Goal: Information Seeking & Learning: Learn about a topic

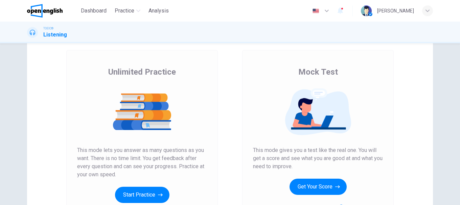
scroll to position [68, 0]
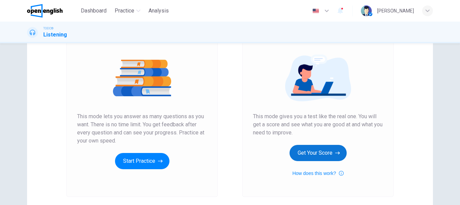
click at [316, 155] on button "Get Your Score" at bounding box center [317, 153] width 57 height 16
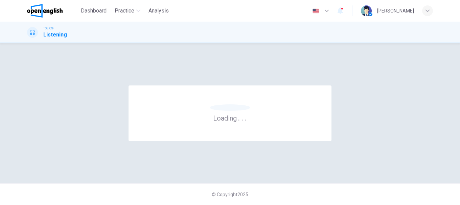
scroll to position [0, 0]
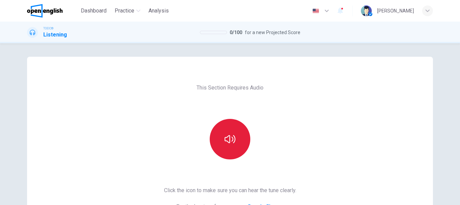
click at [233, 139] on icon "button" at bounding box center [229, 139] width 11 height 8
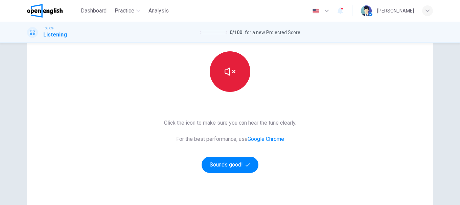
scroll to position [101, 0]
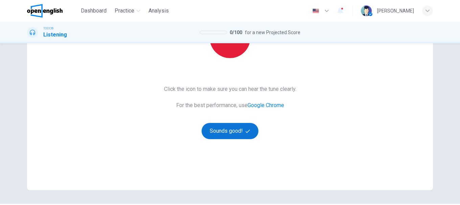
click at [234, 127] on button "Sounds good!" at bounding box center [229, 131] width 57 height 16
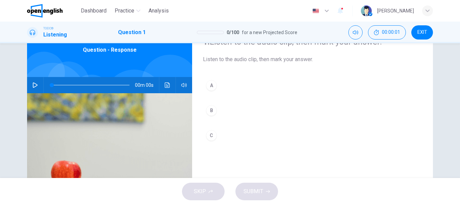
scroll to position [0, 0]
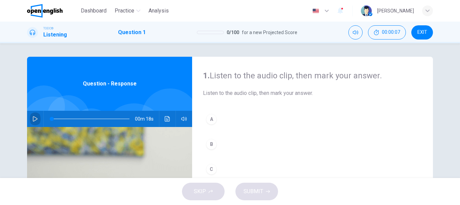
click at [33, 121] on icon "button" at bounding box center [35, 118] width 5 height 5
type input "**"
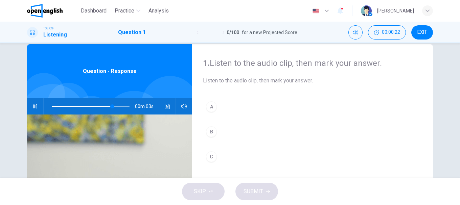
scroll to position [14, 0]
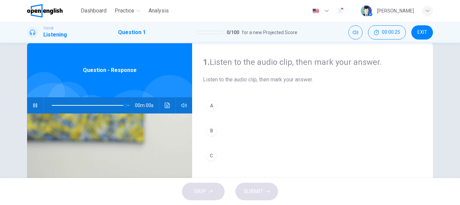
type input "*"
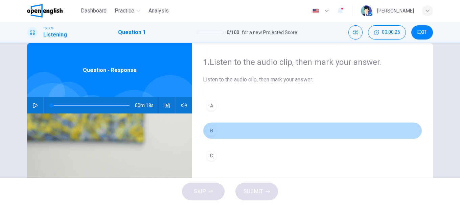
click at [211, 131] on div "B" at bounding box center [211, 130] width 11 height 11
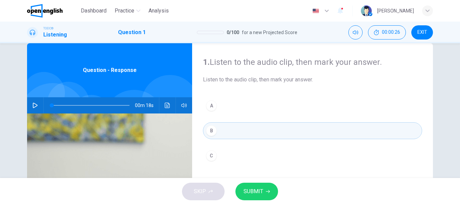
click at [260, 183] on button "SUBMIT" at bounding box center [256, 192] width 43 height 18
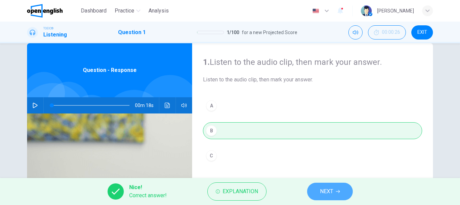
click at [331, 189] on span "NEXT" at bounding box center [326, 191] width 13 height 9
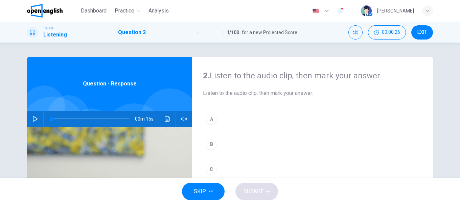
click at [43, 117] on hr at bounding box center [43, 119] width 0 height 16
click at [35, 119] on icon "button" at bounding box center [35, 118] width 5 height 5
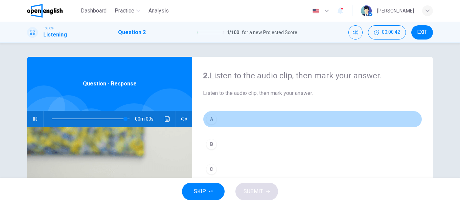
click at [212, 116] on div "A" at bounding box center [211, 119] width 11 height 11
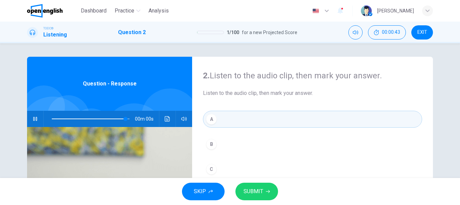
type input "*"
click at [265, 194] on button "SUBMIT" at bounding box center [256, 192] width 43 height 18
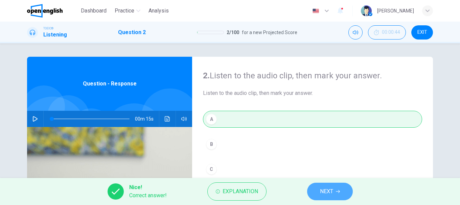
click at [324, 191] on span "NEXT" at bounding box center [326, 191] width 13 height 9
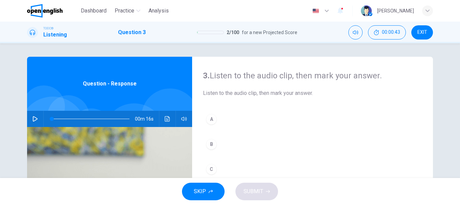
click at [32, 118] on icon "button" at bounding box center [34, 118] width 5 height 5
type input "*"
click at [212, 169] on div "C" at bounding box center [211, 169] width 11 height 11
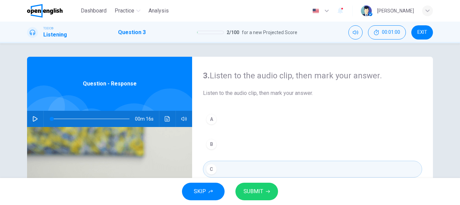
click at [269, 190] on button "SUBMIT" at bounding box center [256, 192] width 43 height 18
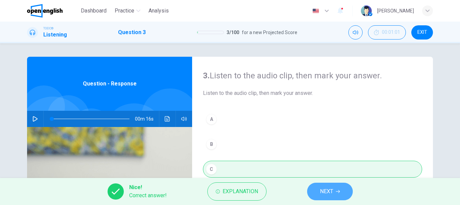
click at [322, 191] on span "NEXT" at bounding box center [326, 191] width 13 height 9
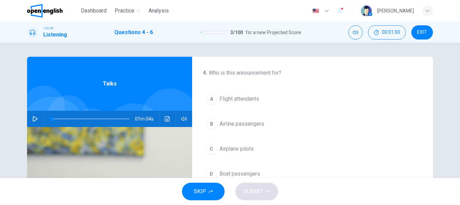
click at [37, 119] on button "button" at bounding box center [35, 119] width 11 height 16
click at [36, 117] on button "button" at bounding box center [35, 119] width 11 height 16
type input "*"
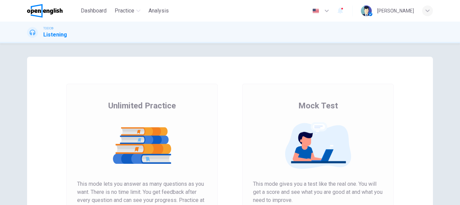
scroll to position [101, 0]
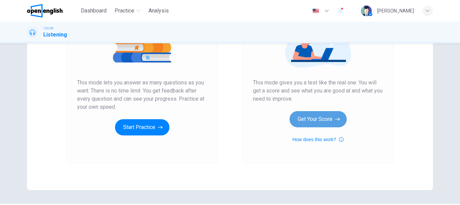
click at [312, 120] on button "Get Your Score" at bounding box center [317, 119] width 57 height 16
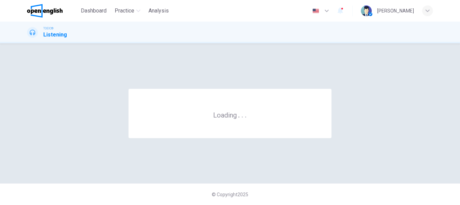
scroll to position [0, 0]
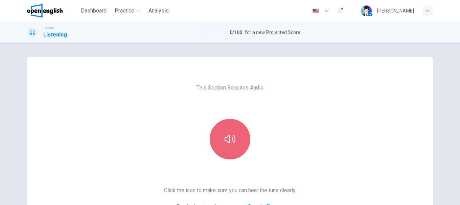
click at [224, 126] on button "button" at bounding box center [230, 139] width 41 height 41
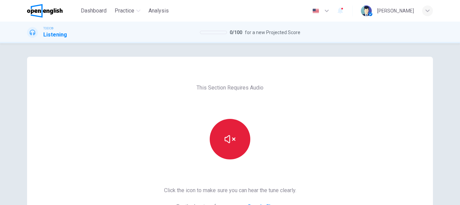
scroll to position [101, 0]
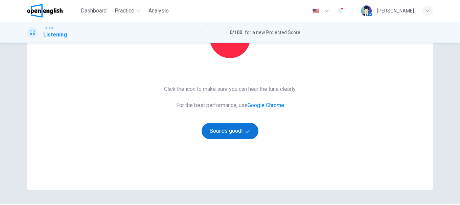
click at [228, 134] on button "Sounds good!" at bounding box center [229, 131] width 57 height 16
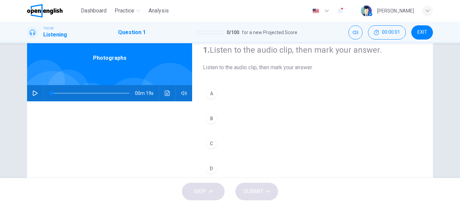
scroll to position [0, 0]
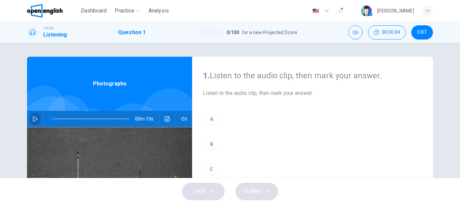
click at [30, 117] on button "button" at bounding box center [35, 119] width 11 height 16
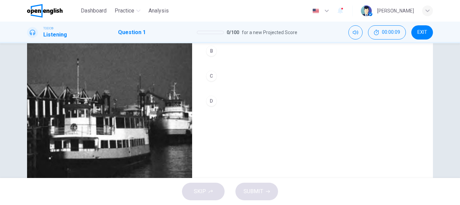
scroll to position [59, 0]
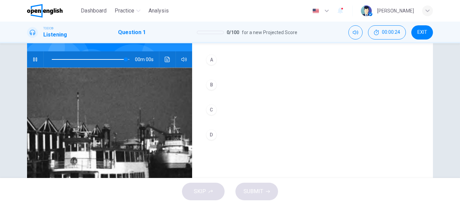
type input "*"
click at [209, 60] on div "A" at bounding box center [211, 59] width 11 height 11
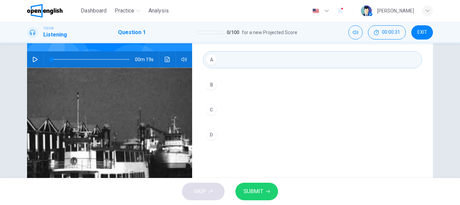
click at [264, 188] on button "SUBMIT" at bounding box center [256, 192] width 43 height 18
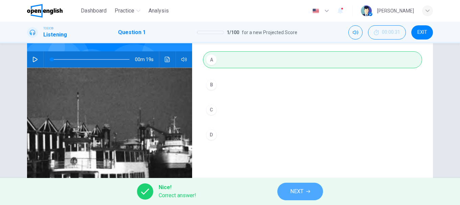
click at [306, 190] on icon "button" at bounding box center [308, 192] width 4 height 4
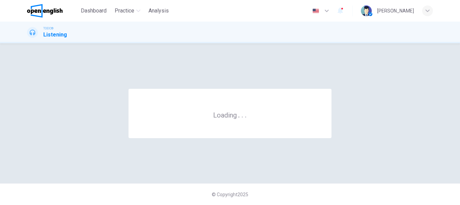
scroll to position [0, 0]
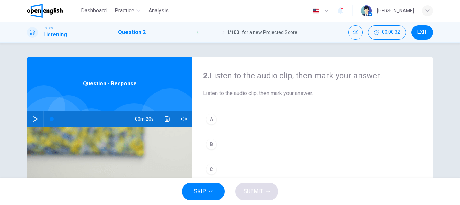
click at [34, 119] on icon "button" at bounding box center [34, 118] width 5 height 5
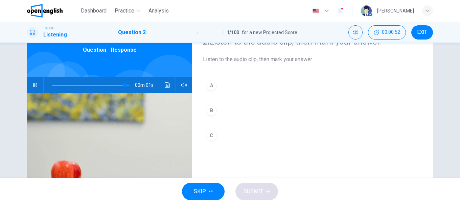
click at [210, 134] on div "C" at bounding box center [211, 135] width 11 height 11
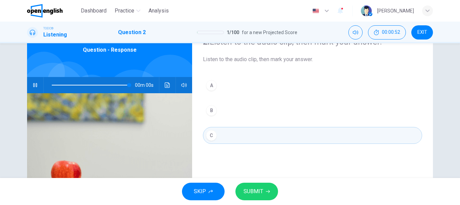
type input "*"
click at [270, 188] on button "SUBMIT" at bounding box center [256, 192] width 43 height 18
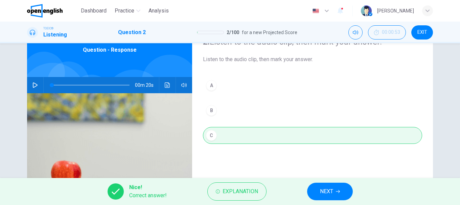
click at [330, 190] on span "NEXT" at bounding box center [326, 191] width 13 height 9
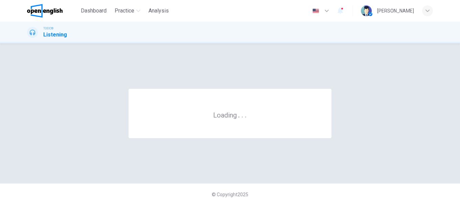
scroll to position [0, 0]
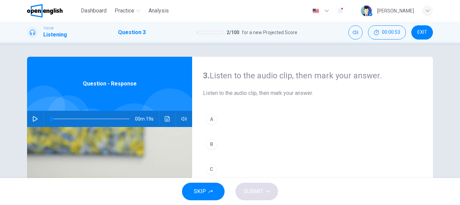
click at [38, 116] on button "button" at bounding box center [35, 119] width 11 height 16
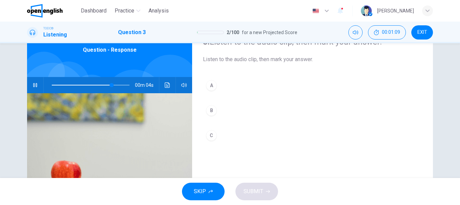
click at [209, 110] on div "B" at bounding box center [211, 110] width 11 height 11
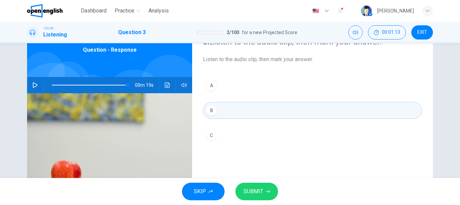
type input "*"
click at [266, 188] on button "SUBMIT" at bounding box center [256, 192] width 43 height 18
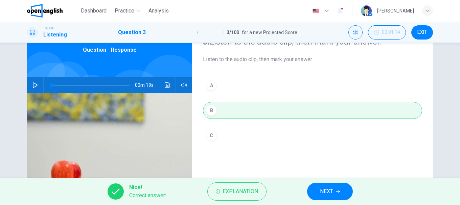
click at [327, 192] on span "NEXT" at bounding box center [326, 191] width 13 height 9
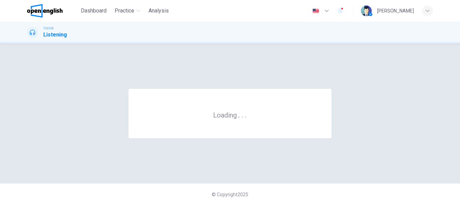
scroll to position [0, 0]
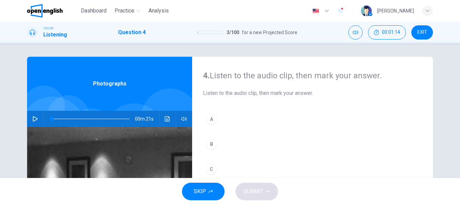
click at [34, 119] on icon "button" at bounding box center [34, 118] width 5 height 5
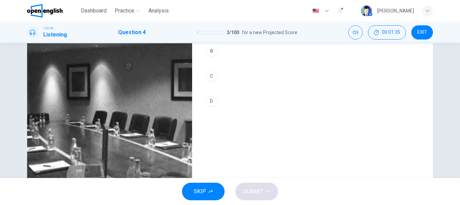
scroll to position [59, 0]
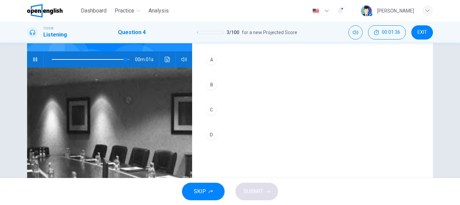
type input "*"
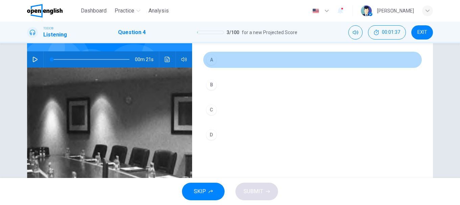
click at [214, 60] on div "A" at bounding box center [211, 59] width 11 height 11
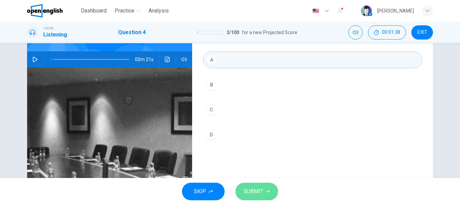
click at [259, 185] on button "SUBMIT" at bounding box center [256, 192] width 43 height 18
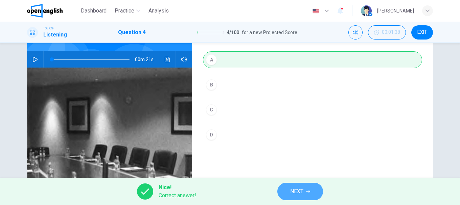
click at [294, 187] on button "NEXT" at bounding box center [300, 192] width 46 height 18
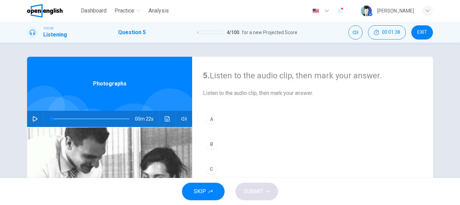
click at [33, 119] on icon "button" at bounding box center [34, 118] width 5 height 5
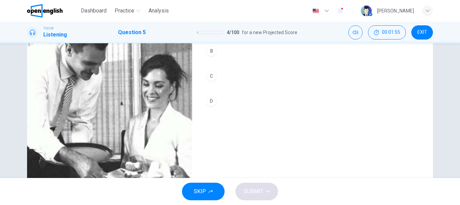
scroll to position [59, 0]
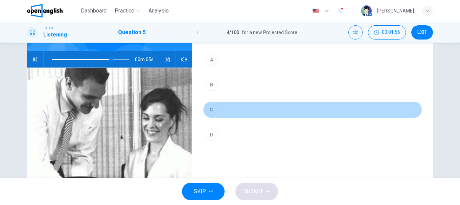
click at [204, 112] on button "C" at bounding box center [312, 109] width 219 height 17
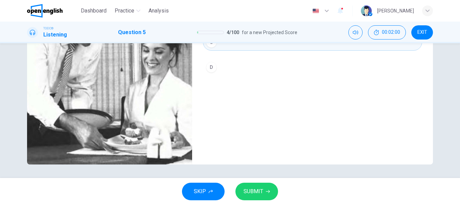
scroll to position [93, 0]
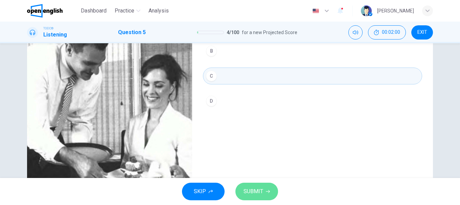
click at [262, 189] on span "SUBMIT" at bounding box center [253, 191] width 20 height 9
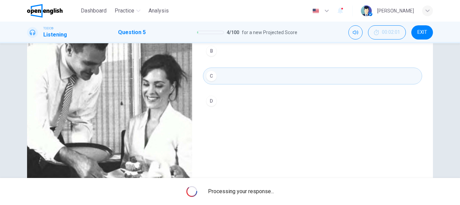
type input "*"
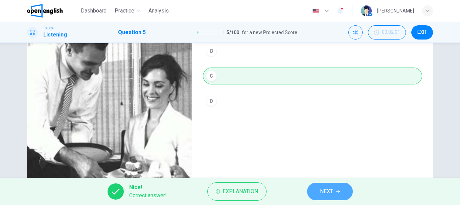
click at [325, 188] on span "NEXT" at bounding box center [326, 191] width 13 height 9
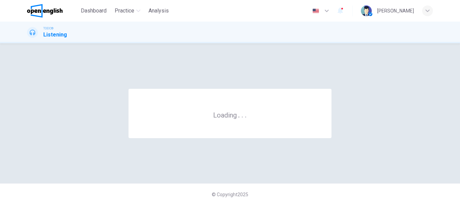
scroll to position [0, 0]
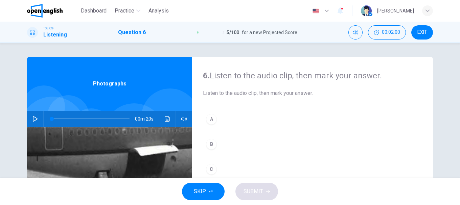
click at [32, 118] on icon "button" at bounding box center [34, 118] width 5 height 5
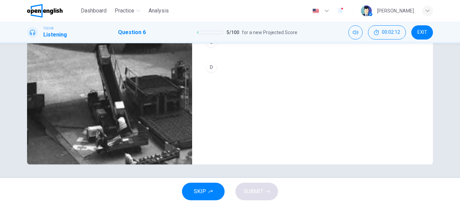
scroll to position [93, 0]
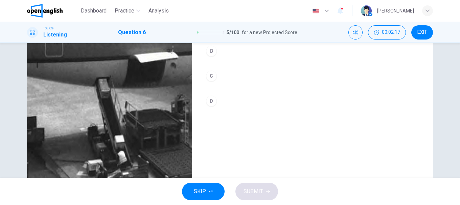
click at [211, 71] on div "C" at bounding box center [211, 76] width 11 height 11
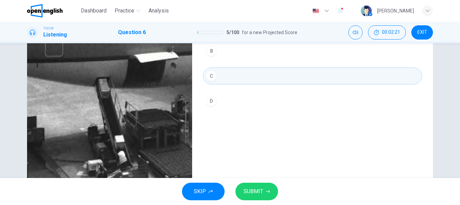
scroll to position [127, 0]
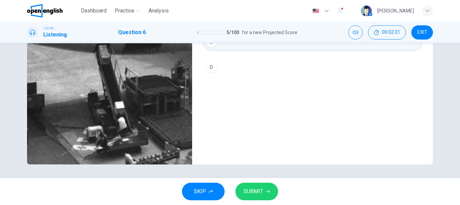
type input "*"
click at [266, 187] on button "SUBMIT" at bounding box center [256, 192] width 43 height 18
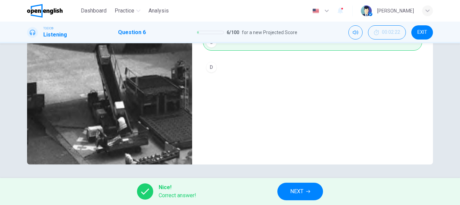
click at [323, 188] on div "Nice! Correct answer! NEXT" at bounding box center [230, 191] width 460 height 27
click at [307, 191] on icon "button" at bounding box center [308, 192] width 4 height 4
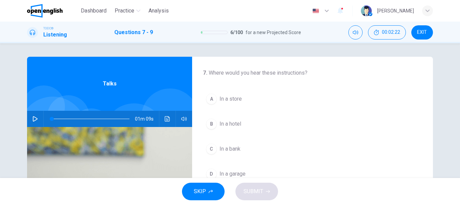
click at [33, 117] on icon "button" at bounding box center [34, 118] width 5 height 5
click at [211, 147] on div "C" at bounding box center [211, 149] width 11 height 11
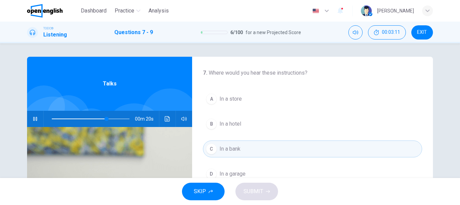
click at [30, 119] on button "button" at bounding box center [35, 119] width 11 height 16
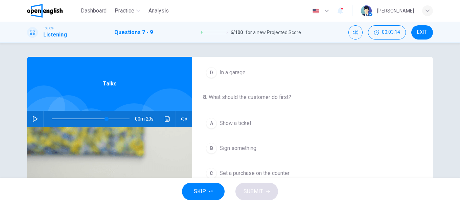
scroll to position [135, 0]
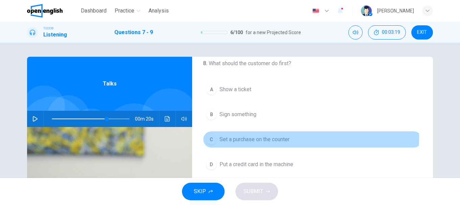
click at [252, 139] on span "Set a purchase on the counter" at bounding box center [254, 140] width 70 height 8
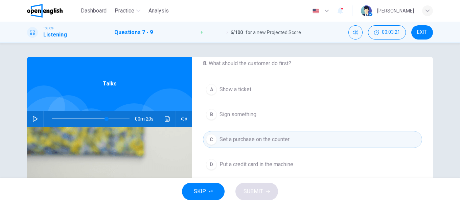
click at [245, 166] on span "Put a credit card in the machine" at bounding box center [256, 165] width 74 height 8
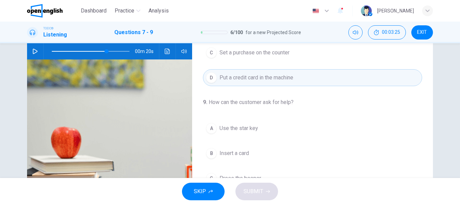
scroll to position [101, 0]
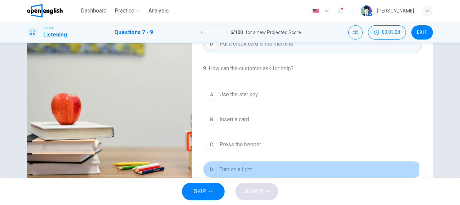
click at [234, 167] on span "Turn on a light" at bounding box center [235, 170] width 32 height 8
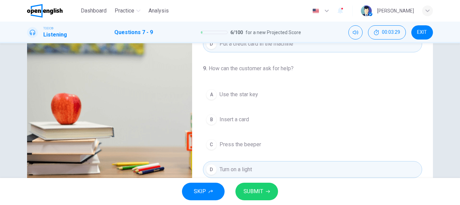
scroll to position [127, 0]
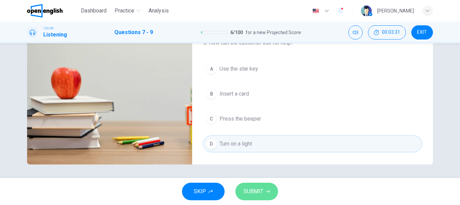
click at [263, 196] on button "SUBMIT" at bounding box center [256, 192] width 43 height 18
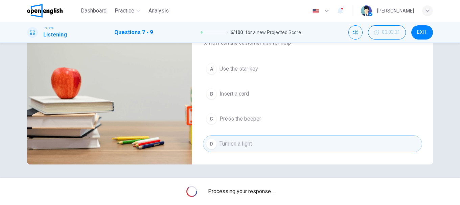
type input "**"
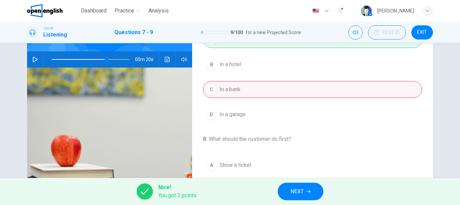
scroll to position [26, 0]
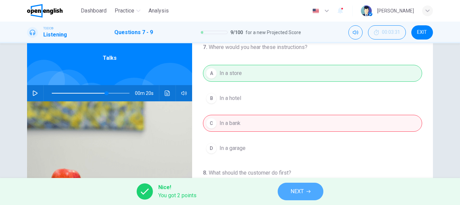
click at [306, 191] on button "NEXT" at bounding box center [301, 192] width 46 height 18
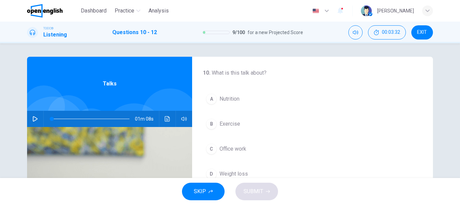
click at [36, 119] on icon "button" at bounding box center [34, 118] width 5 height 5
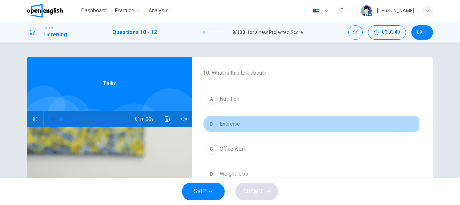
click at [221, 124] on span "Exercise" at bounding box center [229, 124] width 21 height 8
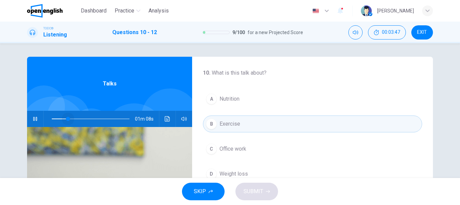
drag, startPoint x: 67, startPoint y: 118, endPoint x: 42, endPoint y: 118, distance: 25.0
click at [42, 118] on div "01m 08s" at bounding box center [109, 119] width 165 height 16
drag, startPoint x: 27, startPoint y: 119, endPoint x: 32, endPoint y: 120, distance: 5.2
click at [27, 119] on div "01m 08s" at bounding box center [109, 119] width 165 height 16
click at [33, 120] on icon "button" at bounding box center [35, 119] width 4 height 4
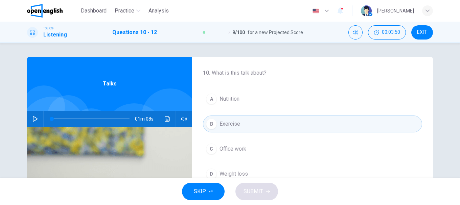
click at [32, 120] on icon "button" at bounding box center [34, 118] width 5 height 5
click at [35, 117] on icon "button" at bounding box center [34, 118] width 5 height 5
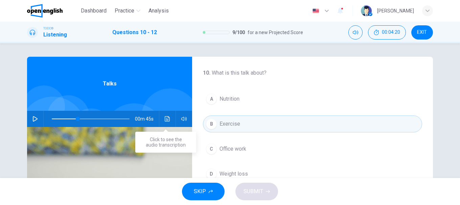
click at [162, 116] on button "Click to see the audio transcription" at bounding box center [167, 119] width 11 height 16
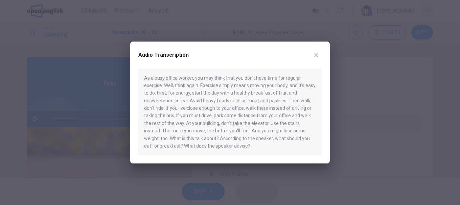
click at [313, 56] on button "button" at bounding box center [316, 55] width 11 height 11
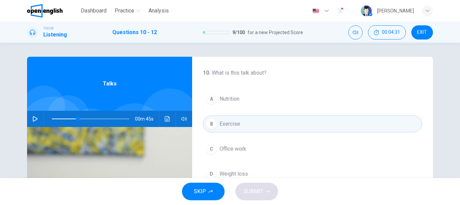
click at [33, 118] on icon "button" at bounding box center [35, 118] width 5 height 5
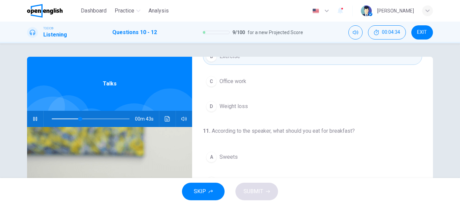
scroll to position [101, 0]
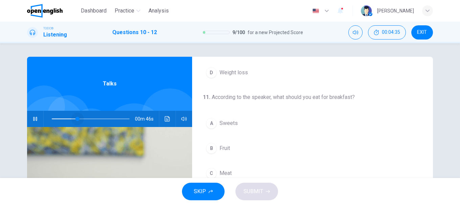
click at [76, 118] on span at bounding box center [77, 119] width 4 height 4
click at [30, 119] on button "button" at bounding box center [35, 119] width 11 height 16
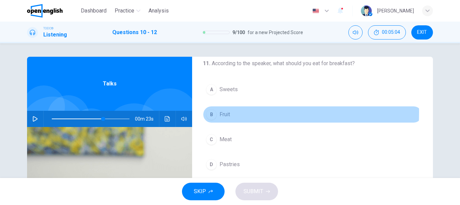
click at [220, 113] on span "Fruit" at bounding box center [224, 115] width 10 height 8
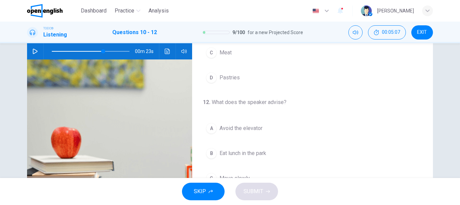
scroll to position [101, 0]
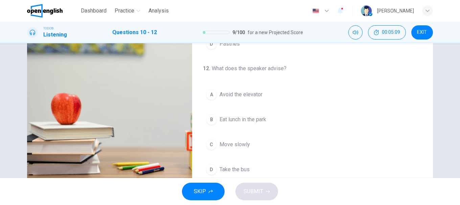
click at [240, 92] on span "Avoid the elevator" at bounding box center [240, 95] width 43 height 8
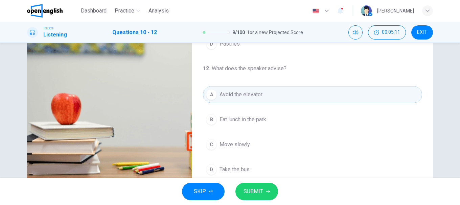
click at [258, 186] on button "SUBMIT" at bounding box center [256, 192] width 43 height 18
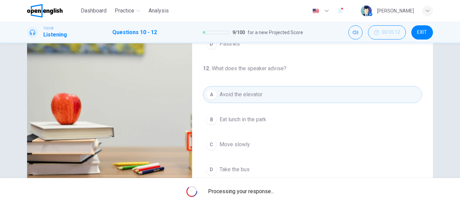
type input "**"
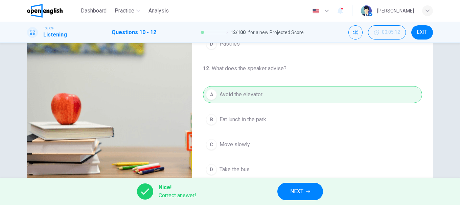
scroll to position [127, 0]
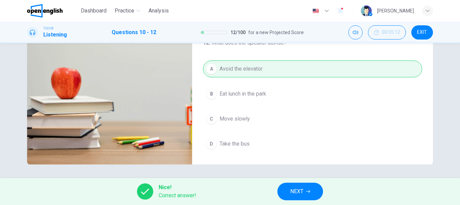
click at [302, 192] on span "NEXT" at bounding box center [296, 191] width 13 height 9
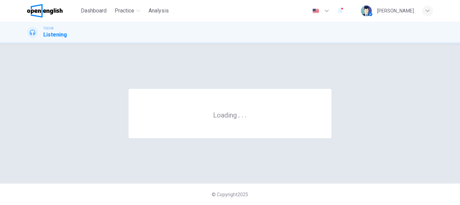
scroll to position [0, 0]
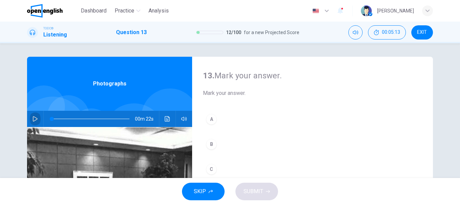
click at [32, 118] on icon "button" at bounding box center [34, 118] width 5 height 5
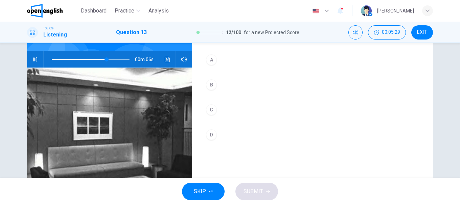
scroll to position [93, 0]
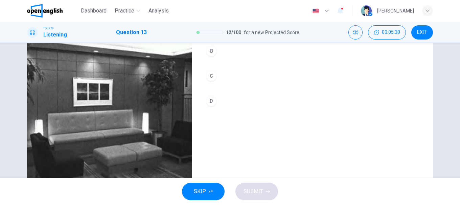
click at [214, 104] on button "D" at bounding box center [312, 101] width 219 height 17
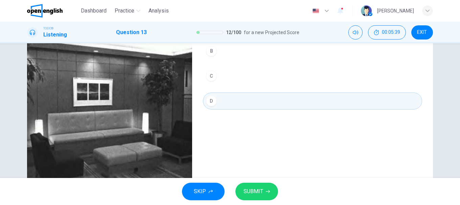
scroll to position [26, 0]
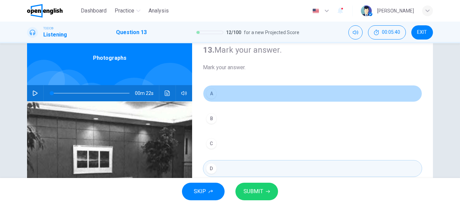
click at [214, 92] on button "A" at bounding box center [312, 93] width 219 height 17
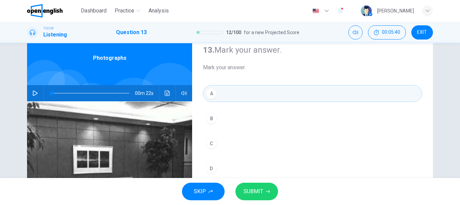
click at [258, 189] on span "SUBMIT" at bounding box center [253, 191] width 20 height 9
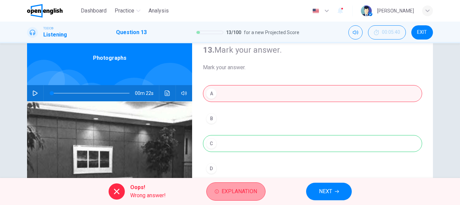
click at [236, 193] on span "Explanation" at bounding box center [238, 191] width 35 height 9
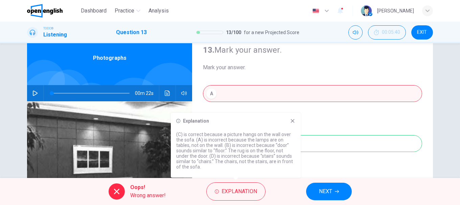
click at [289, 120] on div "Explanation" at bounding box center [235, 120] width 119 height 5
click at [292, 120] on icon at bounding box center [292, 120] width 5 height 5
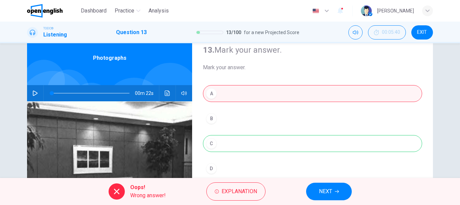
click at [30, 94] on button "button" at bounding box center [35, 93] width 11 height 16
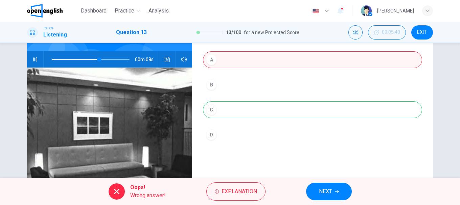
type input "**"
click at [332, 194] on button "NEXT" at bounding box center [329, 192] width 46 height 18
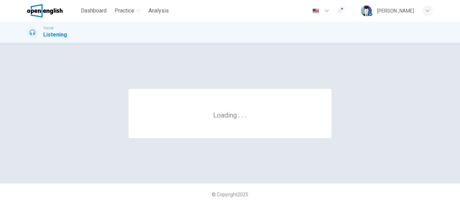
scroll to position [0, 0]
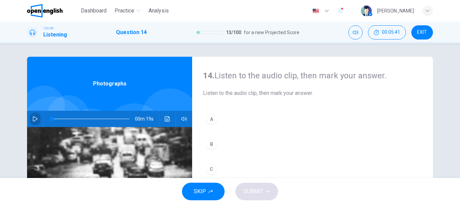
click at [34, 117] on icon "button" at bounding box center [34, 118] width 5 height 5
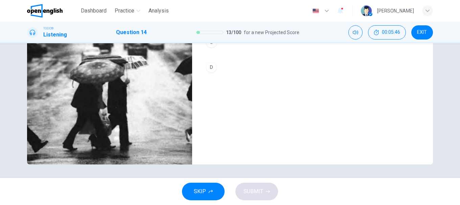
scroll to position [93, 0]
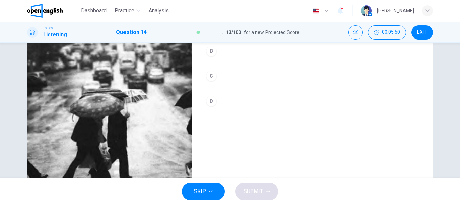
click at [207, 49] on div "B" at bounding box center [211, 51] width 11 height 11
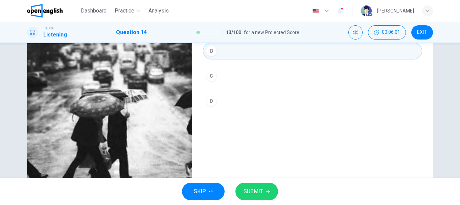
type input "*"
click at [267, 186] on button "SUBMIT" at bounding box center [256, 192] width 43 height 18
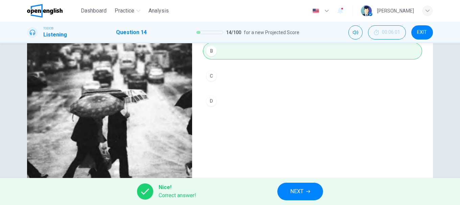
click at [312, 188] on button "NEXT" at bounding box center [300, 192] width 46 height 18
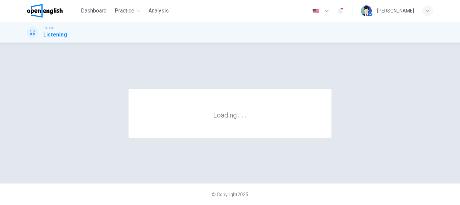
scroll to position [0, 0]
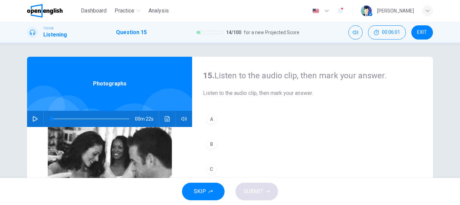
click at [27, 117] on div "00m 22s" at bounding box center [109, 119] width 165 height 16
click at [34, 121] on icon "button" at bounding box center [34, 118] width 5 height 5
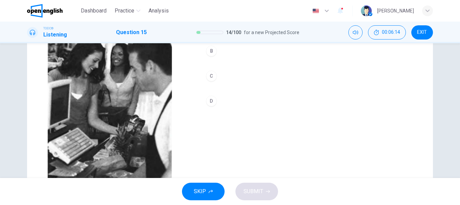
scroll to position [59, 0]
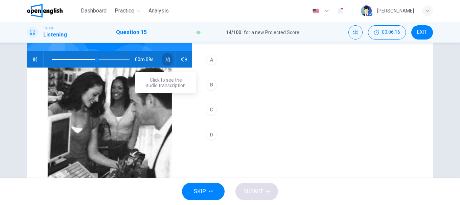
click at [165, 62] on icon "Click to see the audio transcription" at bounding box center [167, 59] width 5 height 5
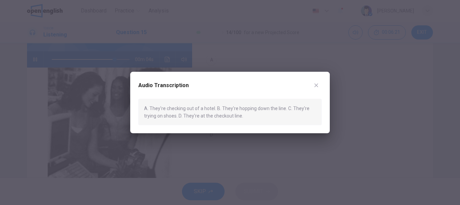
click at [319, 82] on button "button" at bounding box center [316, 85] width 11 height 11
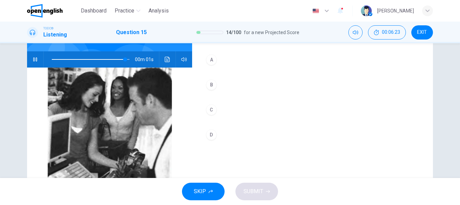
click at [215, 62] on button "A" at bounding box center [312, 59] width 219 height 17
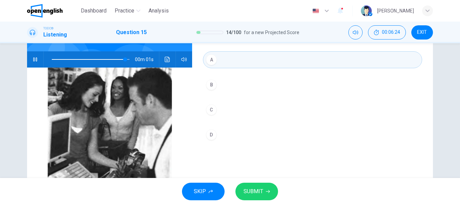
click at [250, 198] on button "SUBMIT" at bounding box center [256, 192] width 43 height 18
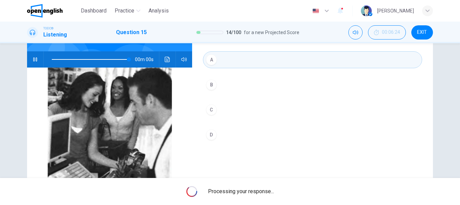
type input "*"
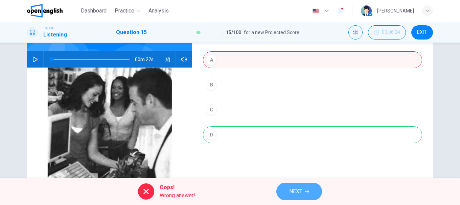
click at [297, 186] on button "NEXT" at bounding box center [299, 192] width 46 height 18
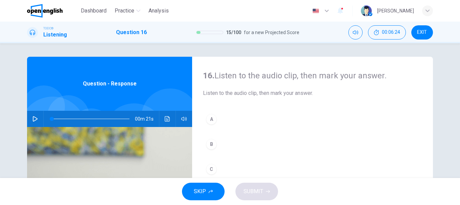
scroll to position [34, 0]
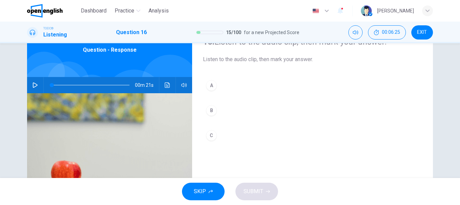
click at [33, 79] on button "button" at bounding box center [35, 85] width 11 height 16
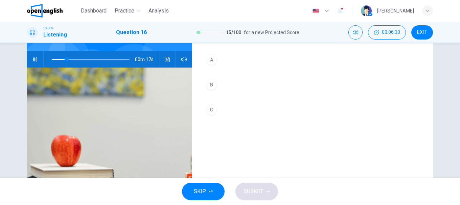
scroll to position [26, 0]
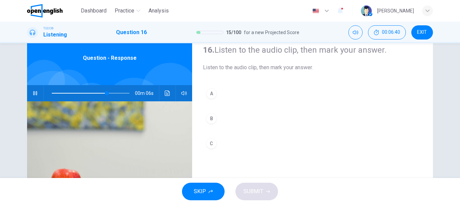
click at [209, 141] on div "C" at bounding box center [211, 143] width 11 height 11
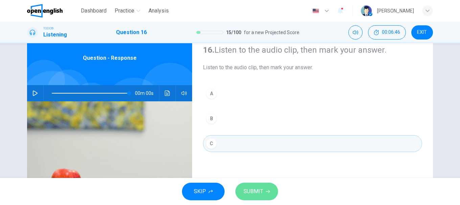
type input "*"
click at [254, 187] on span "SUBMIT" at bounding box center [253, 191] width 20 height 9
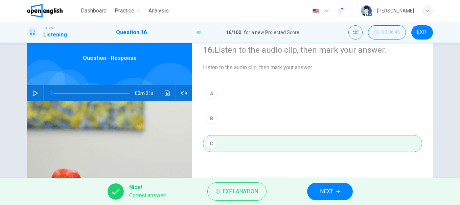
click at [332, 188] on span "NEXT" at bounding box center [326, 191] width 13 height 9
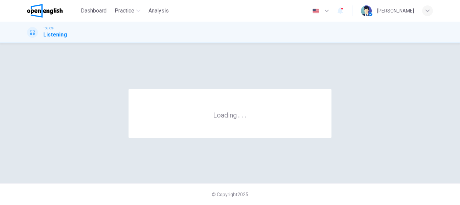
scroll to position [0, 0]
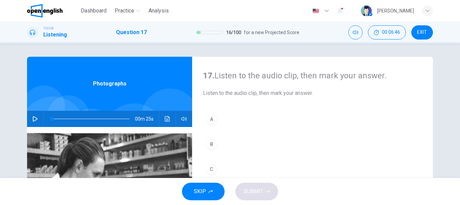
click at [30, 120] on button "button" at bounding box center [35, 119] width 11 height 16
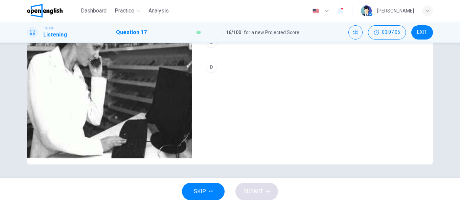
scroll to position [93, 0]
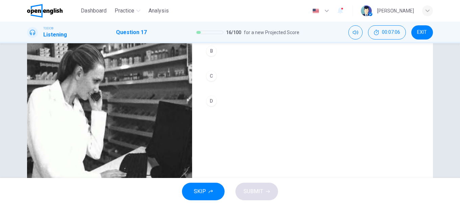
click at [200, 80] on div "17. Listen to the audio clip, then [PERSON_NAME] your answer. Listen to the aud…" at bounding box center [312, 80] width 241 height 235
click at [211, 77] on div "C" at bounding box center [211, 76] width 11 height 11
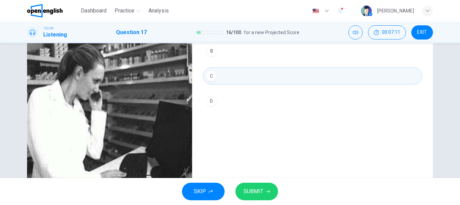
click at [263, 191] on button "SUBMIT" at bounding box center [256, 192] width 43 height 18
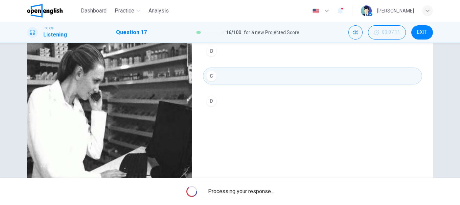
type input "*"
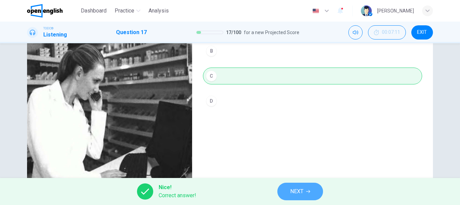
click at [312, 190] on button "NEXT" at bounding box center [300, 192] width 46 height 18
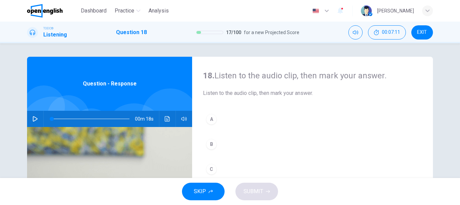
click at [34, 117] on icon "button" at bounding box center [34, 118] width 5 height 5
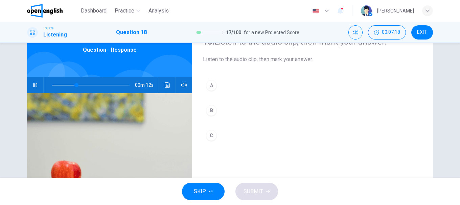
click at [210, 85] on div "A" at bounding box center [211, 85] width 11 height 11
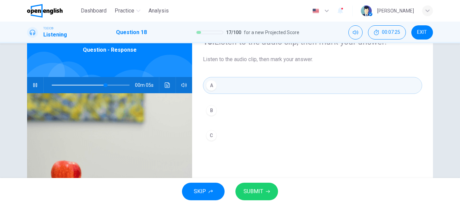
click at [215, 111] on div "B" at bounding box center [211, 110] width 11 height 11
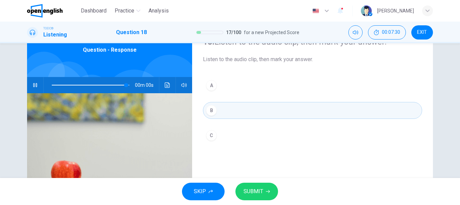
type input "*"
click at [263, 187] on button "SUBMIT" at bounding box center [256, 192] width 43 height 18
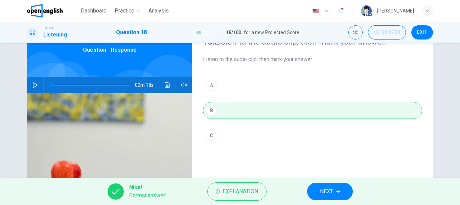
click at [322, 190] on span "NEXT" at bounding box center [326, 191] width 13 height 9
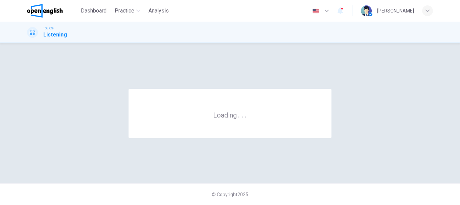
scroll to position [0, 0]
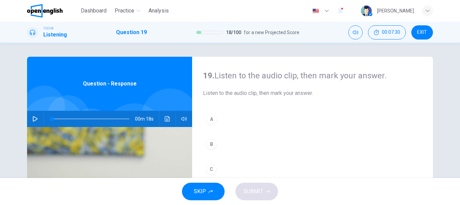
click at [38, 124] on div "00m 18s" at bounding box center [109, 119] width 165 height 16
click at [37, 121] on button "button" at bounding box center [35, 119] width 11 height 16
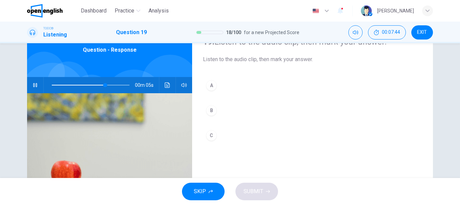
click at [213, 110] on div "B" at bounding box center [211, 110] width 11 height 11
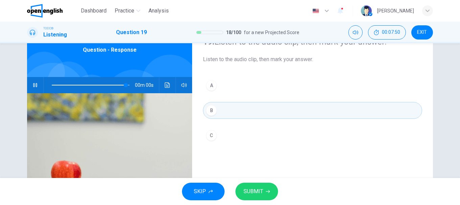
type input "*"
click at [268, 191] on icon "button" at bounding box center [268, 191] width 4 height 3
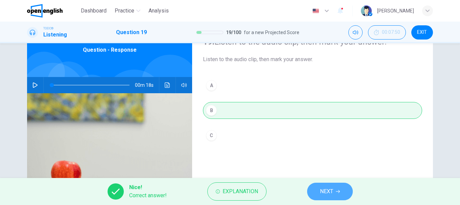
click at [316, 187] on button "NEXT" at bounding box center [330, 192] width 46 height 18
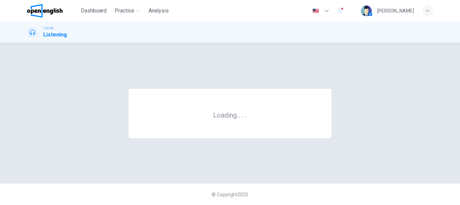
scroll to position [0, 0]
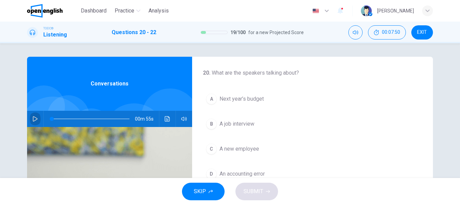
click at [31, 115] on button "button" at bounding box center [35, 119] width 11 height 16
type input "**"
click at [36, 119] on icon "button" at bounding box center [34, 118] width 5 height 5
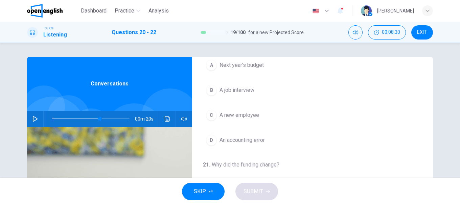
scroll to position [68, 0]
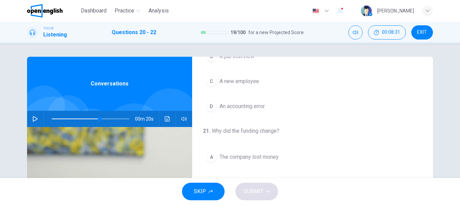
click at [223, 80] on span "A new employee" at bounding box center [239, 81] width 40 height 8
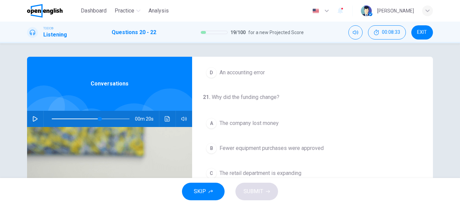
scroll to position [135, 0]
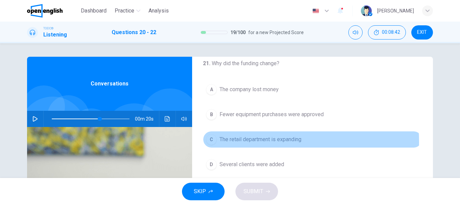
click at [233, 142] on span "The retail department is expanding" at bounding box center [260, 140] width 82 height 8
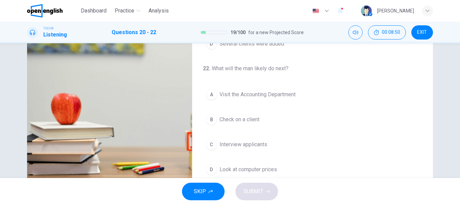
scroll to position [127, 0]
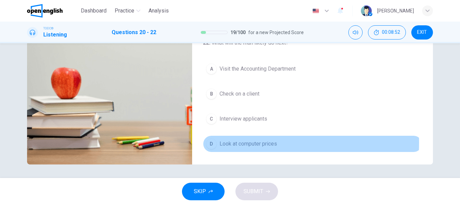
click at [238, 143] on span "Look at computer prices" at bounding box center [247, 144] width 57 height 8
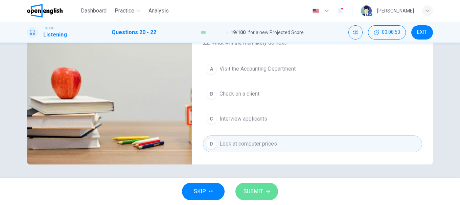
click at [261, 191] on span "SUBMIT" at bounding box center [253, 191] width 20 height 9
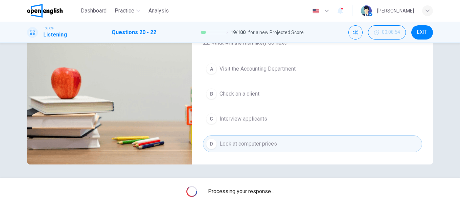
type input "**"
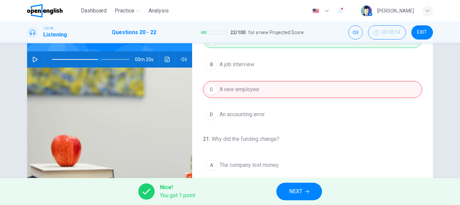
scroll to position [26, 0]
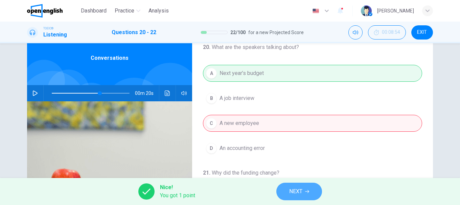
click at [308, 192] on icon "button" at bounding box center [307, 192] width 4 height 4
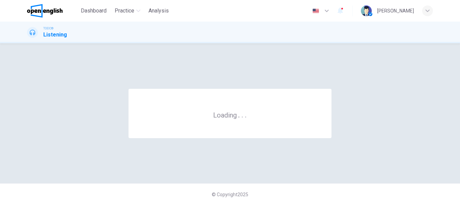
scroll to position [0, 0]
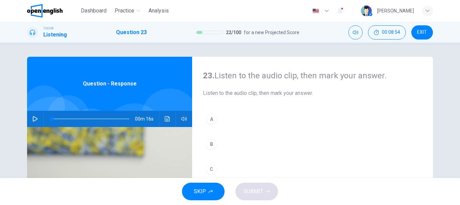
click at [38, 123] on button "button" at bounding box center [35, 119] width 11 height 16
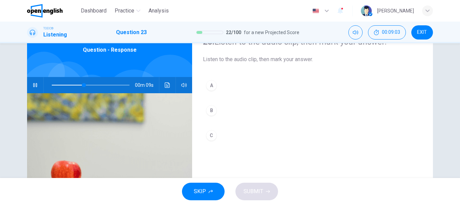
click at [210, 83] on div "A" at bounding box center [211, 85] width 11 height 11
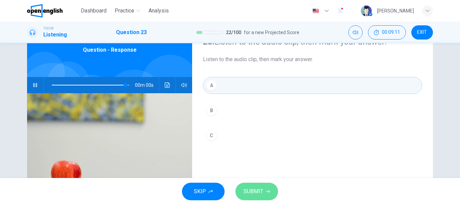
click at [262, 190] on span "SUBMIT" at bounding box center [253, 191] width 20 height 9
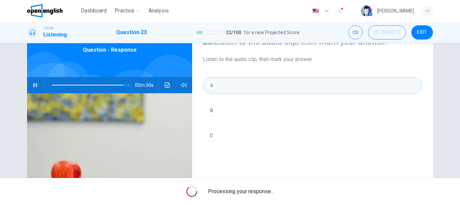
type input "*"
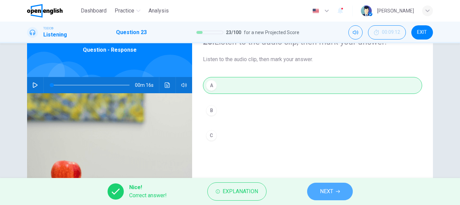
click at [330, 188] on span "NEXT" at bounding box center [326, 191] width 13 height 9
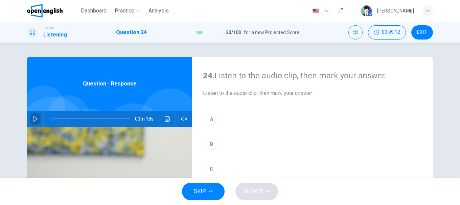
click at [38, 115] on button "button" at bounding box center [35, 119] width 11 height 16
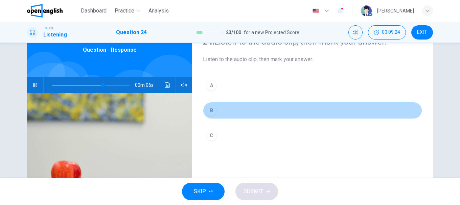
click at [215, 105] on button "B" at bounding box center [312, 110] width 219 height 17
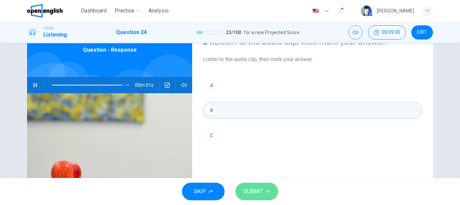
click at [264, 190] on button "SUBMIT" at bounding box center [256, 192] width 43 height 18
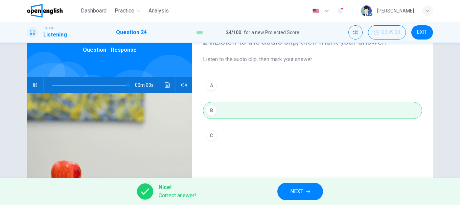
type input "*"
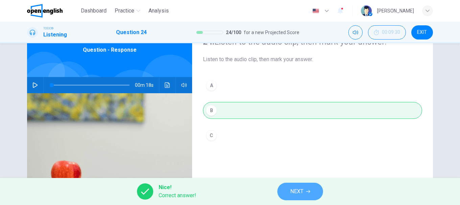
click at [311, 189] on button "NEXT" at bounding box center [300, 192] width 46 height 18
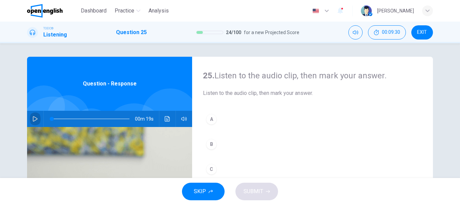
click at [32, 116] on button "button" at bounding box center [35, 119] width 11 height 16
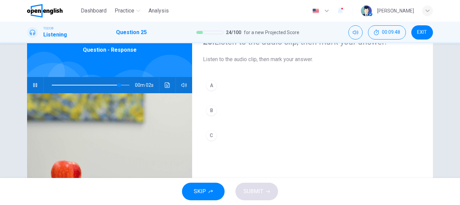
click at [214, 136] on div "C" at bounding box center [211, 135] width 11 height 11
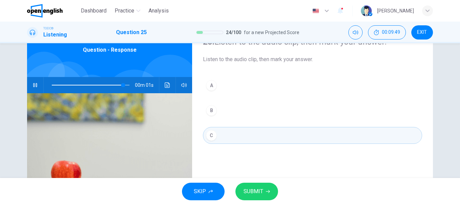
click at [261, 190] on span "SUBMIT" at bounding box center [253, 191] width 20 height 9
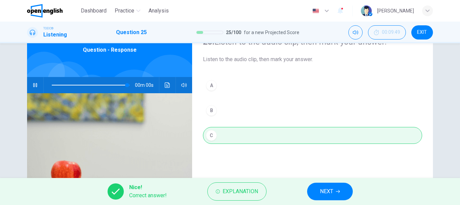
type input "*"
click at [165, 86] on icon "Click to see the audio transcription" at bounding box center [167, 84] width 5 height 5
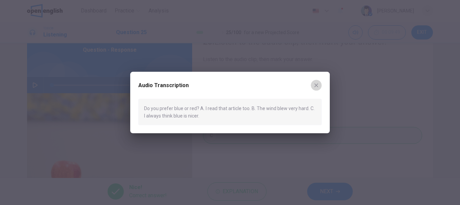
click at [313, 87] on button "button" at bounding box center [316, 85] width 11 height 11
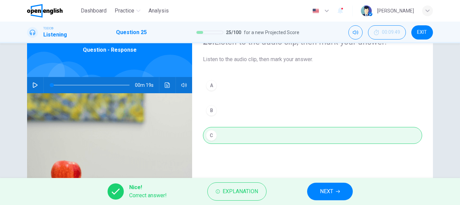
click at [317, 197] on button "NEXT" at bounding box center [330, 192] width 46 height 18
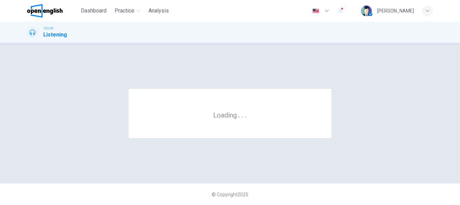
scroll to position [0, 0]
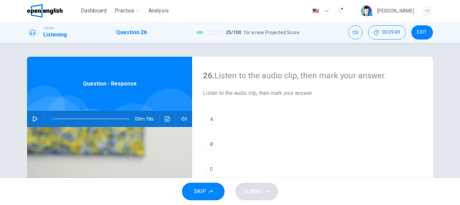
click at [27, 116] on div "00m 18s" at bounding box center [109, 119] width 165 height 16
click at [32, 118] on icon "button" at bounding box center [34, 118] width 5 height 5
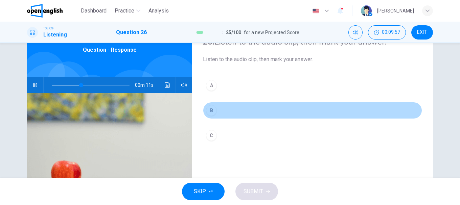
click at [211, 113] on div "B" at bounding box center [211, 110] width 11 height 11
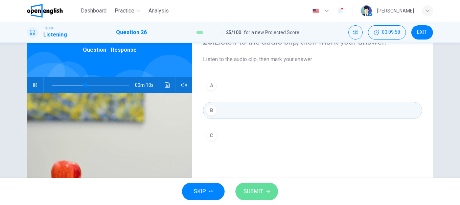
click at [260, 189] on span "SUBMIT" at bounding box center [253, 191] width 20 height 9
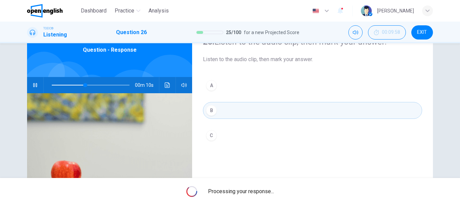
type input "**"
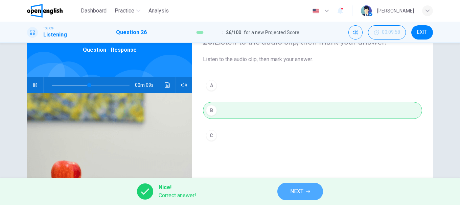
click at [316, 193] on button "NEXT" at bounding box center [300, 192] width 46 height 18
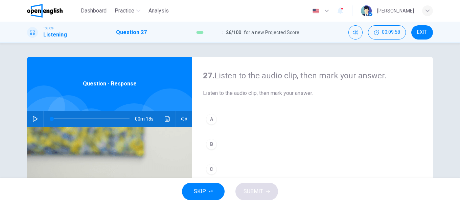
click at [32, 120] on icon "button" at bounding box center [34, 118] width 5 height 5
click at [213, 120] on div "A" at bounding box center [211, 119] width 11 height 11
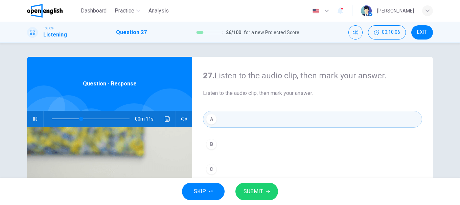
click at [266, 183] on button "SUBMIT" at bounding box center [256, 192] width 43 height 18
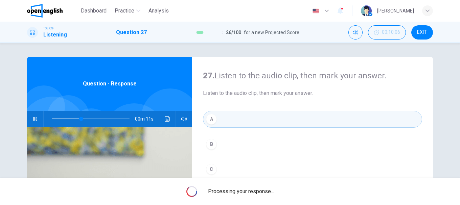
type input "**"
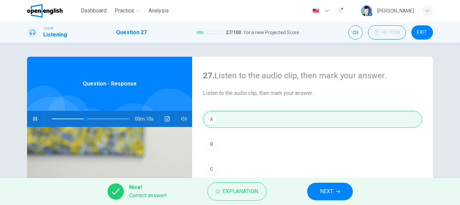
click at [323, 192] on span "NEXT" at bounding box center [326, 191] width 13 height 9
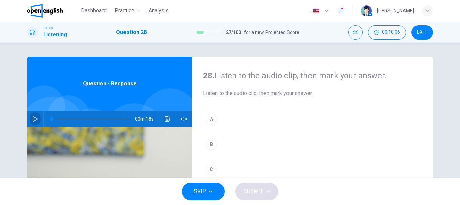
click at [33, 124] on button "button" at bounding box center [35, 119] width 11 height 16
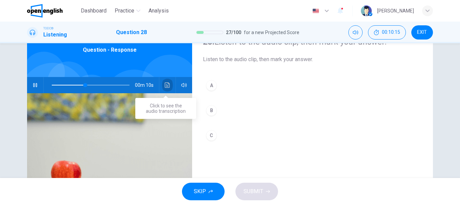
click at [162, 85] on button "Click to see the audio transcription" at bounding box center [167, 85] width 11 height 16
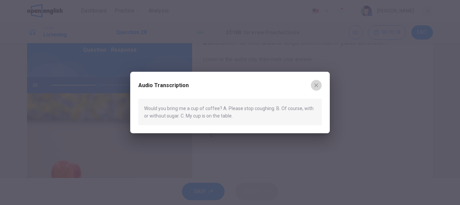
click at [318, 81] on button "button" at bounding box center [316, 85] width 11 height 11
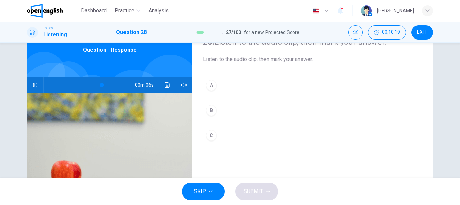
click at [209, 115] on div "B" at bounding box center [211, 110] width 11 height 11
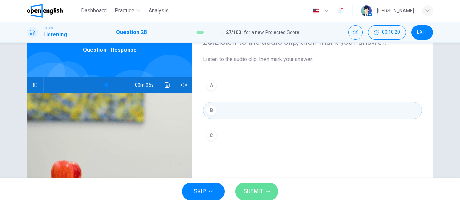
click at [268, 193] on icon "button" at bounding box center [268, 192] width 4 height 4
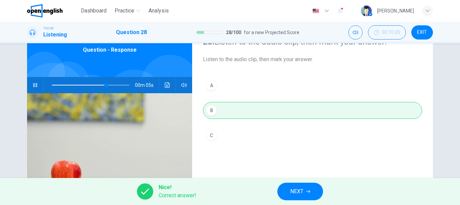
type input "**"
click at [297, 191] on span "NEXT" at bounding box center [296, 191] width 13 height 9
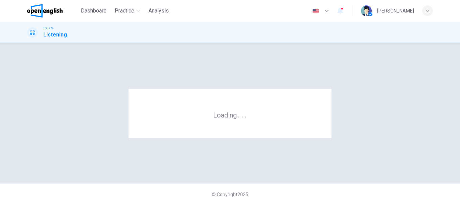
scroll to position [0, 0]
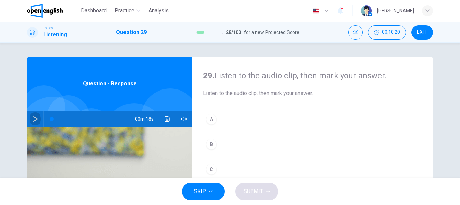
click at [32, 117] on icon "button" at bounding box center [34, 118] width 5 height 5
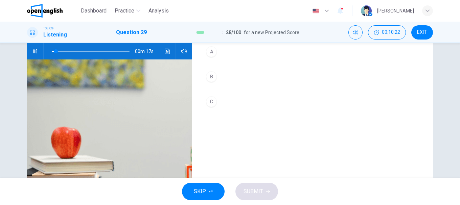
scroll to position [34, 0]
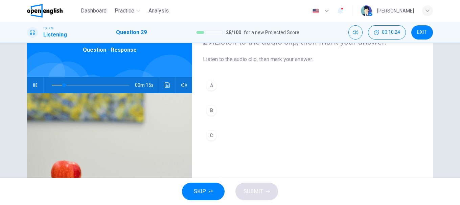
click at [166, 86] on icon "Click to see the audio transcription" at bounding box center [167, 84] width 5 height 5
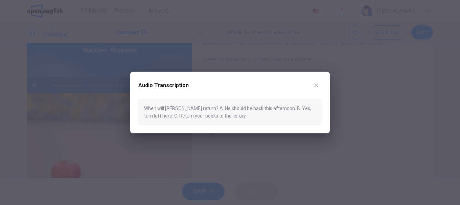
click at [317, 84] on icon "button" at bounding box center [316, 85] width 4 height 4
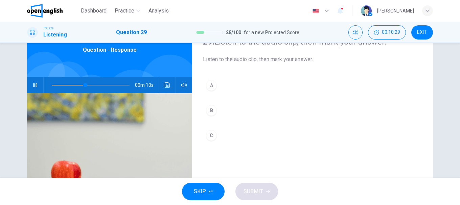
click at [219, 85] on button "A" at bounding box center [312, 85] width 219 height 17
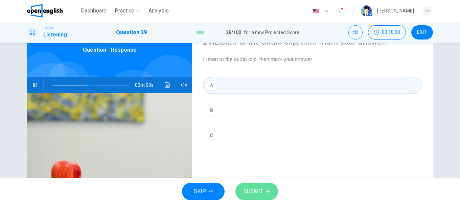
click at [263, 191] on button "SUBMIT" at bounding box center [256, 192] width 43 height 18
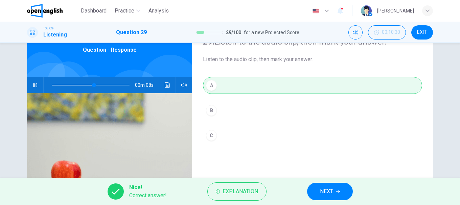
type input "**"
click at [314, 191] on button "NEXT" at bounding box center [330, 192] width 46 height 18
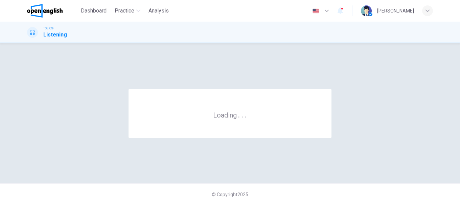
scroll to position [0, 0]
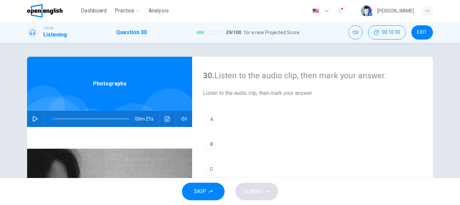
click at [30, 115] on button "button" at bounding box center [35, 119] width 11 height 16
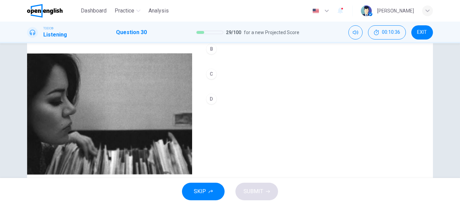
scroll to position [92, 0]
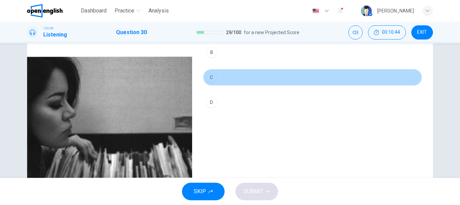
click at [214, 78] on div "C" at bounding box center [211, 77] width 11 height 11
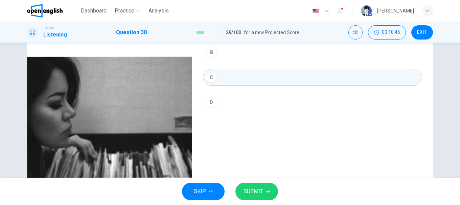
click at [260, 190] on span "SUBMIT" at bounding box center [253, 191] width 20 height 9
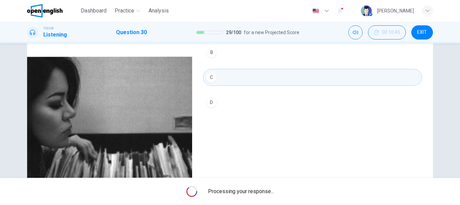
type input "**"
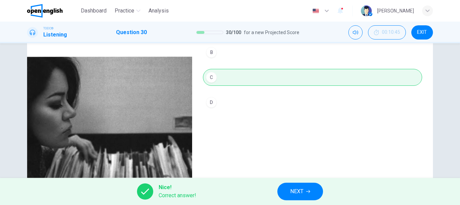
click at [289, 189] on button "NEXT" at bounding box center [300, 192] width 46 height 18
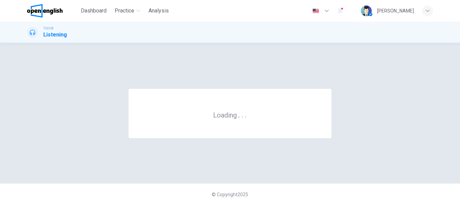
scroll to position [0, 0]
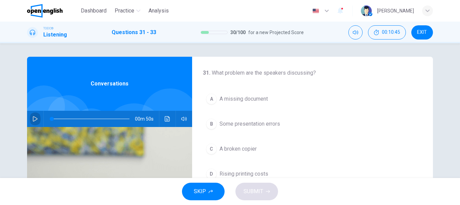
click at [34, 118] on icon "button" at bounding box center [34, 118] width 5 height 5
click at [30, 120] on button "button" at bounding box center [35, 119] width 11 height 16
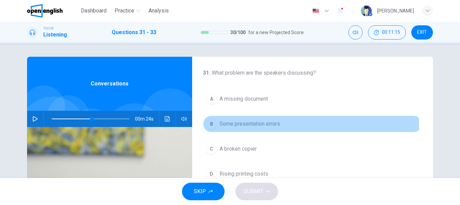
click at [239, 128] on button "B Some presentation errors" at bounding box center [312, 124] width 219 height 17
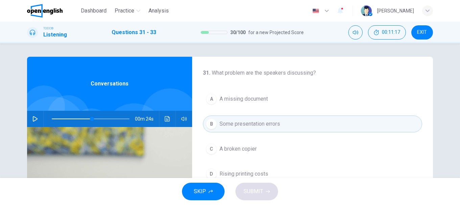
click at [50, 120] on div at bounding box center [89, 119] width 91 height 16
drag, startPoint x: 53, startPoint y: 118, endPoint x: 33, endPoint y: 118, distance: 19.9
click at [33, 118] on div "00m 50s" at bounding box center [109, 119] width 165 height 16
click at [33, 119] on icon "button" at bounding box center [35, 118] width 5 height 5
click at [226, 146] on span "A broken copier" at bounding box center [237, 149] width 37 height 8
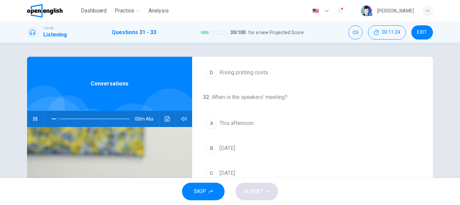
scroll to position [135, 0]
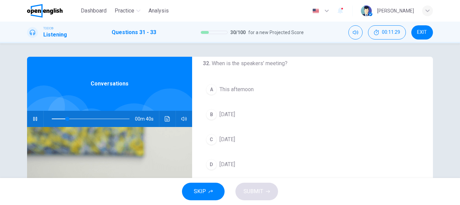
click at [227, 137] on span "[DATE]" at bounding box center [227, 140] width 16 height 8
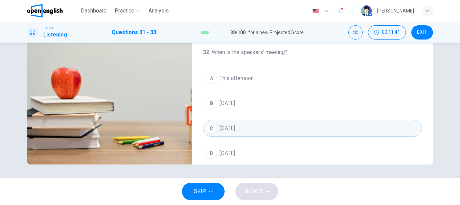
scroll to position [59, 0]
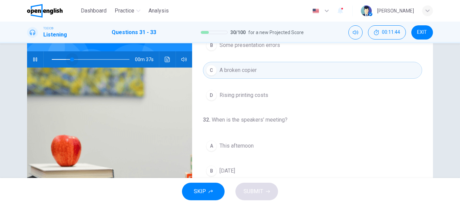
click at [70, 59] on span at bounding box center [62, 59] width 20 height 1
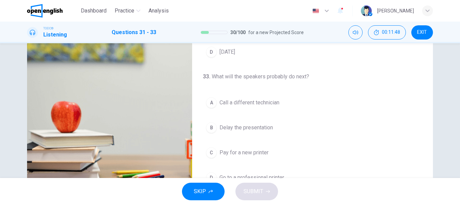
scroll to position [127, 0]
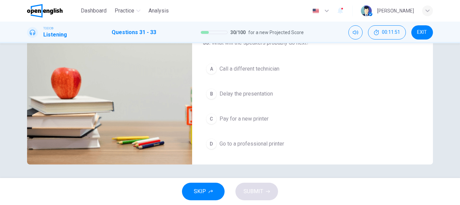
click at [239, 120] on span "Pay for a new printer" at bounding box center [243, 119] width 49 height 8
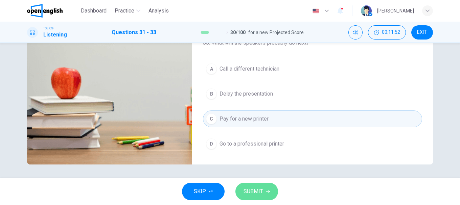
click at [258, 187] on span "SUBMIT" at bounding box center [253, 191] width 20 height 9
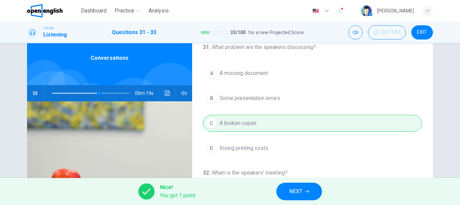
scroll to position [0, 0]
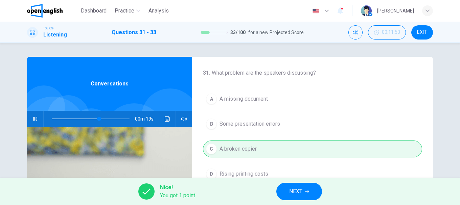
type input "**"
click at [306, 186] on button "NEXT" at bounding box center [299, 192] width 46 height 18
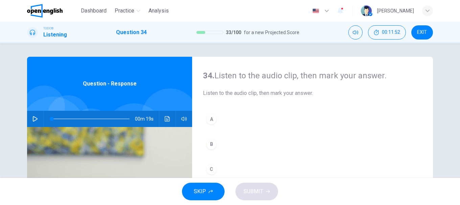
click at [40, 117] on div "00m 19s" at bounding box center [109, 119] width 165 height 16
click at [39, 117] on button "button" at bounding box center [35, 119] width 11 height 16
click at [209, 166] on div "C" at bounding box center [211, 169] width 11 height 11
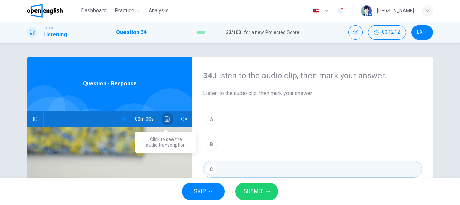
click at [167, 125] on button "Click to see the audio transcription" at bounding box center [167, 119] width 11 height 16
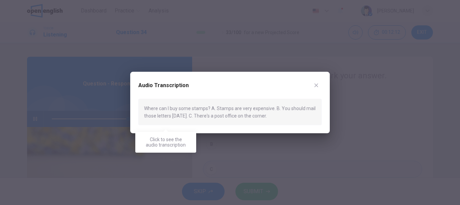
type input "*"
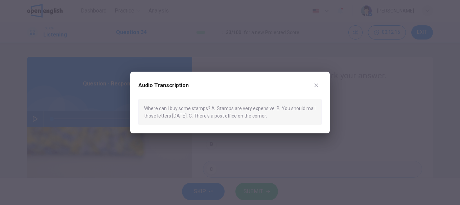
click at [322, 84] on div "Audio Transcription Where can I buy some stamps? A. Stamps are very expensive. …" at bounding box center [229, 103] width 199 height 62
click at [316, 86] on icon "button" at bounding box center [315, 84] width 5 height 5
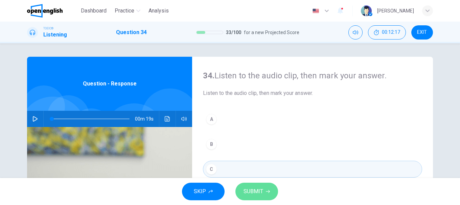
click at [263, 187] on button "SUBMIT" at bounding box center [256, 192] width 43 height 18
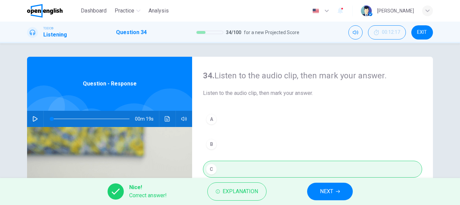
click at [331, 187] on button "NEXT" at bounding box center [330, 192] width 46 height 18
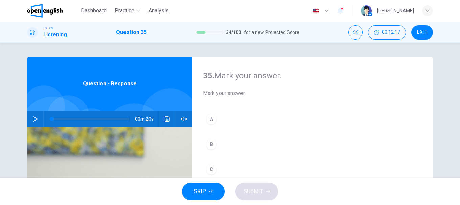
click at [35, 122] on button "button" at bounding box center [35, 119] width 11 height 16
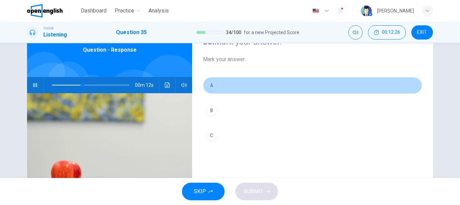
click at [210, 86] on div "A" at bounding box center [211, 85] width 11 height 11
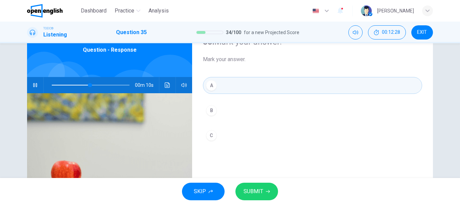
click at [167, 87] on icon "Click to see the audio transcription" at bounding box center [167, 84] width 5 height 5
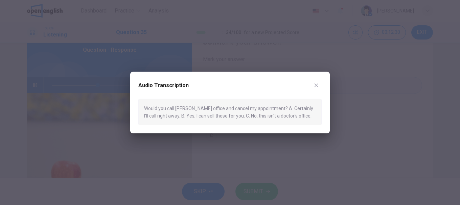
click at [316, 83] on icon "button" at bounding box center [315, 84] width 5 height 5
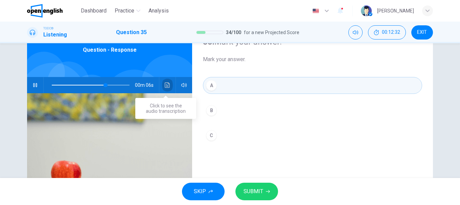
click at [170, 86] on button "Click to see the audio transcription" at bounding box center [167, 85] width 11 height 16
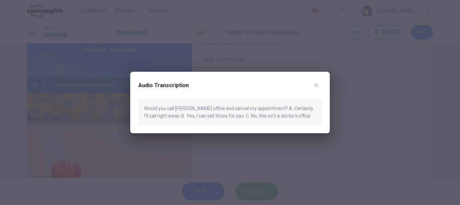
click at [317, 84] on icon "button" at bounding box center [316, 85] width 4 height 4
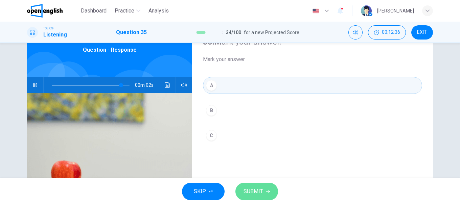
click at [261, 189] on span "SUBMIT" at bounding box center [253, 191] width 20 height 9
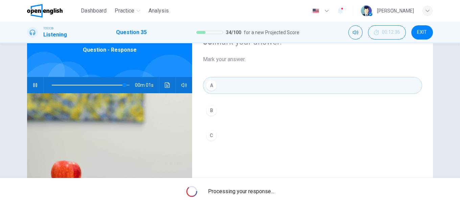
type input "**"
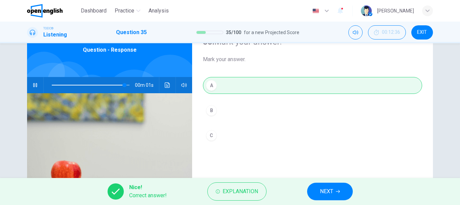
click at [329, 190] on span "NEXT" at bounding box center [326, 191] width 13 height 9
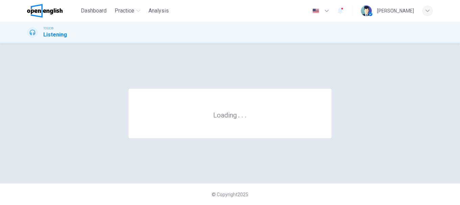
scroll to position [0, 0]
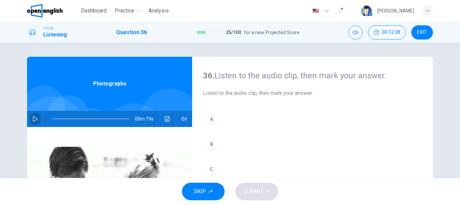
click at [32, 119] on icon "button" at bounding box center [34, 118] width 5 height 5
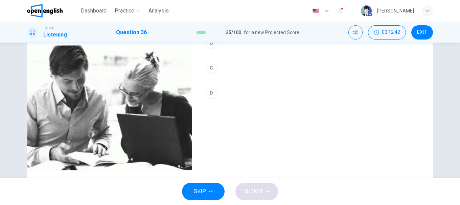
scroll to position [34, 0]
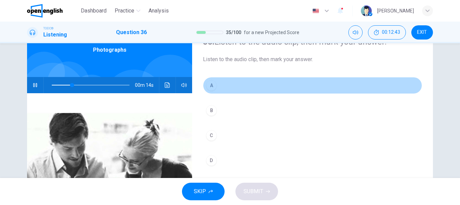
click at [209, 85] on div "A" at bounding box center [211, 85] width 11 height 11
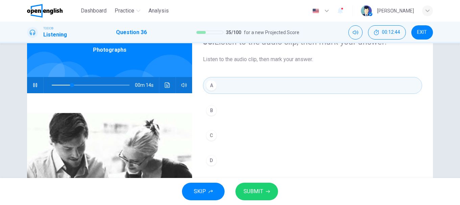
click at [267, 193] on icon "button" at bounding box center [268, 192] width 4 height 4
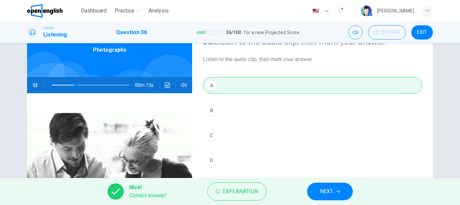
type input "**"
click at [309, 190] on button "NEXT" at bounding box center [330, 192] width 46 height 18
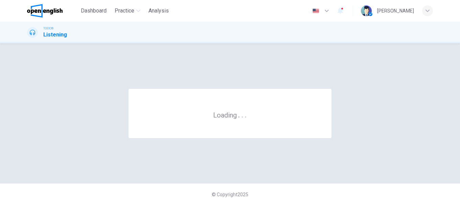
scroll to position [0, 0]
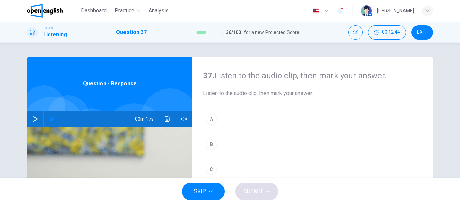
click at [33, 120] on icon "button" at bounding box center [35, 118] width 5 height 5
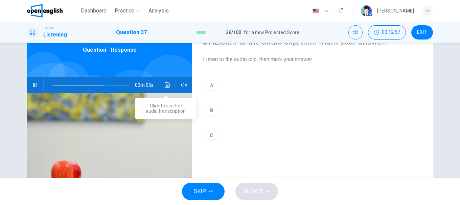
click at [169, 83] on button "Click to see the audio transcription" at bounding box center [167, 85] width 11 height 16
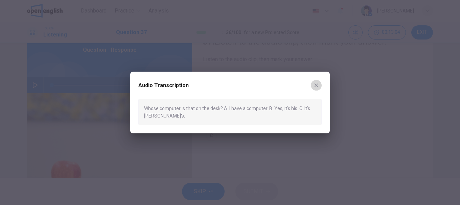
click at [320, 85] on button "button" at bounding box center [316, 85] width 11 height 11
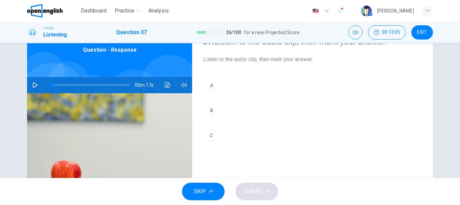
click at [28, 87] on div "00m 17s" at bounding box center [109, 85] width 165 height 16
click at [30, 87] on button "button" at bounding box center [35, 85] width 11 height 16
click at [171, 86] on button "Click to see the audio transcription" at bounding box center [167, 85] width 11 height 16
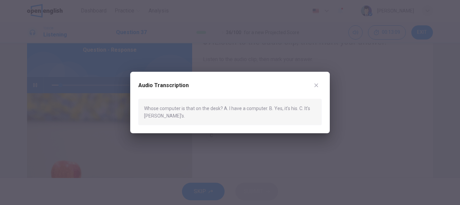
click at [312, 85] on button "button" at bounding box center [316, 85] width 11 height 11
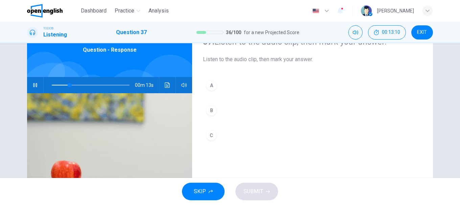
click at [212, 134] on div "C" at bounding box center [211, 135] width 11 height 11
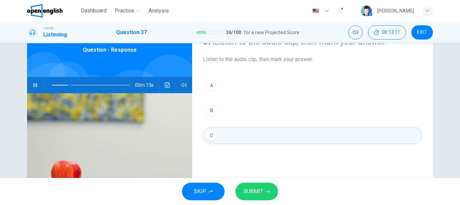
click at [262, 187] on button "SUBMIT" at bounding box center [256, 192] width 43 height 18
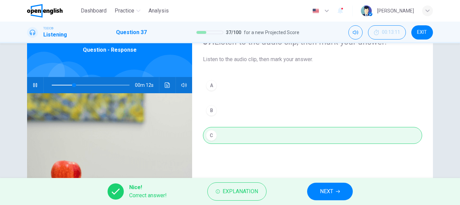
type input "**"
click at [326, 191] on span "NEXT" at bounding box center [326, 191] width 13 height 9
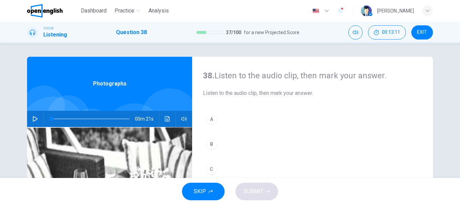
click at [34, 119] on icon "button" at bounding box center [34, 118] width 5 height 5
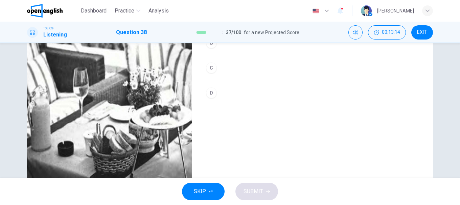
scroll to position [68, 0]
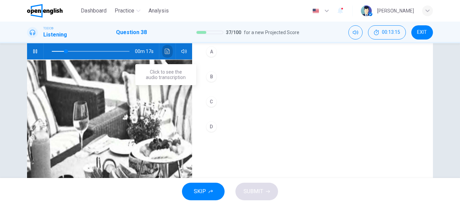
click at [165, 54] on button "Click to see the audio transcription" at bounding box center [167, 51] width 11 height 16
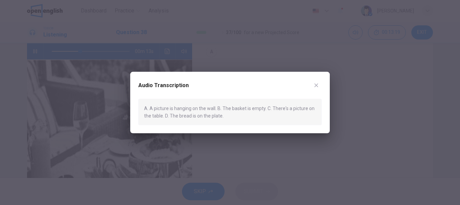
click at [320, 81] on div "Audio Transcription" at bounding box center [229, 89] width 183 height 19
click at [318, 84] on icon "button" at bounding box center [316, 85] width 4 height 4
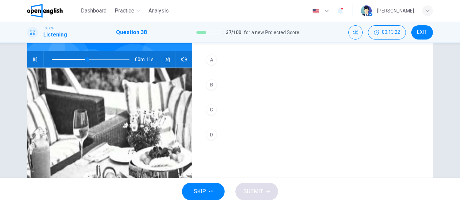
scroll to position [26, 0]
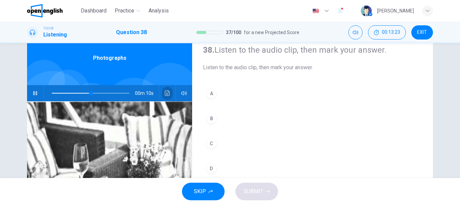
click at [166, 92] on icon "Click to see the audio transcription" at bounding box center [167, 93] width 5 height 5
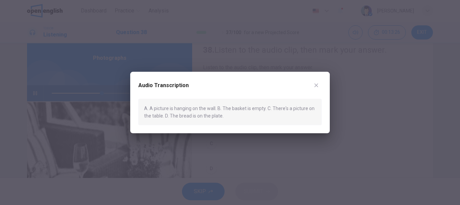
click at [327, 84] on div "Audio Transcription A. A picture is hanging on the wall. B. The basket is empty…" at bounding box center [229, 103] width 199 height 62
click at [312, 84] on button "button" at bounding box center [316, 85] width 11 height 11
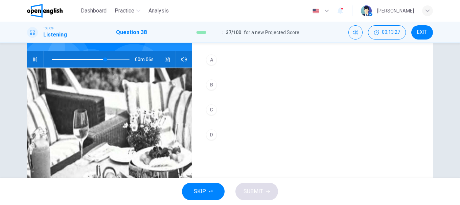
scroll to position [93, 0]
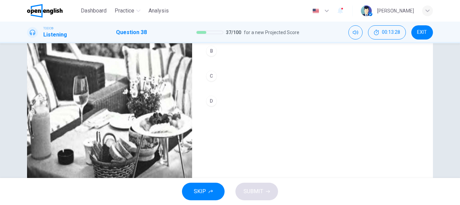
click at [207, 99] on div "D" at bounding box center [211, 101] width 11 height 11
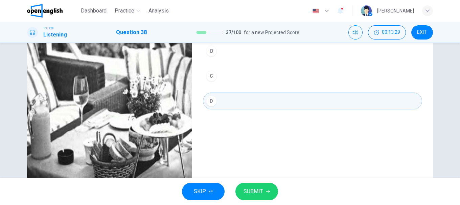
click at [250, 188] on span "SUBMIT" at bounding box center [253, 191] width 20 height 9
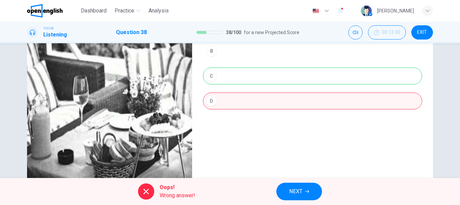
scroll to position [59, 0]
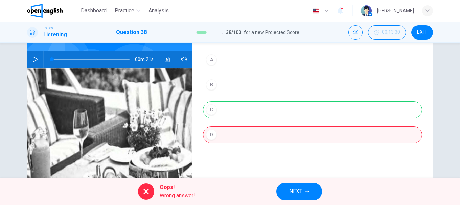
type input "*"
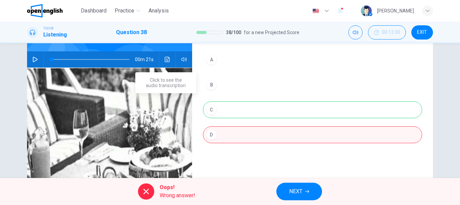
click at [169, 65] on button "Click to see the audio transcription" at bounding box center [167, 59] width 11 height 16
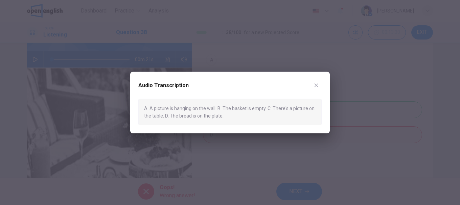
click at [316, 81] on button "button" at bounding box center [316, 85] width 11 height 11
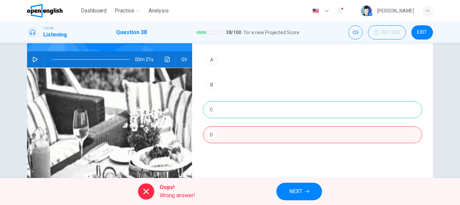
scroll to position [93, 0]
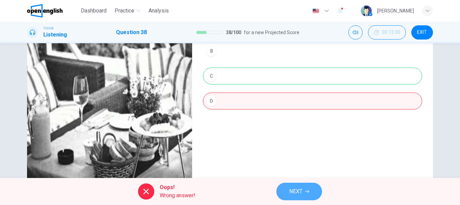
click at [304, 189] on button "NEXT" at bounding box center [299, 192] width 46 height 18
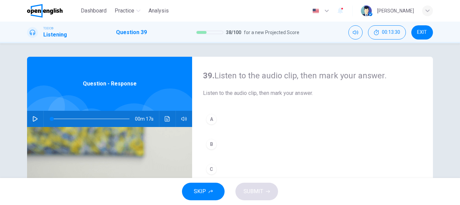
click at [28, 122] on div "00m 17s" at bounding box center [109, 119] width 165 height 16
click at [32, 120] on icon "button" at bounding box center [34, 118] width 5 height 5
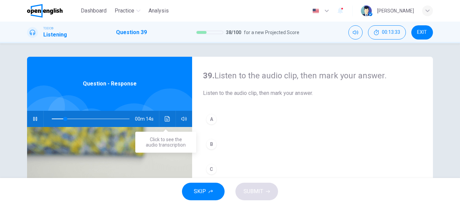
click at [165, 118] on icon "Click to see the audio transcription" at bounding box center [167, 118] width 5 height 5
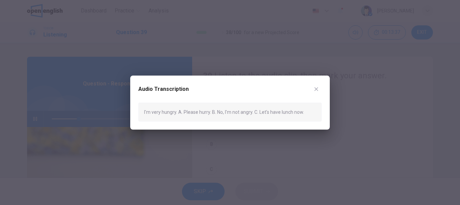
click at [321, 85] on div "Audio Transcription" at bounding box center [229, 92] width 183 height 19
click at [316, 89] on icon "button" at bounding box center [316, 89] width 4 height 4
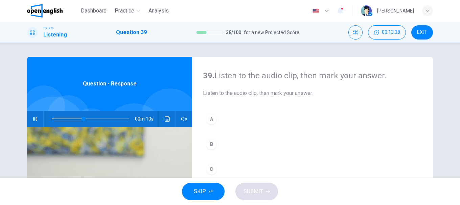
scroll to position [68, 0]
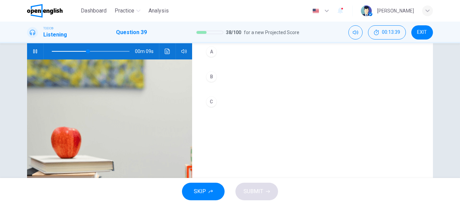
click at [214, 103] on div "C" at bounding box center [211, 101] width 11 height 11
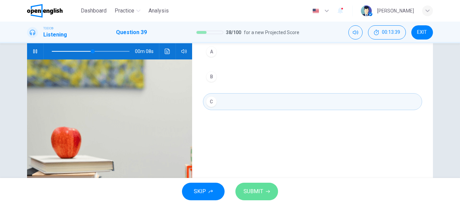
click at [265, 186] on button "SUBMIT" at bounding box center [256, 192] width 43 height 18
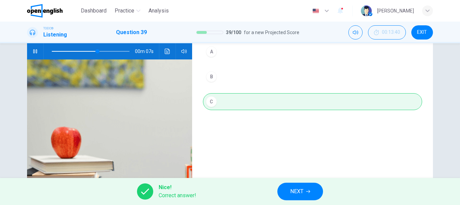
type input "**"
click at [294, 186] on button "NEXT" at bounding box center [300, 192] width 46 height 18
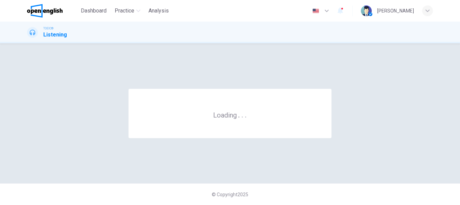
scroll to position [0, 0]
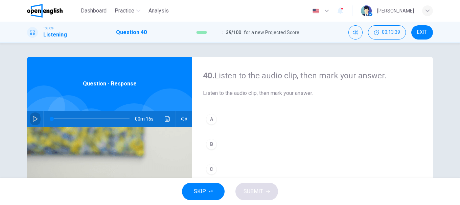
click at [30, 118] on button "button" at bounding box center [35, 119] width 11 height 16
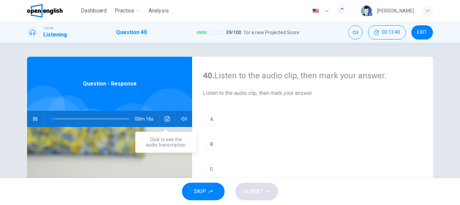
click at [165, 120] on icon "Click to see the audio transcription" at bounding box center [167, 118] width 5 height 5
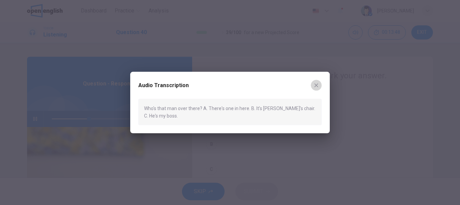
click at [315, 83] on icon "button" at bounding box center [315, 84] width 5 height 5
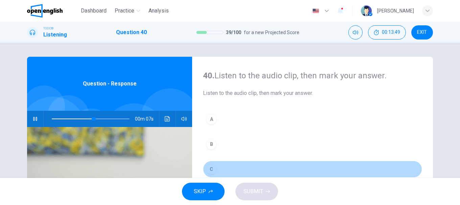
click at [210, 167] on div "C" at bounding box center [211, 169] width 11 height 11
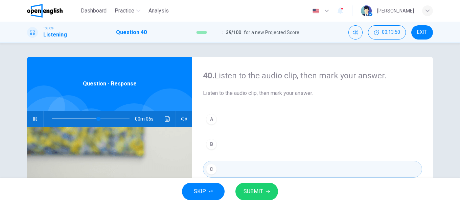
click at [260, 193] on span "SUBMIT" at bounding box center [253, 191] width 20 height 9
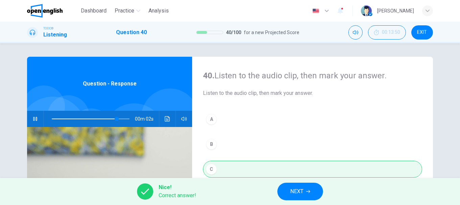
type input "**"
click at [307, 192] on icon "button" at bounding box center [308, 191] width 4 height 3
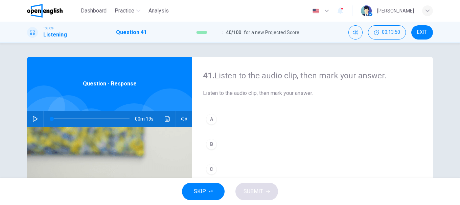
drag, startPoint x: 23, startPoint y: 120, endPoint x: 30, endPoint y: 119, distance: 7.2
click at [24, 120] on div "41. Listen to the audio clip, then [PERSON_NAME] your answer. Listen to the aud…" at bounding box center [229, 174] width 427 height 235
click at [30, 119] on button "button" at bounding box center [35, 119] width 11 height 16
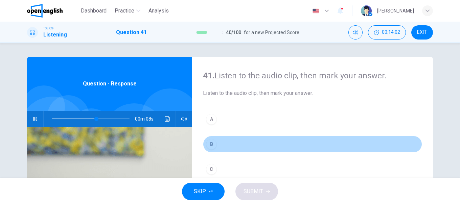
click at [211, 145] on div "B" at bounding box center [211, 144] width 11 height 11
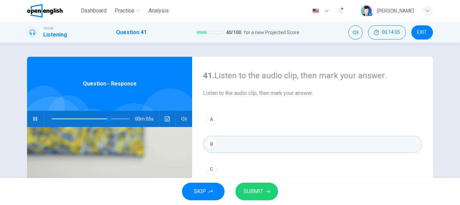
click at [168, 125] on button "Click to see the audio transcription" at bounding box center [167, 119] width 11 height 16
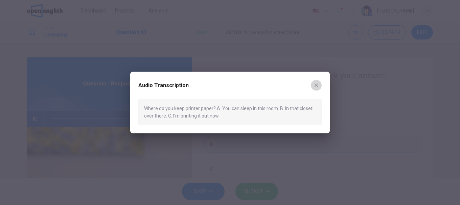
click at [320, 83] on button "button" at bounding box center [316, 85] width 11 height 11
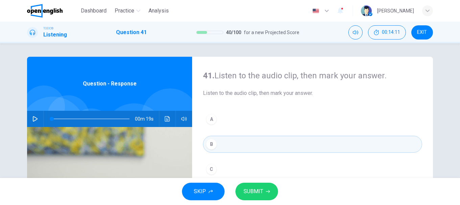
click at [262, 191] on span "SUBMIT" at bounding box center [253, 191] width 20 height 9
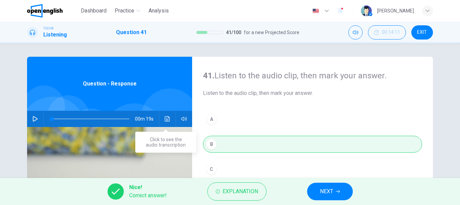
click at [165, 124] on button "Click to see the audio transcription" at bounding box center [167, 119] width 11 height 16
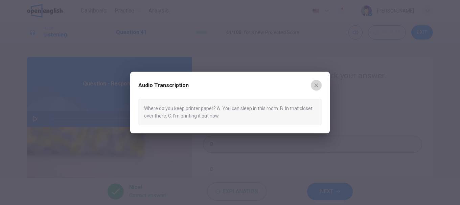
click at [318, 87] on icon "button" at bounding box center [316, 85] width 4 height 4
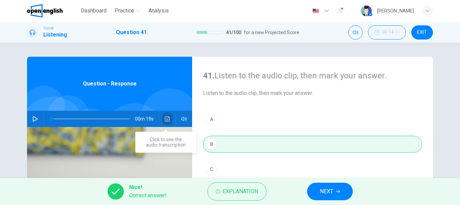
click at [165, 119] on icon "Click to see the audio transcription" at bounding box center [167, 118] width 5 height 5
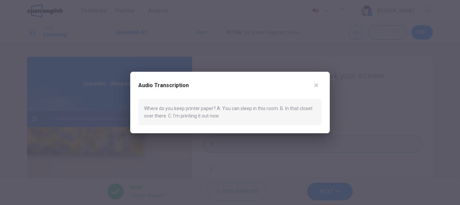
click at [312, 85] on button "button" at bounding box center [316, 85] width 11 height 11
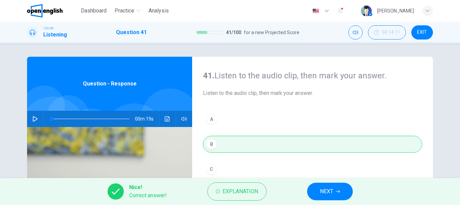
click at [32, 119] on icon "button" at bounding box center [34, 118] width 5 height 5
click at [104, 119] on span at bounding box center [91, 118] width 78 height 9
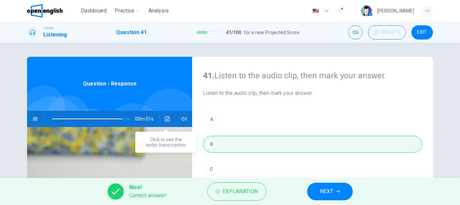
click at [163, 122] on button "Click to see the audio transcription" at bounding box center [167, 119] width 11 height 16
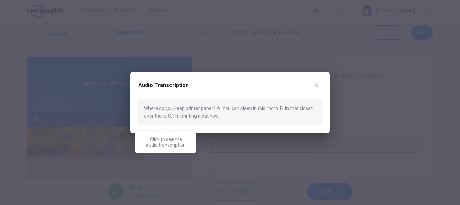
type input "*"
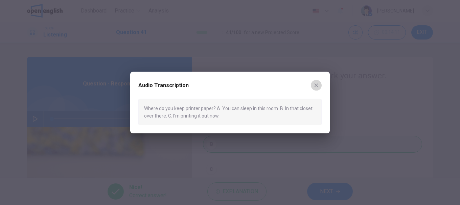
click at [319, 85] on button "button" at bounding box center [316, 85] width 11 height 11
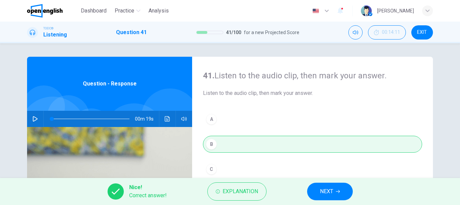
click at [330, 186] on button "NEXT" at bounding box center [330, 192] width 46 height 18
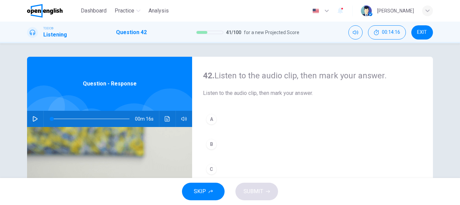
click at [37, 118] on button "button" at bounding box center [35, 119] width 11 height 16
type input "*"
click at [213, 172] on div "C" at bounding box center [211, 169] width 11 height 11
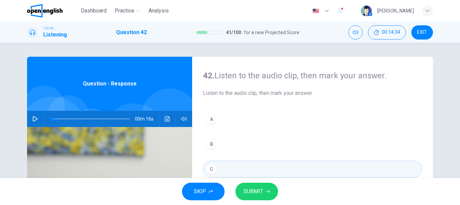
click at [260, 186] on button "SUBMIT" at bounding box center [256, 192] width 43 height 18
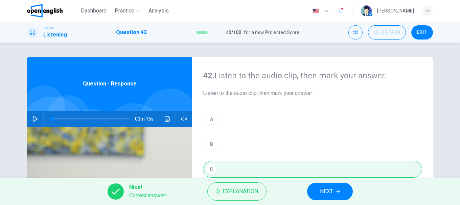
click at [320, 191] on span "NEXT" at bounding box center [326, 191] width 13 height 9
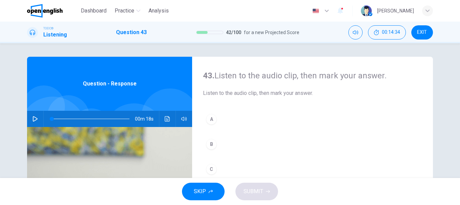
click at [33, 118] on icon "button" at bounding box center [34, 118] width 5 height 5
type input "*"
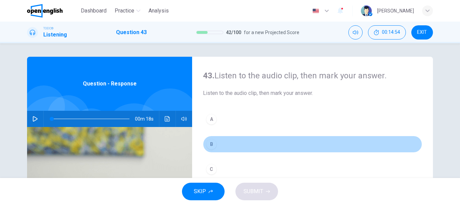
click at [208, 147] on div "B" at bounding box center [211, 144] width 11 height 11
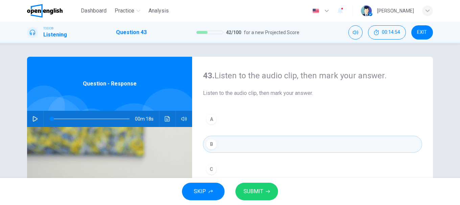
click at [259, 182] on div "SKIP SUBMIT" at bounding box center [230, 191] width 460 height 27
click at [263, 188] on button "SUBMIT" at bounding box center [256, 192] width 43 height 18
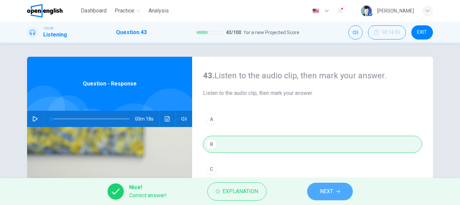
click at [321, 189] on span "NEXT" at bounding box center [326, 191] width 13 height 9
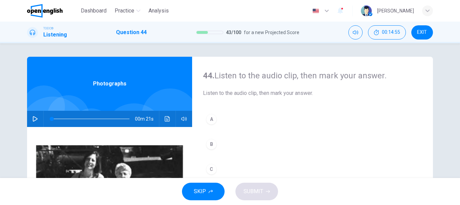
click at [39, 118] on div "00m 21s" at bounding box center [109, 119] width 165 height 16
click at [35, 119] on icon "button" at bounding box center [34, 118] width 5 height 5
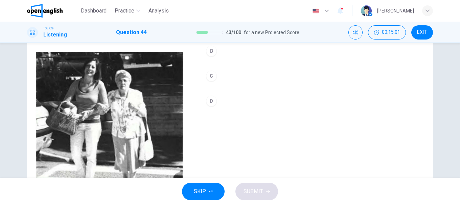
scroll to position [26, 0]
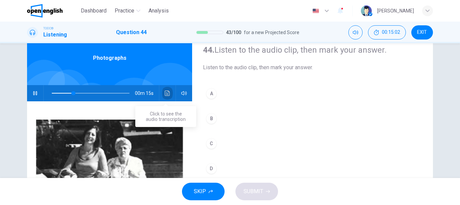
click at [169, 92] on button "Click to see the audio transcription" at bounding box center [167, 93] width 11 height 16
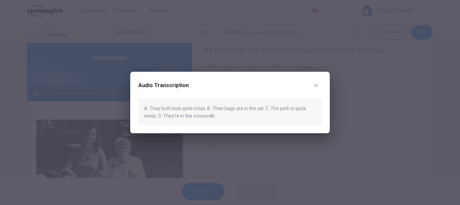
click at [319, 83] on button "button" at bounding box center [316, 85] width 11 height 11
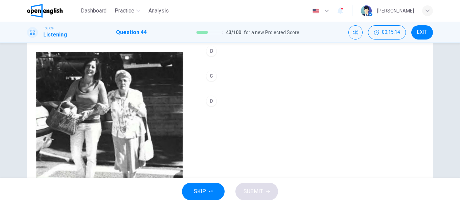
scroll to position [59, 0]
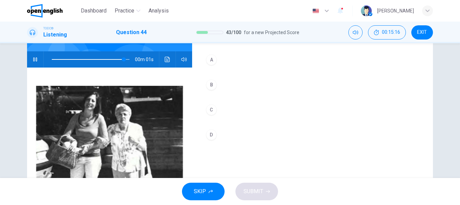
click at [213, 137] on div "D" at bounding box center [211, 134] width 11 height 11
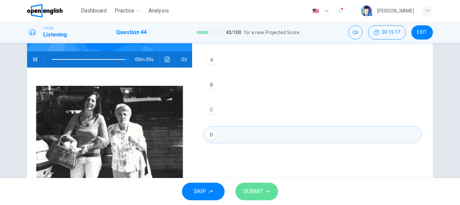
click at [245, 190] on span "SUBMIT" at bounding box center [253, 191] width 20 height 9
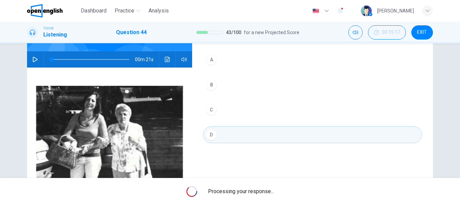
type input "*"
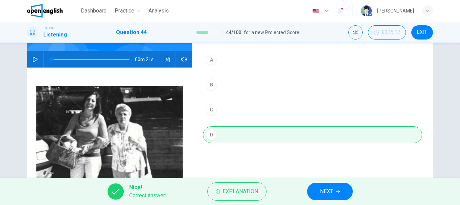
click at [321, 190] on span "NEXT" at bounding box center [326, 191] width 13 height 9
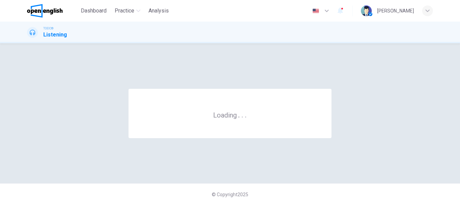
scroll to position [0, 0]
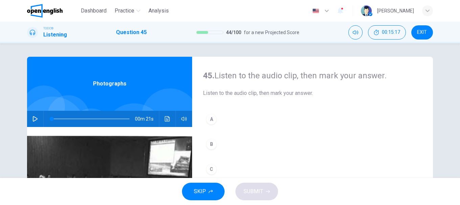
click at [32, 120] on icon "button" at bounding box center [34, 118] width 5 height 5
click at [169, 115] on button "Click to see the audio transcription" at bounding box center [167, 119] width 11 height 16
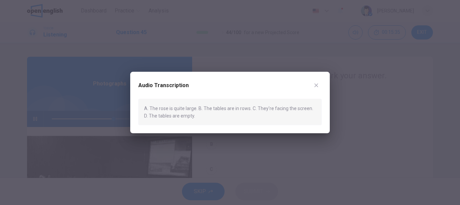
click at [319, 85] on button "button" at bounding box center [316, 85] width 11 height 11
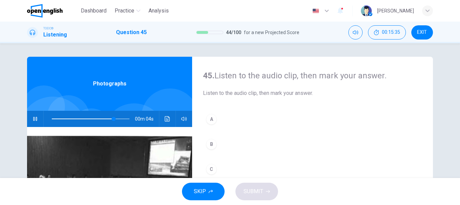
scroll to position [68, 0]
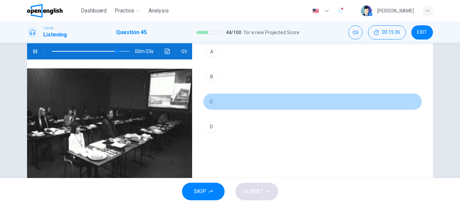
click at [209, 104] on div "C" at bounding box center [211, 101] width 11 height 11
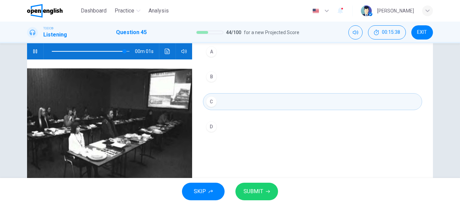
click at [212, 81] on button "B" at bounding box center [312, 76] width 219 height 17
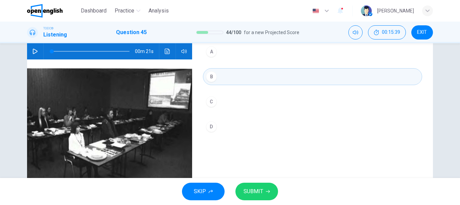
type input "*"
click at [262, 187] on span "SUBMIT" at bounding box center [253, 191] width 20 height 9
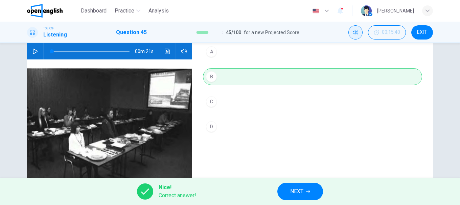
click at [358, 35] on button "Mute" at bounding box center [355, 32] width 14 height 14
click at [358, 35] on button "Unmute" at bounding box center [355, 32] width 14 height 14
click at [306, 190] on icon "button" at bounding box center [308, 192] width 4 height 4
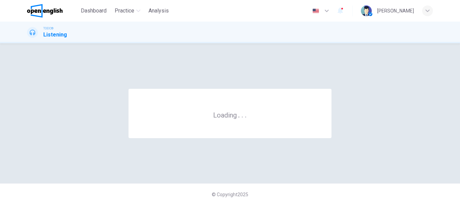
scroll to position [0, 0]
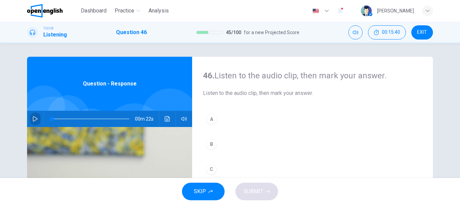
click at [34, 116] on button "button" at bounding box center [35, 119] width 11 height 16
click at [349, 34] on button "Mute" at bounding box center [355, 32] width 14 height 14
click at [349, 34] on button "Unmute" at bounding box center [355, 32] width 14 height 14
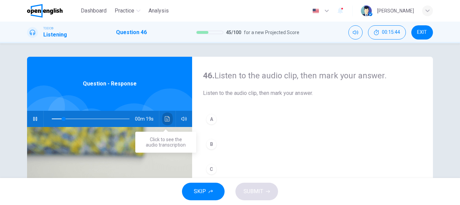
click at [162, 118] on button "Click to see the audio transcription" at bounding box center [167, 119] width 11 height 16
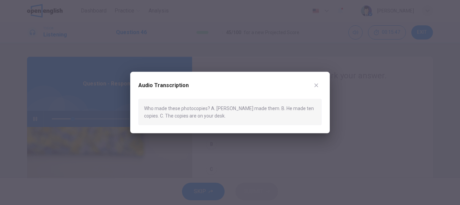
click at [316, 86] on icon "button" at bounding box center [316, 85] width 4 height 4
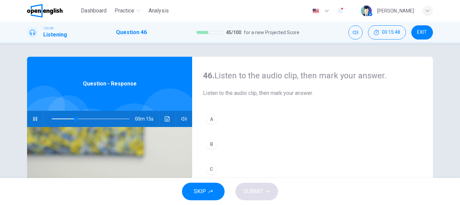
click at [214, 120] on div "A" at bounding box center [211, 119] width 11 height 11
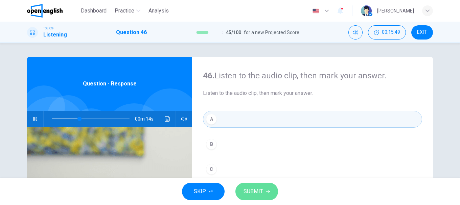
click at [265, 186] on button "SUBMIT" at bounding box center [256, 192] width 43 height 18
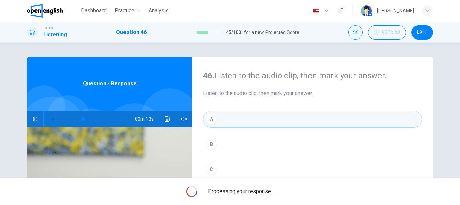
type input "**"
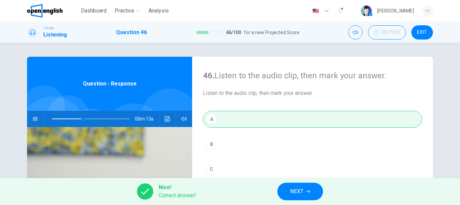
click at [297, 190] on span "NEXT" at bounding box center [296, 191] width 13 height 9
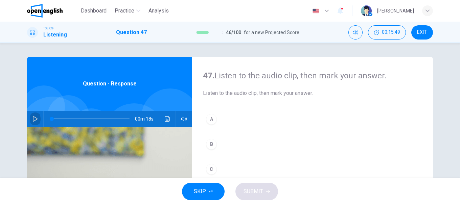
click at [33, 116] on icon "button" at bounding box center [34, 118] width 5 height 5
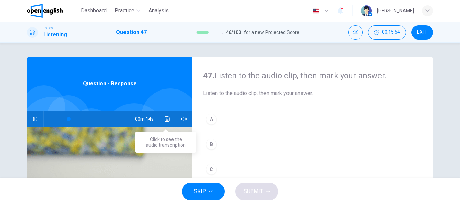
click at [168, 116] on button "Click to see the audio transcription" at bounding box center [167, 119] width 11 height 16
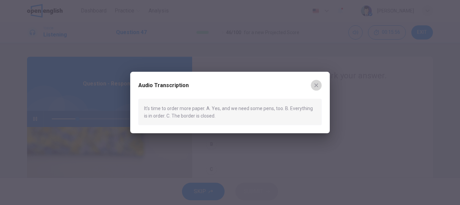
click at [315, 86] on icon "button" at bounding box center [316, 85] width 4 height 4
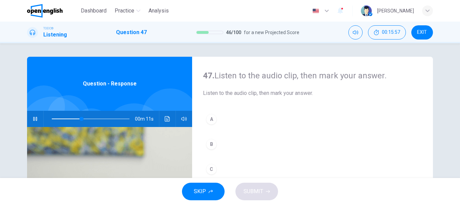
click at [210, 122] on div "A" at bounding box center [211, 119] width 11 height 11
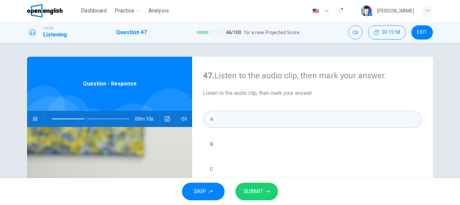
click at [268, 187] on button "SUBMIT" at bounding box center [256, 192] width 43 height 18
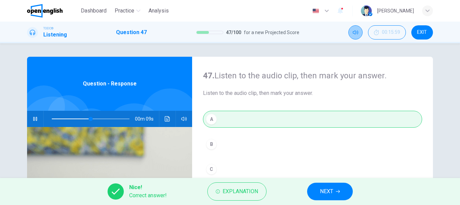
click at [351, 38] on button "Mute" at bounding box center [355, 32] width 14 height 14
click at [355, 31] on icon "Unmute" at bounding box center [355, 32] width 5 height 4
click at [353, 37] on button "Mute" at bounding box center [355, 32] width 14 height 14
click at [355, 35] on icon "Unmute" at bounding box center [355, 32] width 5 height 5
click at [355, 35] on icon "Mute" at bounding box center [355, 32] width 5 height 5
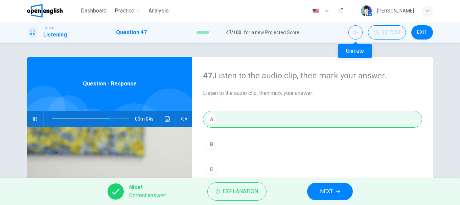
type input "**"
click at [332, 191] on span "NEXT" at bounding box center [326, 191] width 13 height 9
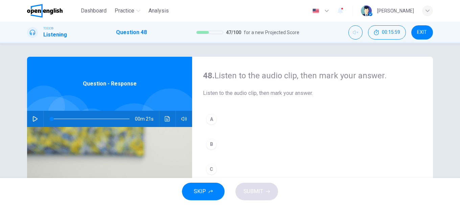
click at [36, 119] on button "button" at bounding box center [35, 119] width 11 height 16
click at [353, 33] on icon "Unmute" at bounding box center [355, 32] width 5 height 5
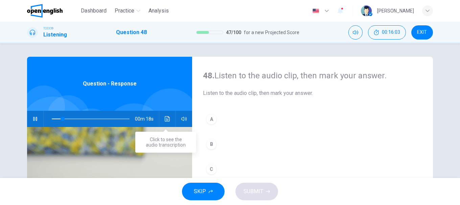
click at [170, 119] on button "Click to see the audio transcription" at bounding box center [167, 119] width 11 height 16
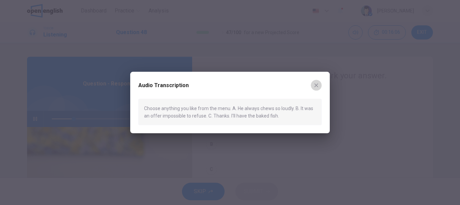
click at [318, 85] on icon "button" at bounding box center [315, 84] width 5 height 5
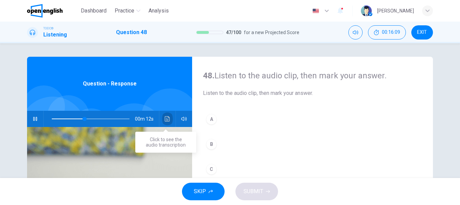
click at [166, 120] on icon "Click to see the audio transcription" at bounding box center [167, 118] width 5 height 5
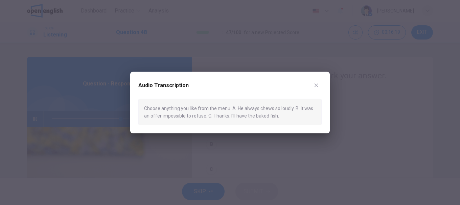
click at [319, 85] on button "button" at bounding box center [316, 85] width 11 height 11
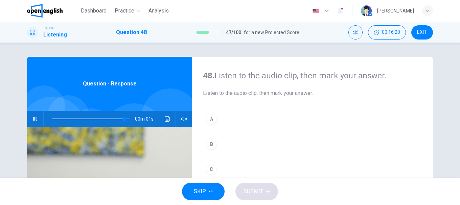
click at [213, 163] on button "C" at bounding box center [312, 169] width 219 height 17
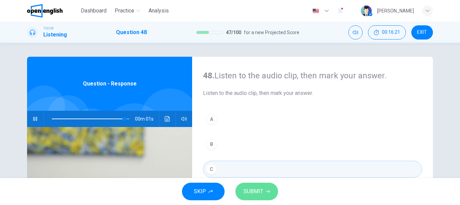
click at [258, 190] on span "SUBMIT" at bounding box center [253, 191] width 20 height 9
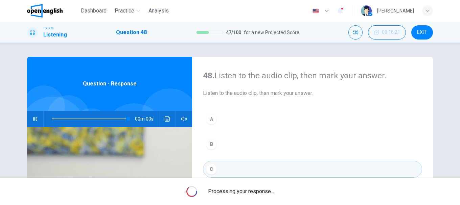
type input "*"
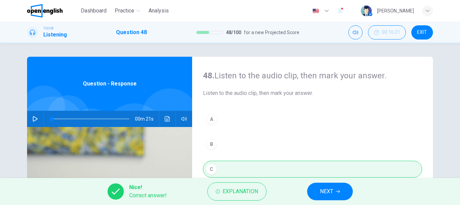
click at [328, 188] on span "NEXT" at bounding box center [326, 191] width 13 height 9
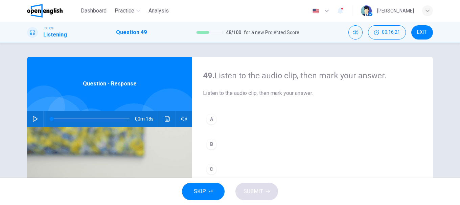
click at [32, 118] on icon "button" at bounding box center [34, 118] width 5 height 5
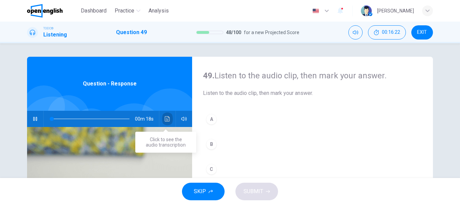
click at [167, 118] on icon "Click to see the audio transcription" at bounding box center [167, 118] width 5 height 5
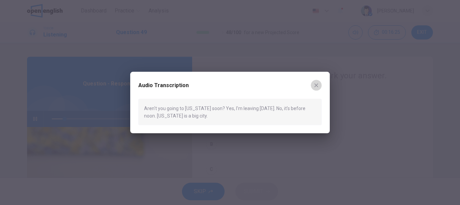
click at [318, 83] on icon "button" at bounding box center [315, 84] width 5 height 5
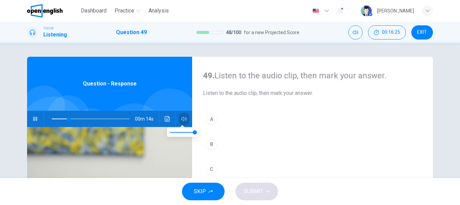
click at [185, 118] on button "button" at bounding box center [183, 119] width 11 height 16
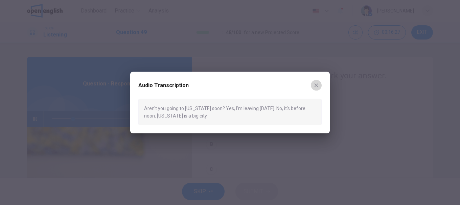
click at [317, 87] on icon "button" at bounding box center [316, 85] width 4 height 4
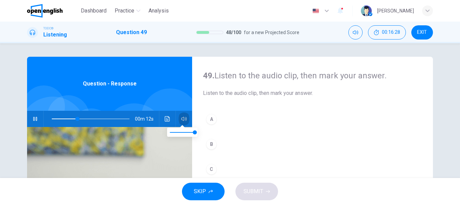
click at [181, 119] on icon "button" at bounding box center [183, 118] width 5 height 5
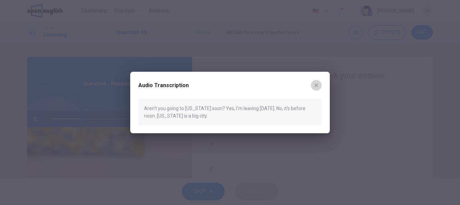
click at [314, 87] on icon "button" at bounding box center [316, 85] width 4 height 4
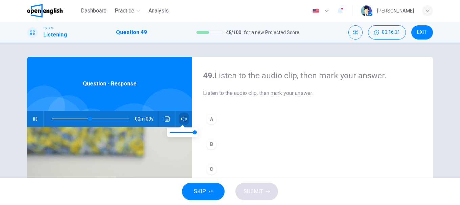
click at [183, 117] on icon "button" at bounding box center [183, 118] width 5 height 5
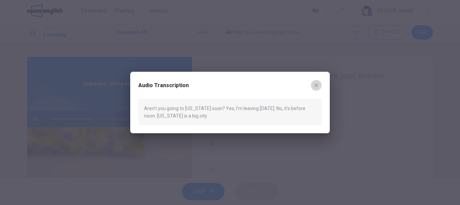
click at [318, 88] on icon "button" at bounding box center [315, 84] width 5 height 5
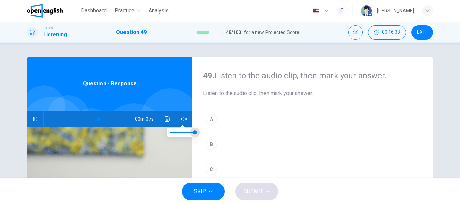
type input "**"
type input "***"
type input "**"
type input "***"
type input "**"
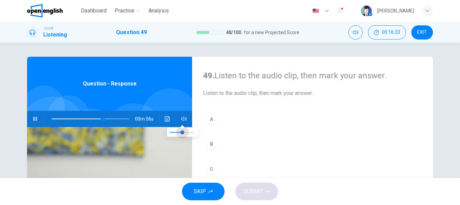
type input "***"
type input "**"
type input "***"
type input "**"
type input "***"
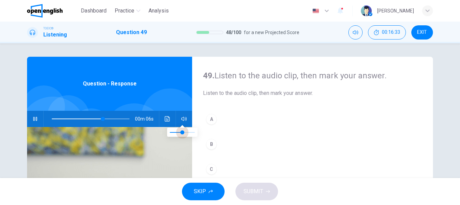
type input "**"
type input "*"
drag, startPoint x: 185, startPoint y: 130, endPoint x: 163, endPoint y: 136, distance: 22.4
click at [170, 136] on span at bounding box center [182, 132] width 25 height 9
click at [212, 119] on div "A" at bounding box center [211, 119] width 11 height 11
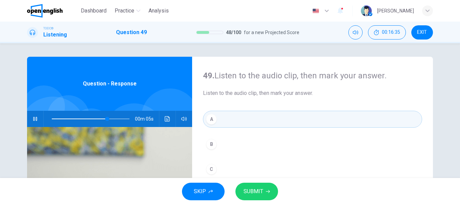
click at [262, 192] on span "SUBMIT" at bounding box center [253, 191] width 20 height 9
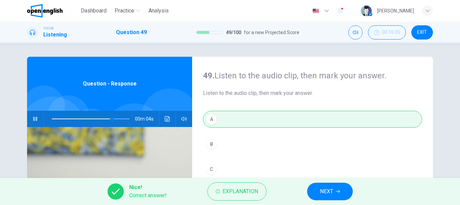
type input "**"
click at [317, 188] on button "NEXT" at bounding box center [330, 192] width 46 height 18
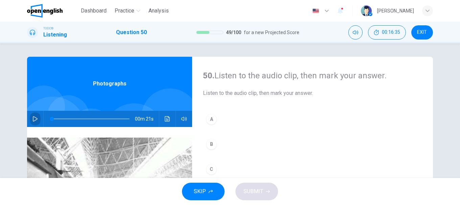
click at [37, 119] on button "button" at bounding box center [35, 119] width 11 height 16
click at [162, 117] on button "Click to see the audio transcription" at bounding box center [167, 119] width 11 height 16
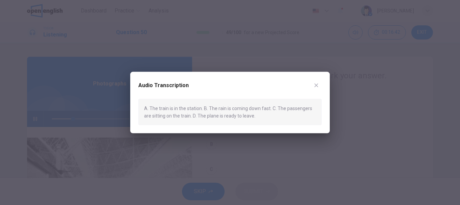
click at [365, 89] on div at bounding box center [230, 102] width 460 height 205
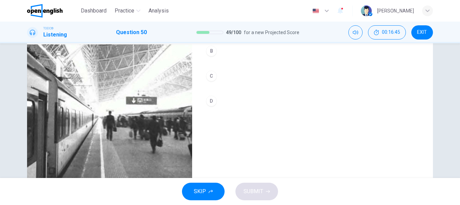
scroll to position [59, 0]
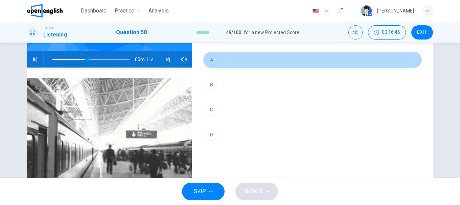
click at [208, 62] on div "A" at bounding box center [211, 59] width 11 height 11
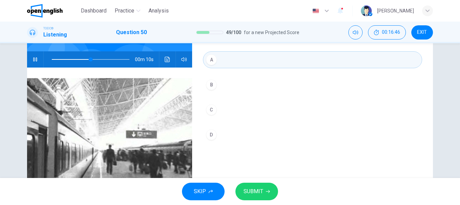
click at [263, 193] on button "SUBMIT" at bounding box center [256, 192] width 43 height 18
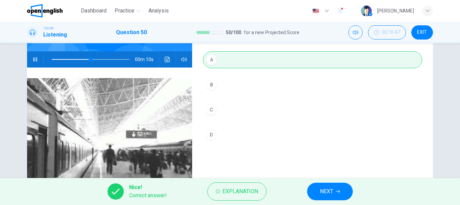
type input "**"
click at [326, 189] on span "NEXT" at bounding box center [326, 191] width 13 height 9
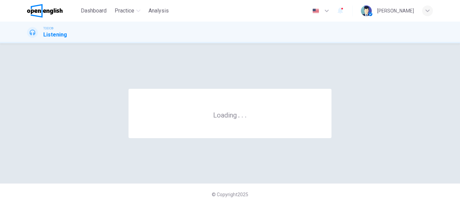
scroll to position [0, 0]
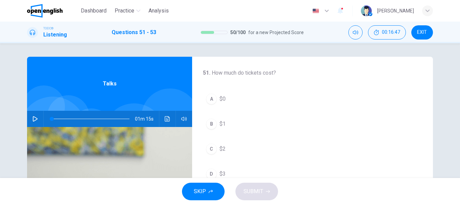
click at [37, 117] on button "button" at bounding box center [35, 119] width 11 height 16
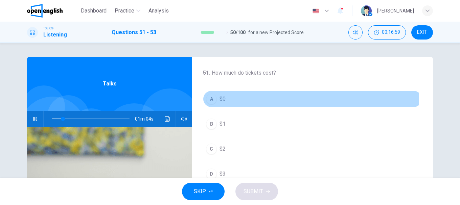
click at [211, 100] on div "A" at bounding box center [211, 99] width 11 height 11
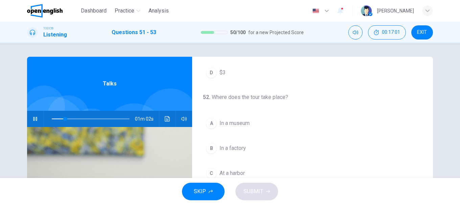
scroll to position [135, 0]
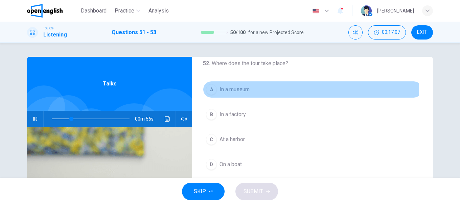
click at [220, 90] on span "In a museum" at bounding box center [234, 90] width 30 height 8
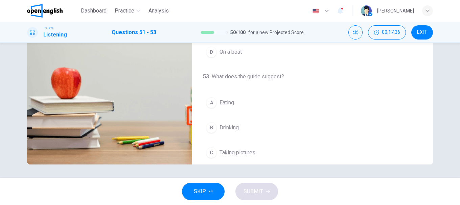
scroll to position [154, 0]
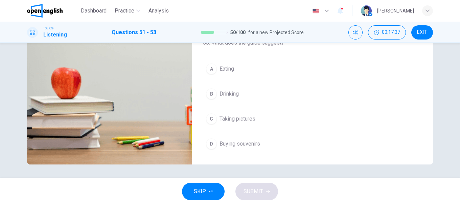
click at [226, 141] on span "Buying souvenirs" at bounding box center [239, 144] width 41 height 8
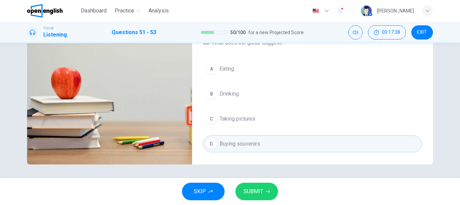
click at [264, 190] on button "SUBMIT" at bounding box center [256, 192] width 43 height 18
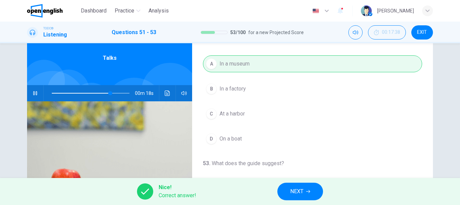
scroll to position [101, 0]
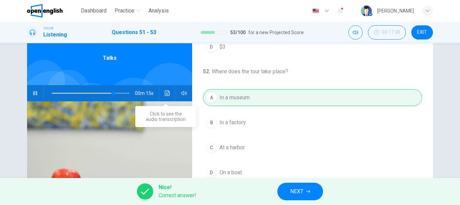
click at [162, 96] on button "Click to see the audio transcription" at bounding box center [167, 93] width 11 height 16
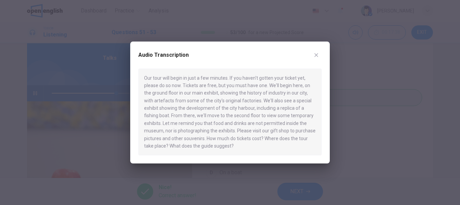
click at [317, 54] on icon "button" at bounding box center [316, 55] width 4 height 4
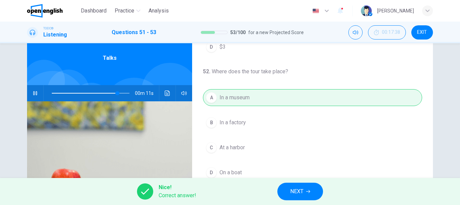
type input "**"
click at [305, 189] on button "NEXT" at bounding box center [300, 192] width 46 height 18
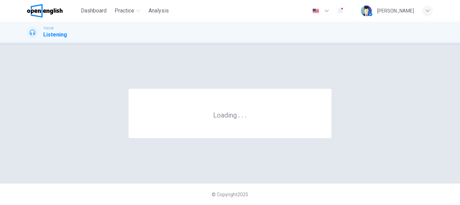
scroll to position [0, 0]
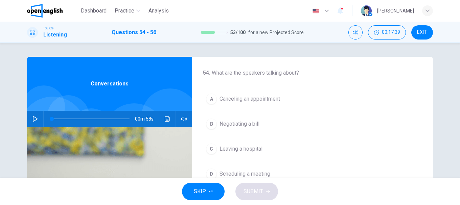
click at [40, 119] on div "00m 58s" at bounding box center [109, 119] width 165 height 16
click at [34, 120] on icon "button" at bounding box center [35, 118] width 5 height 5
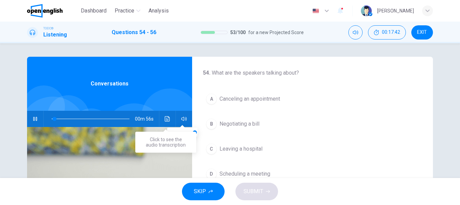
click at [165, 120] on icon "Click to see the audio transcription" at bounding box center [167, 118] width 5 height 5
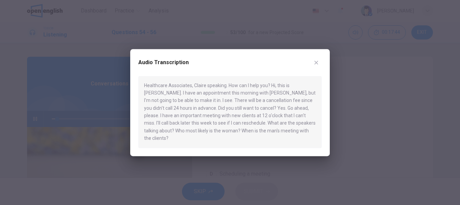
click at [320, 65] on button "button" at bounding box center [316, 62] width 11 height 11
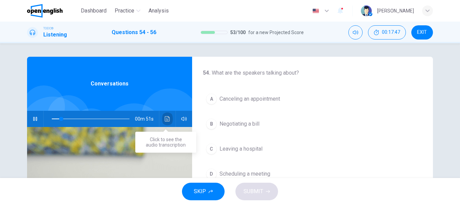
click at [166, 116] on button "Click to see the audio transcription" at bounding box center [167, 119] width 11 height 16
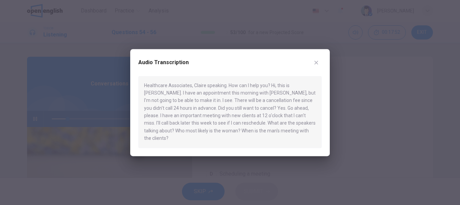
click at [321, 64] on button "button" at bounding box center [316, 62] width 11 height 11
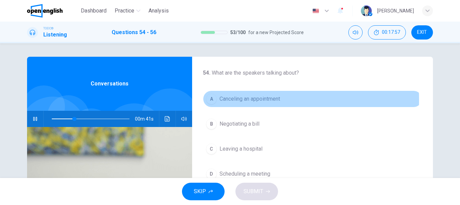
click at [239, 100] on span "Canceling an appointment" at bounding box center [249, 99] width 61 height 8
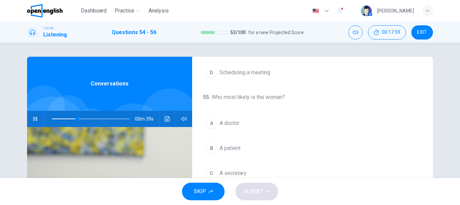
scroll to position [135, 0]
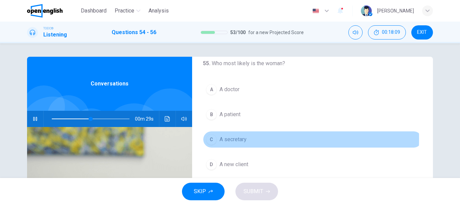
click at [222, 143] on span "A secretary" at bounding box center [232, 140] width 27 height 8
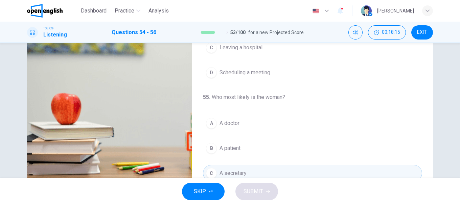
scroll to position [34, 0]
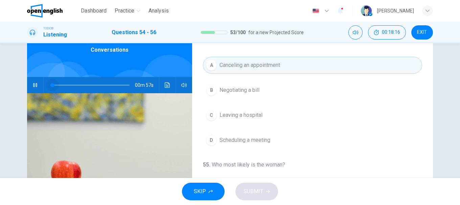
click at [52, 85] on span at bounding box center [52, 85] width 1 height 1
click at [170, 85] on button "Click to see the audio transcription" at bounding box center [167, 85] width 11 height 16
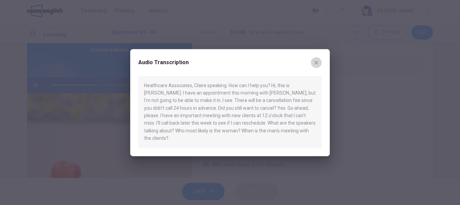
click at [317, 64] on icon "button" at bounding box center [315, 62] width 5 height 5
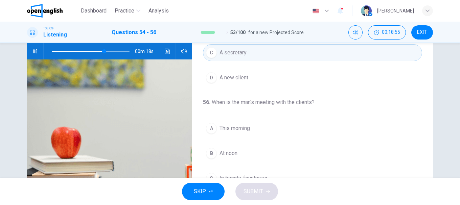
scroll to position [101, 0]
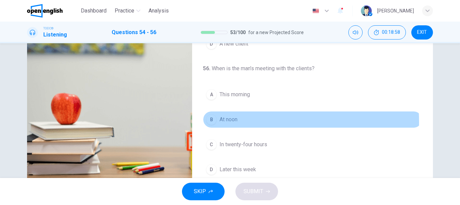
click at [227, 122] on span "At noon" at bounding box center [228, 120] width 18 height 8
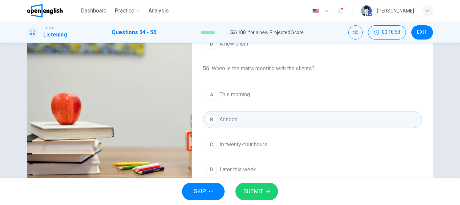
click at [260, 189] on span "SUBMIT" at bounding box center [253, 191] width 20 height 9
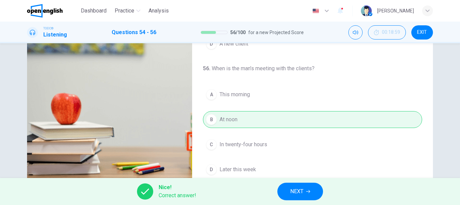
type input "**"
click at [311, 190] on button "NEXT" at bounding box center [300, 192] width 46 height 18
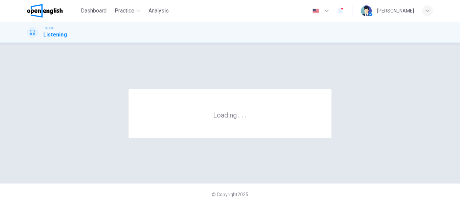
scroll to position [0, 0]
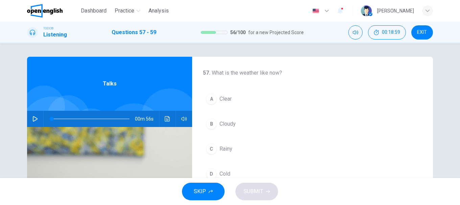
click at [39, 120] on button "button" at bounding box center [35, 119] width 11 height 16
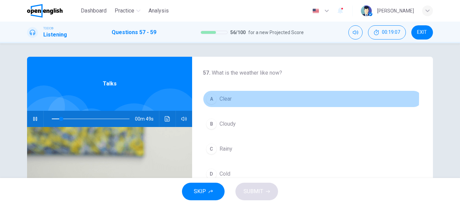
click at [225, 98] on span "Clear" at bounding box center [225, 99] width 12 height 8
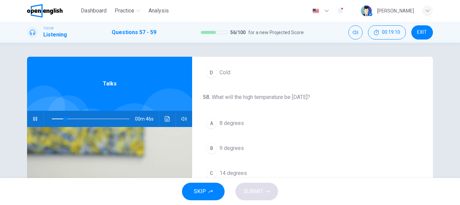
scroll to position [135, 0]
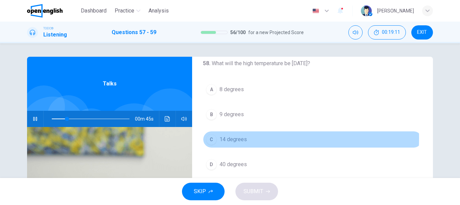
click at [226, 138] on span "14 degrees" at bounding box center [232, 140] width 27 height 8
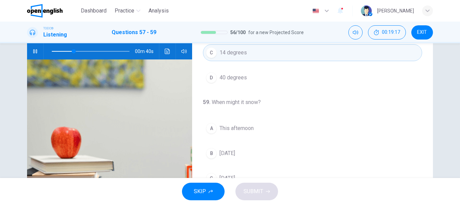
scroll to position [101, 0]
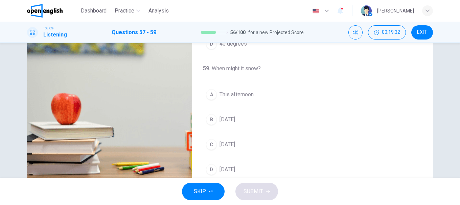
click at [226, 123] on span "[DATE]" at bounding box center [227, 120] width 16 height 8
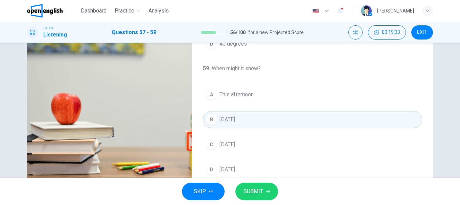
click at [260, 189] on span "SUBMIT" at bounding box center [253, 191] width 20 height 9
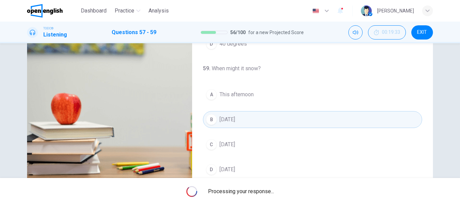
type input "**"
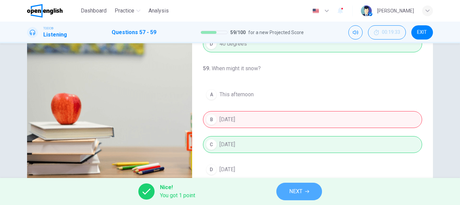
click at [301, 188] on span "NEXT" at bounding box center [295, 191] width 13 height 9
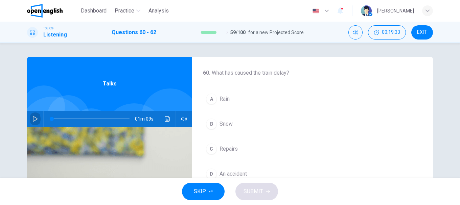
click at [33, 114] on button "button" at bounding box center [35, 119] width 11 height 16
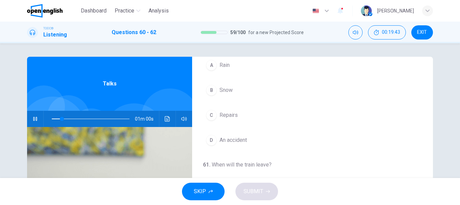
click at [216, 87] on button "B Snow" at bounding box center [312, 90] width 219 height 17
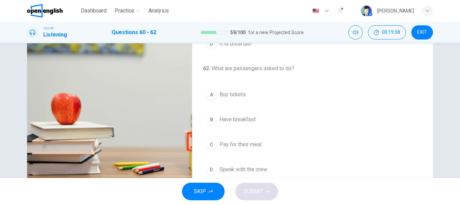
scroll to position [127, 0]
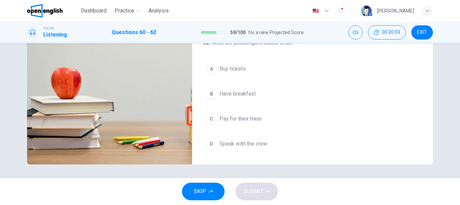
click at [247, 143] on span "Speak with the crew" at bounding box center [243, 144] width 48 height 8
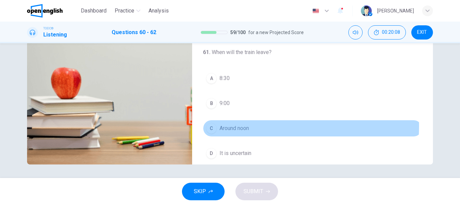
click at [238, 126] on span "Around noon" at bounding box center [233, 128] width 29 height 8
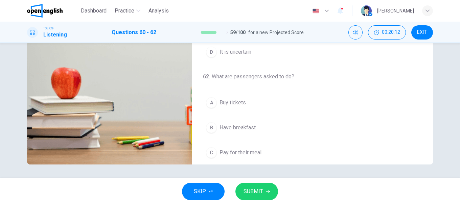
scroll to position [154, 0]
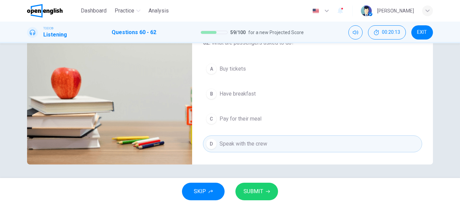
click at [237, 94] on span "Have breakfast" at bounding box center [237, 94] width 36 height 8
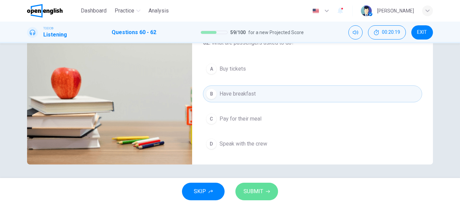
click at [264, 194] on button "SUBMIT" at bounding box center [256, 192] width 43 height 18
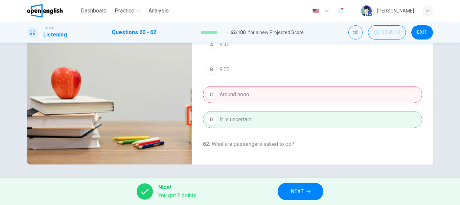
scroll to position [19, 0]
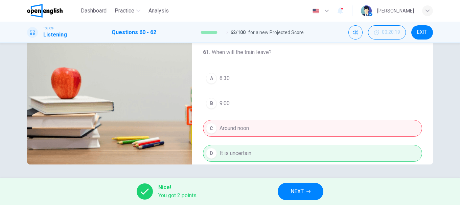
type input "**"
click at [304, 189] on span "NEXT" at bounding box center [296, 191] width 13 height 9
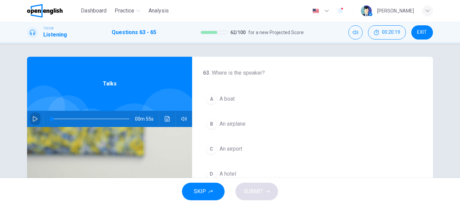
click at [35, 118] on icon "button" at bounding box center [35, 118] width 5 height 5
click at [228, 131] on button "B An airplane" at bounding box center [312, 124] width 219 height 17
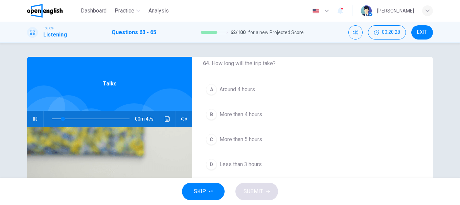
click at [240, 92] on span "Around 4 hours" at bounding box center [236, 90] width 35 height 8
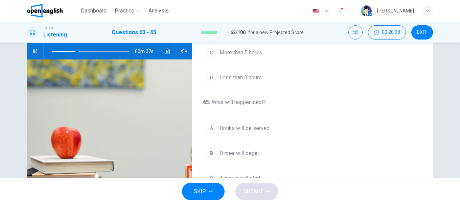
scroll to position [101, 0]
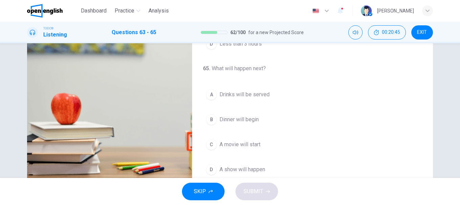
click at [227, 142] on span "A movie will start" at bounding box center [239, 145] width 41 height 8
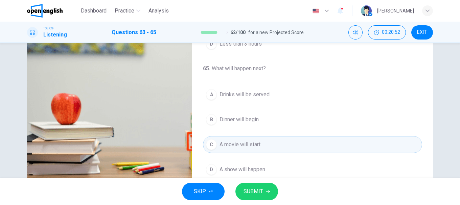
scroll to position [127, 0]
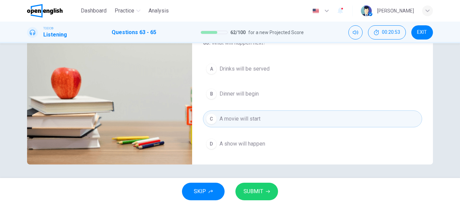
click at [257, 190] on span "SUBMIT" at bounding box center [253, 191] width 20 height 9
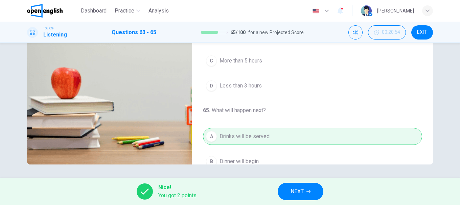
scroll to position [53, 0]
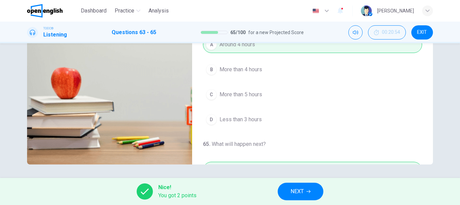
type input "**"
click at [310, 193] on icon "button" at bounding box center [308, 192] width 4 height 4
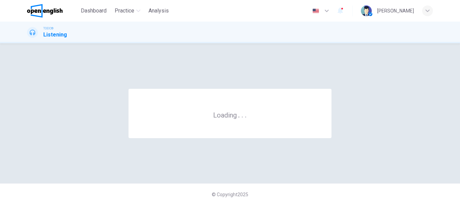
scroll to position [0, 0]
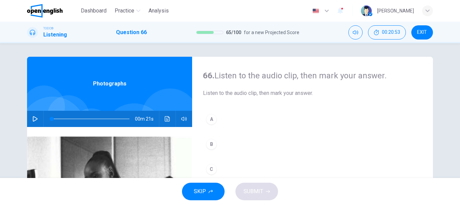
click at [32, 119] on icon "button" at bounding box center [34, 118] width 5 height 5
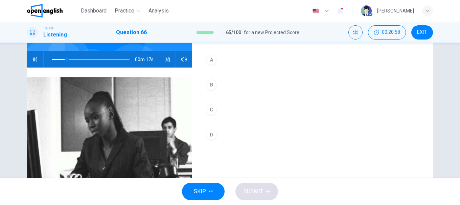
scroll to position [26, 0]
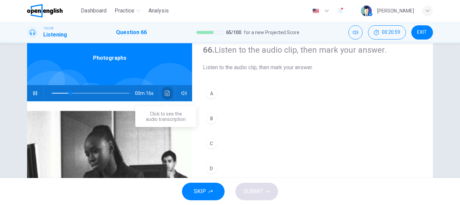
click at [168, 93] on icon "Click to see the audio transcription" at bounding box center [167, 93] width 5 height 5
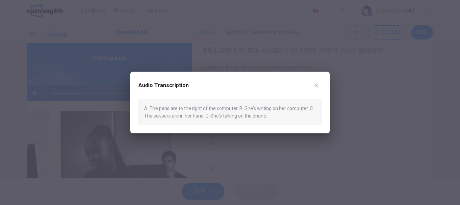
click at [322, 80] on div "Audio Transcription A. The pens are to the right of the computer. B. She's writ…" at bounding box center [229, 103] width 199 height 62
click at [318, 82] on button "button" at bounding box center [316, 85] width 11 height 11
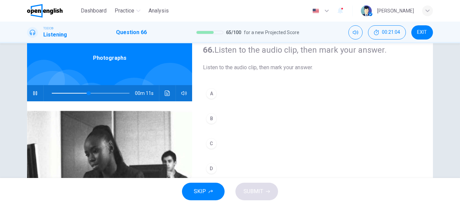
click at [220, 120] on button "B" at bounding box center [312, 118] width 219 height 17
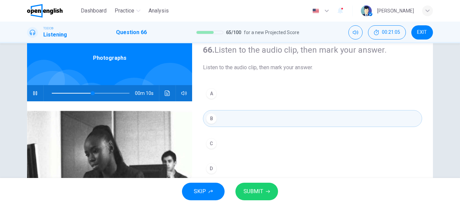
click at [266, 194] on button "SUBMIT" at bounding box center [256, 192] width 43 height 18
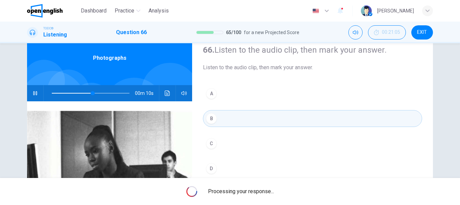
type input "**"
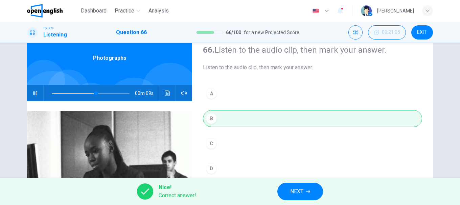
click at [321, 190] on button "NEXT" at bounding box center [300, 192] width 46 height 18
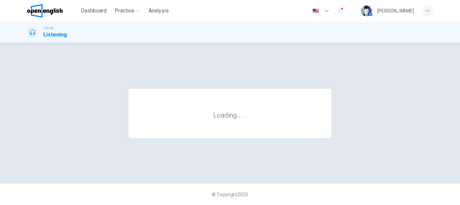
scroll to position [0, 0]
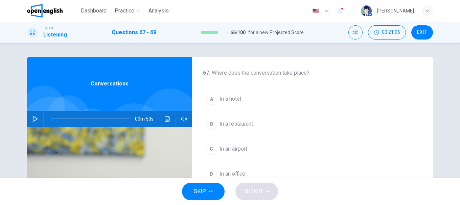
click at [36, 121] on button "button" at bounding box center [35, 119] width 11 height 16
click at [222, 149] on span "In an airport" at bounding box center [233, 149] width 28 height 8
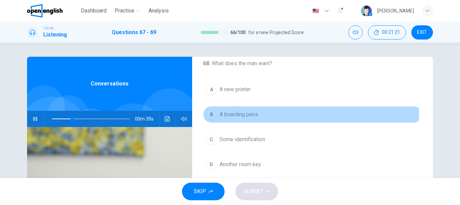
click at [244, 112] on span "A boarding pass" at bounding box center [238, 115] width 39 height 8
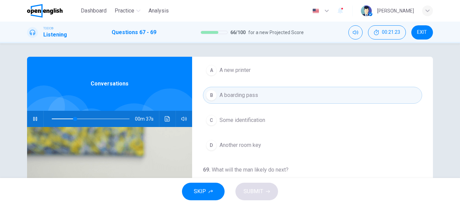
scroll to position [34, 0]
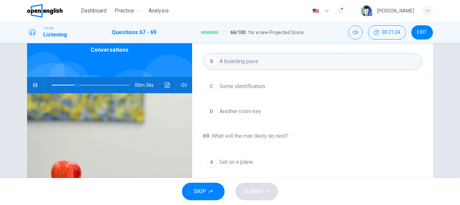
click at [165, 86] on icon "Click to see the audio transcription" at bounding box center [167, 84] width 5 height 5
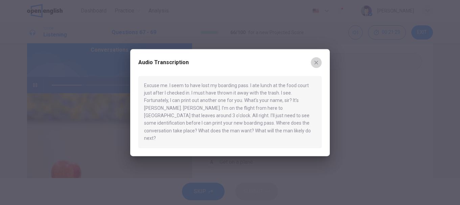
click at [317, 65] on icon "button" at bounding box center [316, 63] width 4 height 4
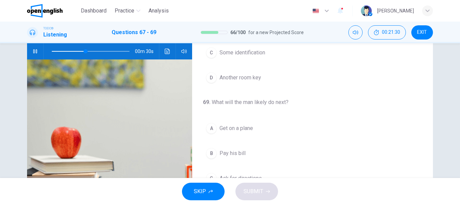
scroll to position [101, 0]
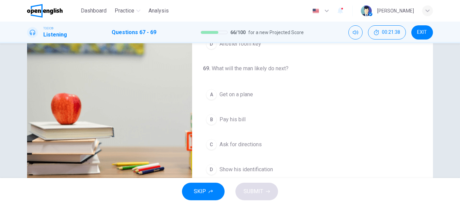
click at [245, 167] on span "Show his identification" at bounding box center [245, 170] width 53 height 8
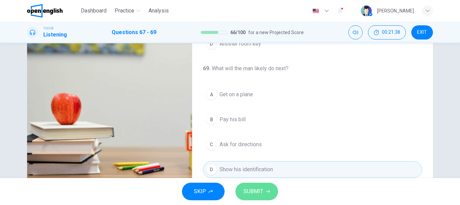
click at [257, 190] on span "SUBMIT" at bounding box center [253, 191] width 20 height 9
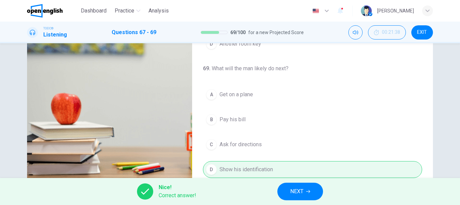
type input "**"
click at [309, 191] on icon "button" at bounding box center [308, 192] width 4 height 4
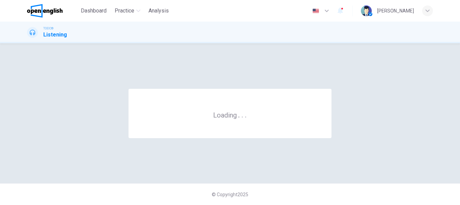
scroll to position [0, 0]
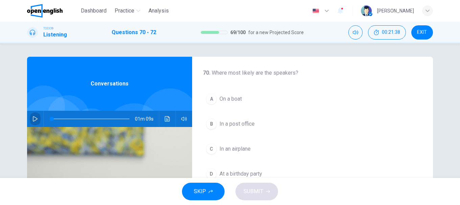
click at [37, 121] on button "button" at bounding box center [35, 119] width 11 height 16
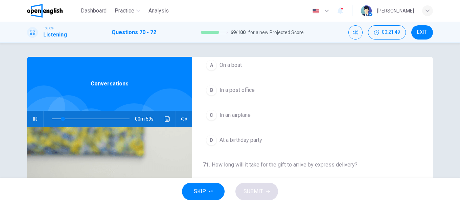
click at [233, 90] on span "In a post office" at bounding box center [236, 90] width 35 height 8
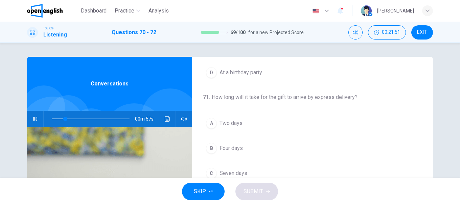
scroll to position [135, 0]
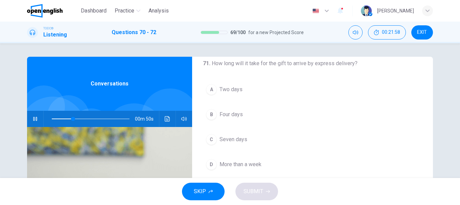
click at [222, 90] on span "Two days" at bounding box center [230, 90] width 23 height 8
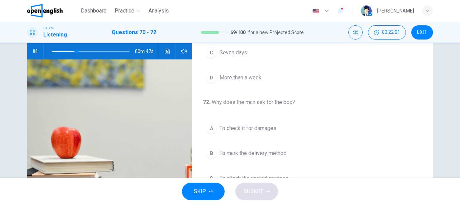
scroll to position [101, 0]
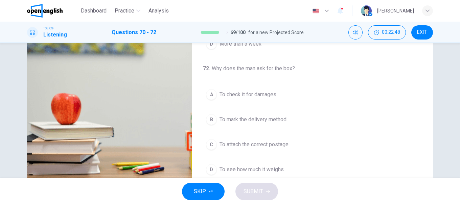
type input "*"
click at [231, 169] on span "To see how much it weighs" at bounding box center [251, 170] width 64 height 8
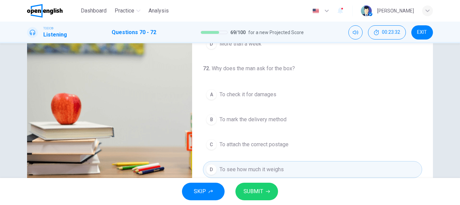
click at [268, 189] on button "SUBMIT" at bounding box center [256, 192] width 43 height 18
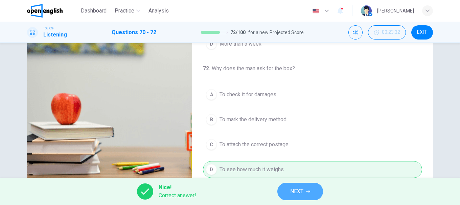
click at [310, 191] on button "NEXT" at bounding box center [300, 192] width 46 height 18
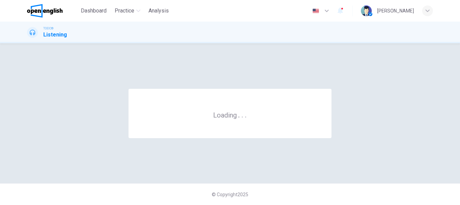
scroll to position [0, 0]
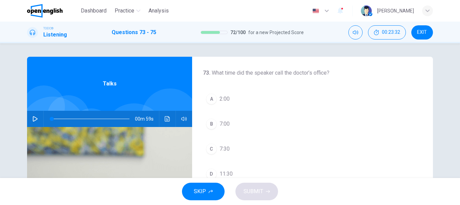
click at [37, 120] on button "button" at bounding box center [35, 119] width 11 height 16
click at [227, 149] on span "7:30" at bounding box center [224, 149] width 10 height 8
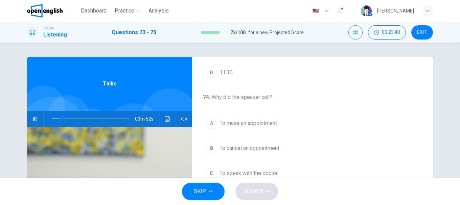
scroll to position [135, 0]
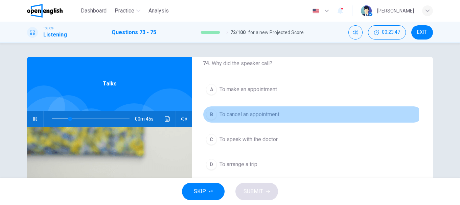
click at [247, 111] on span "To cancel an appointment" at bounding box center [249, 115] width 60 height 8
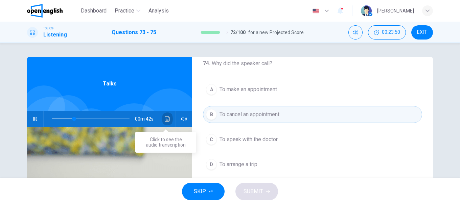
click at [163, 116] on button "Click to see the audio transcription" at bounding box center [167, 119] width 11 height 16
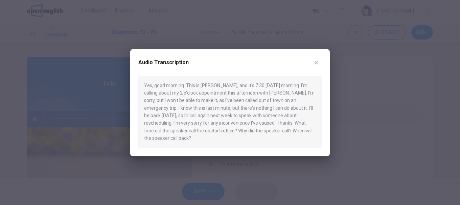
click at [319, 60] on button "button" at bounding box center [316, 62] width 11 height 11
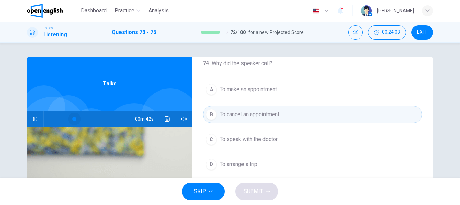
click at [73, 118] on span at bounding box center [91, 118] width 78 height 9
click at [66, 118] on span at bounding box center [91, 118] width 78 height 9
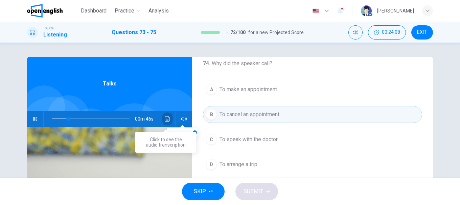
click at [162, 119] on button "Click to see the audio transcription" at bounding box center [167, 119] width 11 height 16
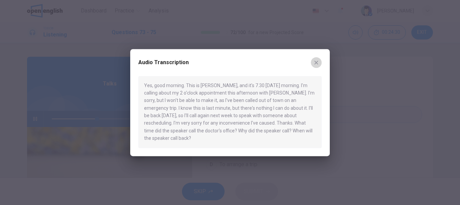
click at [315, 62] on icon "button" at bounding box center [316, 63] width 4 height 4
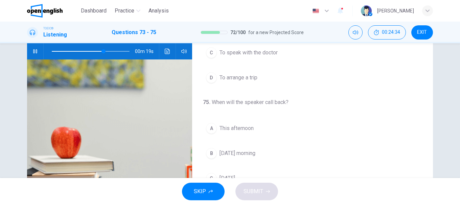
scroll to position [101, 0]
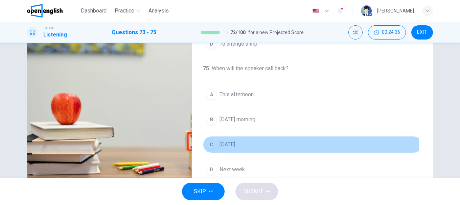
click at [234, 141] on span "[DATE]" at bounding box center [227, 145] width 16 height 8
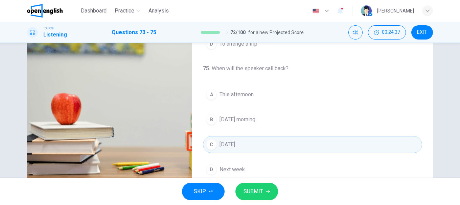
click at [264, 189] on button "SUBMIT" at bounding box center [256, 192] width 43 height 18
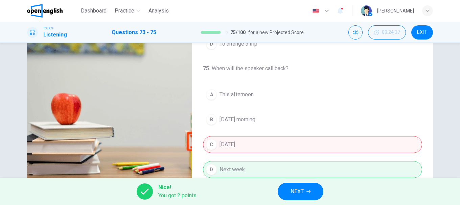
type input "**"
click at [293, 186] on button "NEXT" at bounding box center [301, 192] width 46 height 18
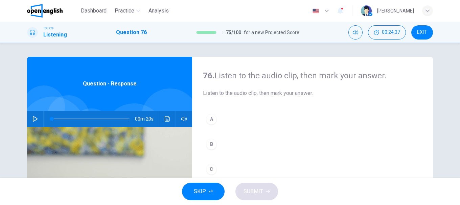
click at [38, 115] on button "button" at bounding box center [35, 119] width 11 height 16
click at [162, 120] on button "Click to see the audio transcription" at bounding box center [167, 119] width 11 height 16
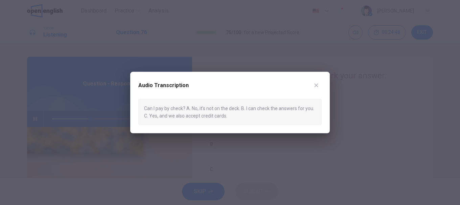
click at [321, 81] on div "Audio Transcription" at bounding box center [229, 89] width 183 height 19
click at [318, 85] on icon "button" at bounding box center [315, 84] width 5 height 5
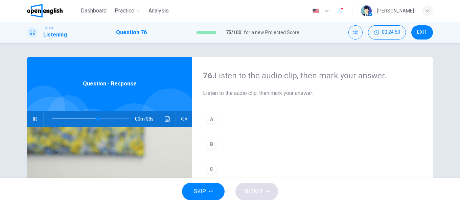
click at [209, 167] on div "C" at bounding box center [211, 169] width 11 height 11
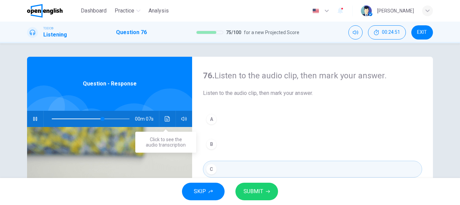
click at [158, 116] on div "00m 07s" at bounding box center [109, 119] width 165 height 16
click at [165, 118] on icon "Click to see the audio transcription" at bounding box center [167, 118] width 5 height 5
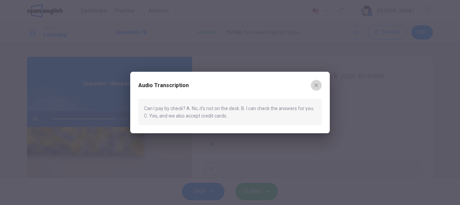
click at [316, 83] on icon "button" at bounding box center [315, 84] width 5 height 5
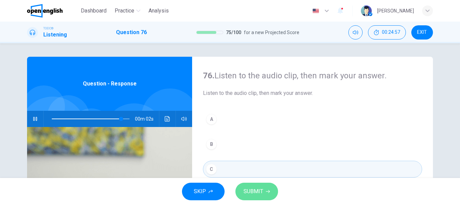
click at [263, 190] on button "SUBMIT" at bounding box center [256, 192] width 43 height 18
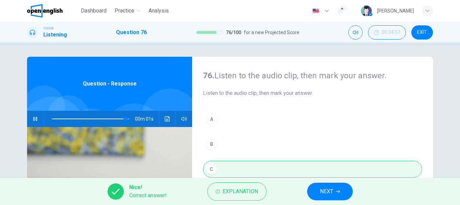
type input "**"
click at [308, 190] on button "NEXT" at bounding box center [330, 192] width 46 height 18
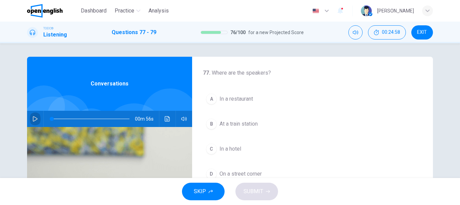
click at [35, 118] on icon "button" at bounding box center [35, 118] width 5 height 5
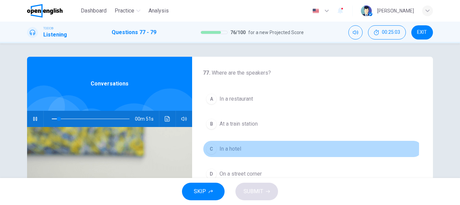
click at [224, 148] on span "In a hotel" at bounding box center [230, 149] width 22 height 8
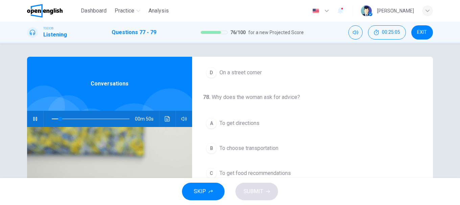
scroll to position [135, 0]
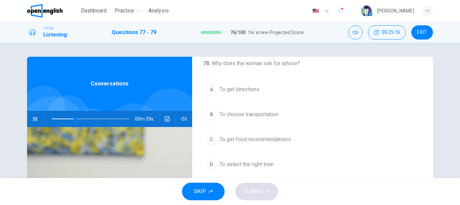
click at [232, 94] on button "A To get directions" at bounding box center [312, 89] width 219 height 17
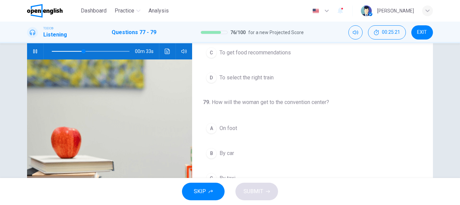
scroll to position [101, 0]
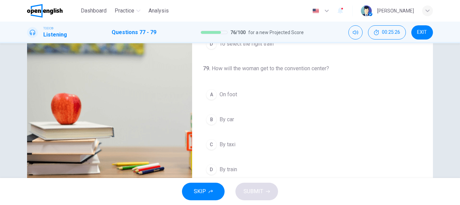
click at [220, 98] on span "On foot" at bounding box center [228, 95] width 18 height 8
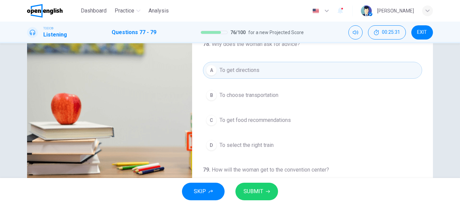
scroll to position [34, 0]
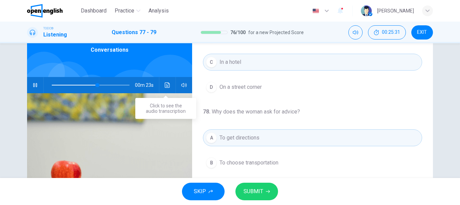
click at [164, 81] on button "Click to see the audio transcription" at bounding box center [167, 85] width 11 height 16
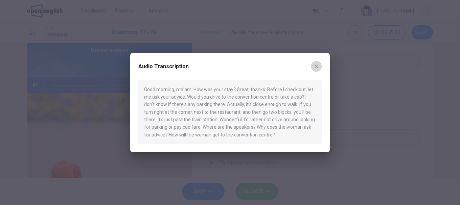
click at [318, 66] on icon "button" at bounding box center [315, 66] width 5 height 5
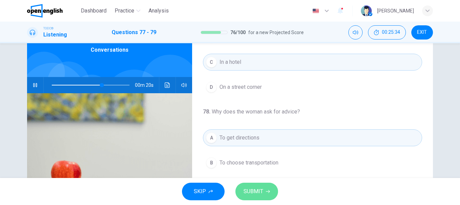
click at [255, 191] on span "SUBMIT" at bounding box center [253, 191] width 20 height 9
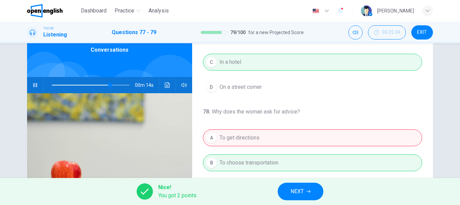
type input "**"
click at [294, 185] on button "NEXT" at bounding box center [301, 192] width 46 height 18
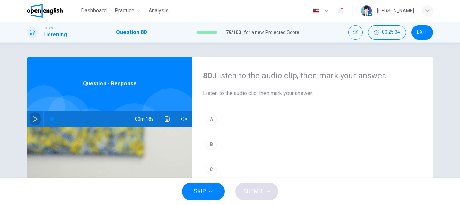
click at [32, 122] on button "button" at bounding box center [35, 119] width 11 height 16
click at [166, 120] on icon "Click to see the audio transcription" at bounding box center [167, 118] width 5 height 5
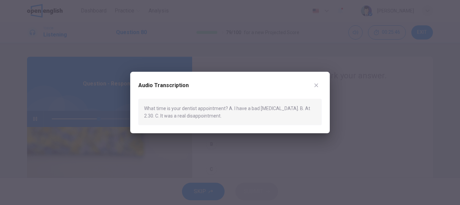
click at [320, 86] on button "button" at bounding box center [316, 85] width 11 height 11
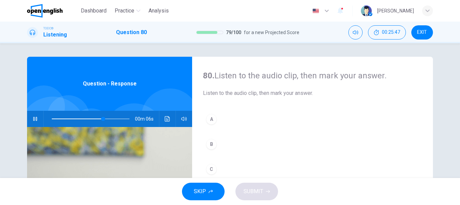
click at [215, 145] on button "B" at bounding box center [312, 144] width 219 height 17
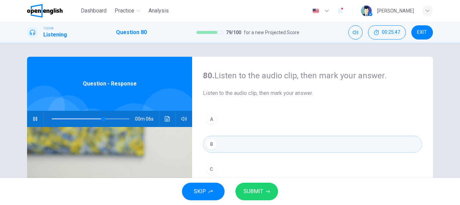
click at [255, 184] on button "SUBMIT" at bounding box center [256, 192] width 43 height 18
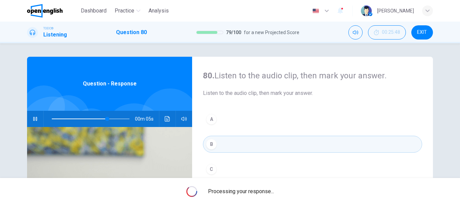
click at [312, 192] on div "Processing your response..." at bounding box center [230, 191] width 460 height 27
type input "**"
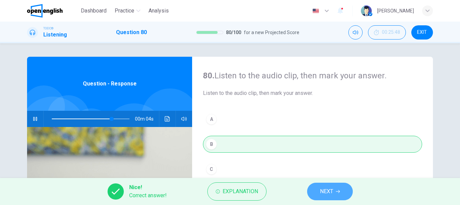
click at [313, 192] on button "NEXT" at bounding box center [330, 192] width 46 height 18
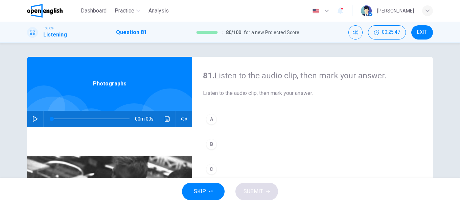
click at [40, 119] on div "00m 00s" at bounding box center [109, 119] width 165 height 16
click at [27, 119] on div "00m 20s" at bounding box center [109, 119] width 165 height 16
click at [30, 118] on button "button" at bounding box center [35, 119] width 11 height 16
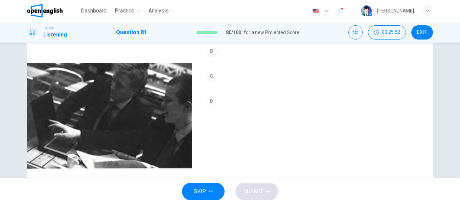
scroll to position [59, 0]
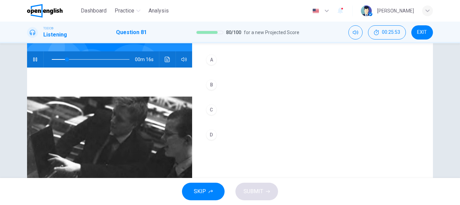
click at [205, 65] on button "A" at bounding box center [312, 59] width 219 height 17
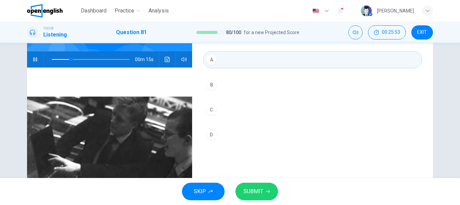
click at [257, 196] on span "SUBMIT" at bounding box center [253, 191] width 20 height 9
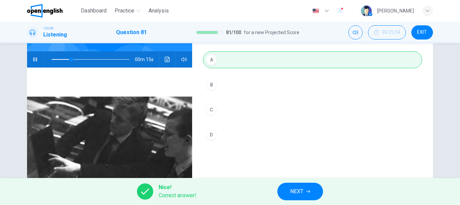
type input "**"
click at [322, 189] on button "NEXT" at bounding box center [300, 192] width 46 height 18
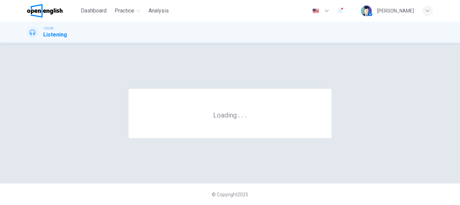
scroll to position [0, 0]
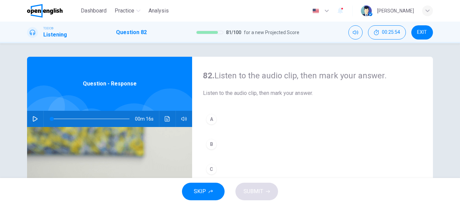
click at [31, 128] on img at bounding box center [109, 209] width 165 height 165
click at [33, 112] on button "button" at bounding box center [35, 119] width 11 height 16
click at [215, 119] on button "A" at bounding box center [312, 119] width 219 height 17
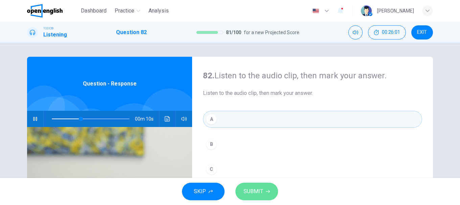
click at [260, 193] on span "SUBMIT" at bounding box center [253, 191] width 20 height 9
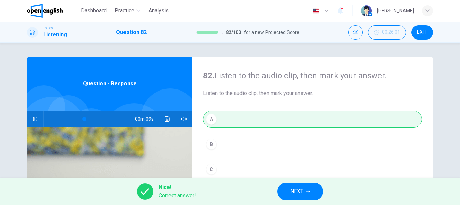
type input "**"
click at [317, 191] on button "NEXT" at bounding box center [300, 192] width 46 height 18
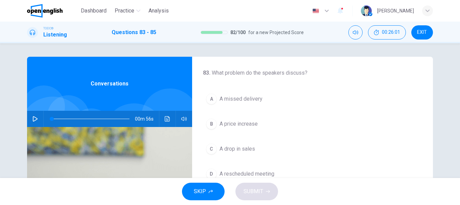
click at [40, 122] on div "00m 56s" at bounding box center [109, 119] width 165 height 16
click at [39, 121] on div "00m 56s" at bounding box center [109, 119] width 165 height 16
click at [37, 121] on button "button" at bounding box center [35, 119] width 11 height 16
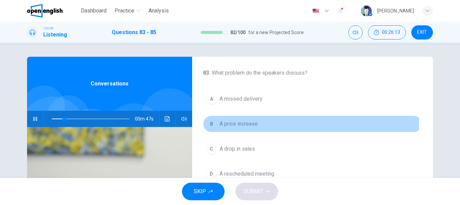
click at [229, 122] on span "A price increase" at bounding box center [238, 124] width 38 height 8
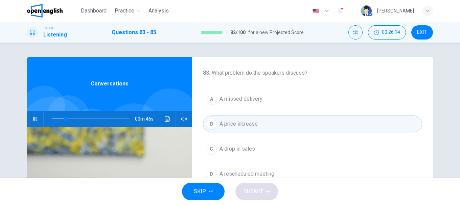
scroll to position [34, 0]
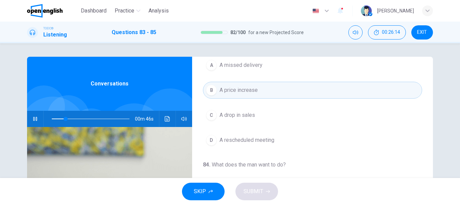
click at [228, 109] on button "C A drop in sales" at bounding box center [312, 115] width 219 height 17
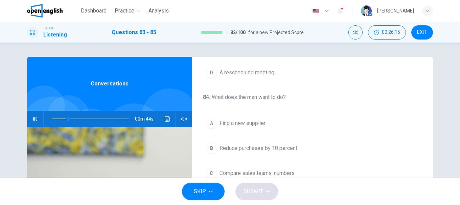
scroll to position [135, 0]
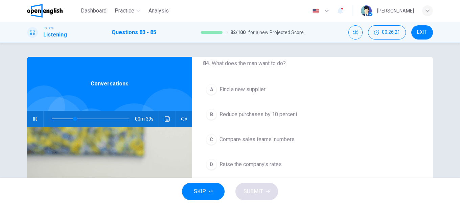
click at [253, 142] on span "Compare sales teams’ numbers" at bounding box center [256, 140] width 75 height 8
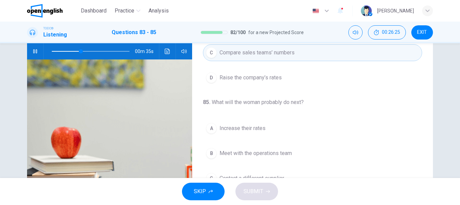
scroll to position [101, 0]
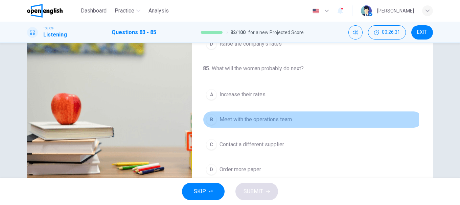
click at [246, 120] on span "Meet with the operations team" at bounding box center [255, 120] width 72 height 8
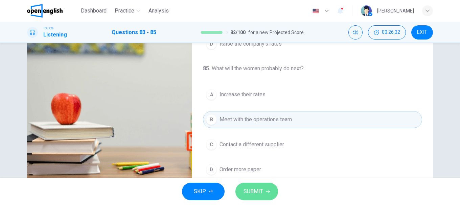
click at [262, 189] on span "SUBMIT" at bounding box center [253, 191] width 20 height 9
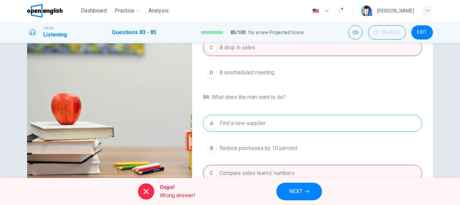
scroll to position [68, 0]
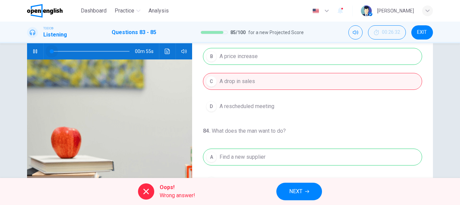
drag, startPoint x: 53, startPoint y: 51, endPoint x: 38, endPoint y: 52, distance: 15.6
click at [38, 52] on div "00m 55s" at bounding box center [109, 51] width 165 height 16
click at [38, 53] on button "button" at bounding box center [35, 51] width 11 height 16
click at [33, 52] on icon "button" at bounding box center [34, 51] width 5 height 5
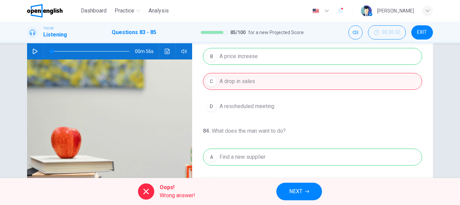
click at [34, 53] on icon "button" at bounding box center [34, 51] width 5 height 5
click at [166, 51] on icon "Click to see the audio transcription" at bounding box center [167, 51] width 5 height 5
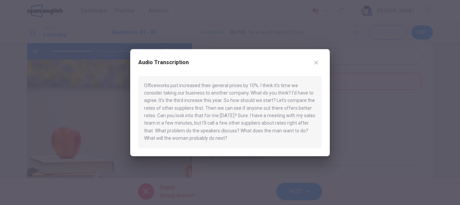
click at [317, 63] on icon "button" at bounding box center [316, 63] width 4 height 4
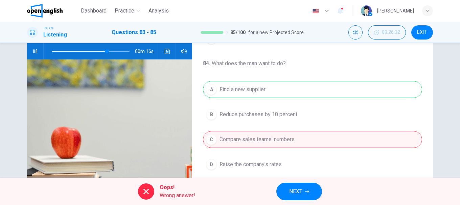
click at [169, 49] on button "Click to see the audio transcription" at bounding box center [167, 51] width 11 height 16
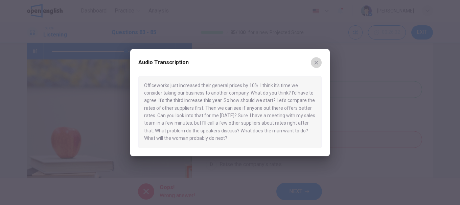
click at [319, 65] on button "button" at bounding box center [316, 62] width 11 height 11
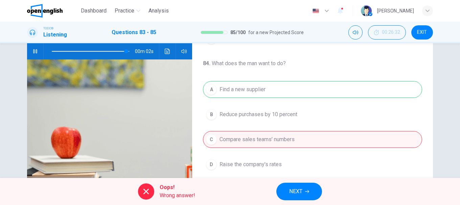
type input "**"
click at [309, 194] on button "NEXT" at bounding box center [299, 192] width 46 height 18
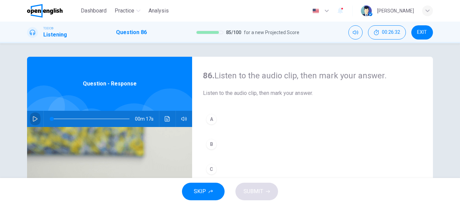
click at [35, 117] on button "button" at bounding box center [35, 119] width 11 height 16
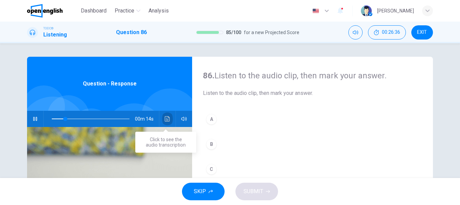
click at [165, 118] on icon "Click to see the audio transcription" at bounding box center [167, 118] width 5 height 5
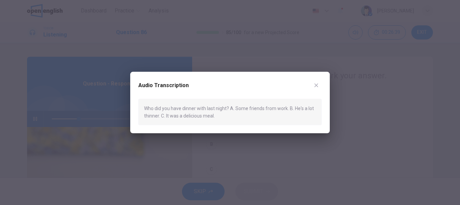
click at [315, 84] on icon "button" at bounding box center [316, 85] width 4 height 4
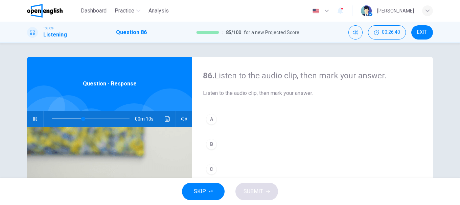
click at [212, 119] on div "A" at bounding box center [211, 119] width 11 height 11
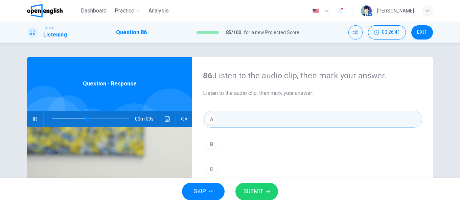
click at [270, 192] on button "SUBMIT" at bounding box center [256, 192] width 43 height 18
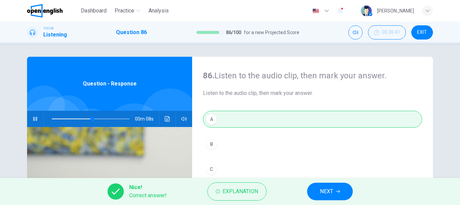
type input "**"
click at [318, 192] on button "NEXT" at bounding box center [330, 192] width 46 height 18
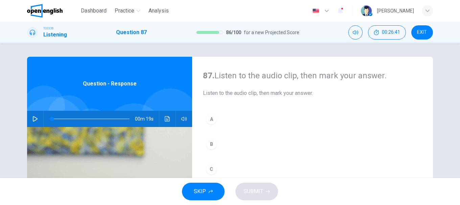
click at [41, 117] on div "00m 19s" at bounding box center [109, 119] width 165 height 16
click at [35, 119] on icon "button" at bounding box center [35, 118] width 5 height 5
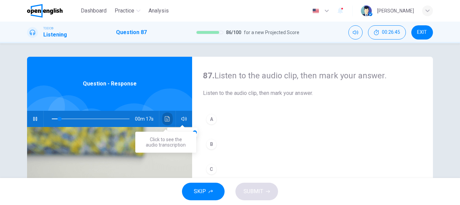
click at [169, 121] on button "Click to see the audio transcription" at bounding box center [167, 119] width 11 height 16
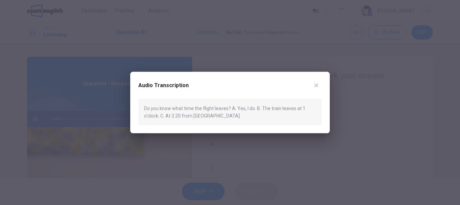
click at [316, 84] on icon "button" at bounding box center [315, 84] width 5 height 5
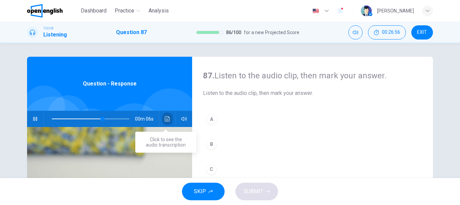
click at [167, 119] on icon "Click to see the audio transcription" at bounding box center [167, 118] width 5 height 5
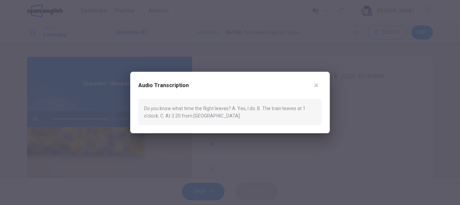
click at [316, 83] on icon "button" at bounding box center [315, 84] width 5 height 5
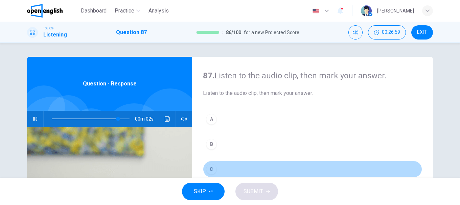
click at [212, 168] on div "C" at bounding box center [211, 169] width 11 height 11
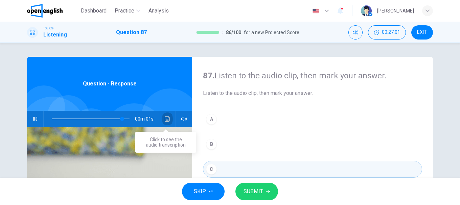
click at [170, 118] on button "Click to see the audio transcription" at bounding box center [167, 119] width 11 height 16
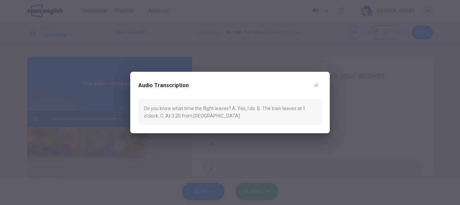
type input "*"
click at [316, 87] on icon "button" at bounding box center [315, 84] width 5 height 5
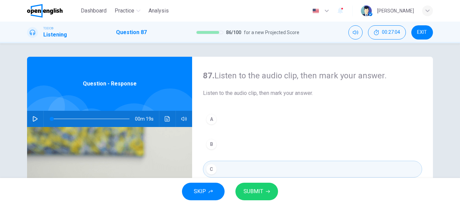
drag, startPoint x: 281, startPoint y: 186, endPoint x: 272, endPoint y: 189, distance: 9.2
click at [277, 188] on div "SKIP SUBMIT" at bounding box center [230, 191] width 460 height 27
click at [270, 190] on button "SUBMIT" at bounding box center [256, 192] width 43 height 18
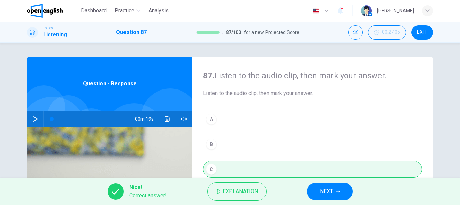
click at [328, 191] on span "NEXT" at bounding box center [326, 191] width 13 height 9
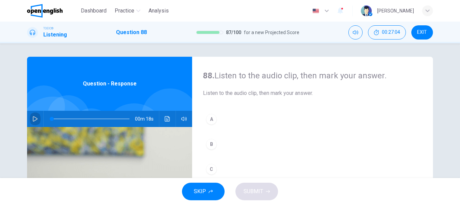
click at [34, 118] on icon "button" at bounding box center [34, 118] width 5 height 5
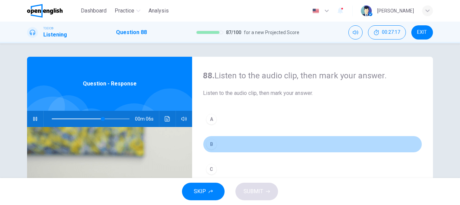
click at [211, 142] on div "B" at bounding box center [211, 144] width 11 height 11
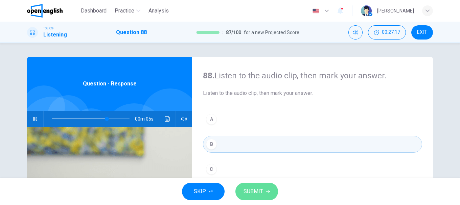
click at [270, 189] on button "SUBMIT" at bounding box center [256, 192] width 43 height 18
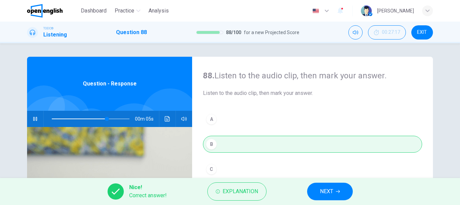
type input "**"
click at [320, 191] on span "NEXT" at bounding box center [326, 191] width 13 height 9
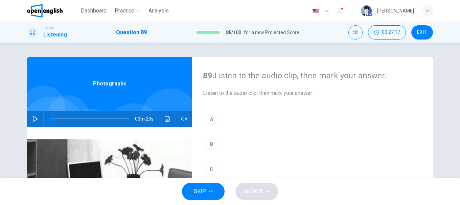
click at [34, 116] on button "button" at bounding box center [35, 119] width 11 height 16
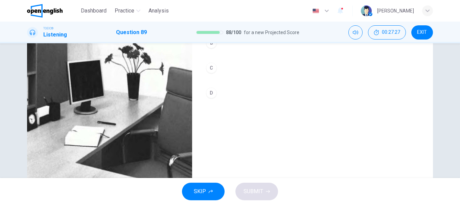
scroll to position [68, 0]
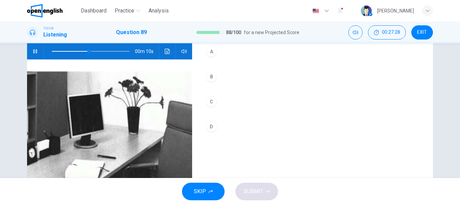
click at [214, 81] on button "B" at bounding box center [312, 76] width 219 height 17
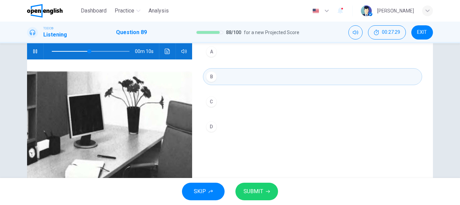
click at [263, 190] on button "SUBMIT" at bounding box center [256, 192] width 43 height 18
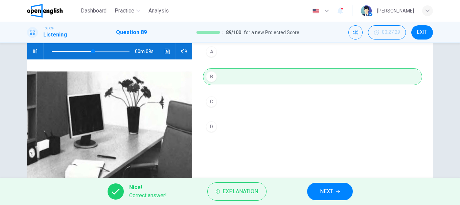
type input "**"
click at [315, 191] on button "NEXT" at bounding box center [330, 192] width 46 height 18
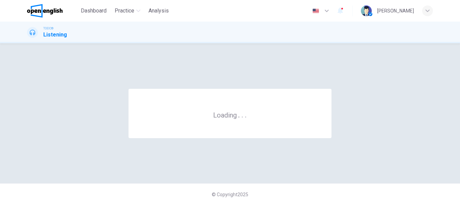
scroll to position [0, 0]
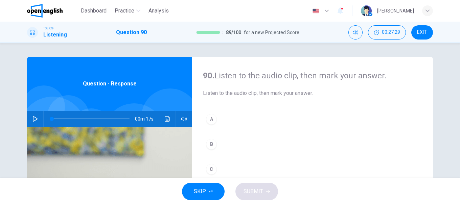
click at [35, 117] on icon "button" at bounding box center [34, 118] width 5 height 5
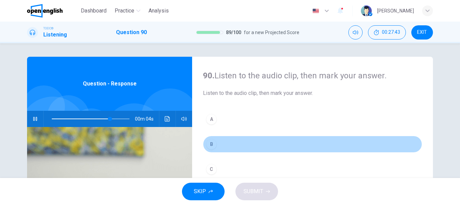
click at [209, 149] on div "B" at bounding box center [211, 144] width 11 height 11
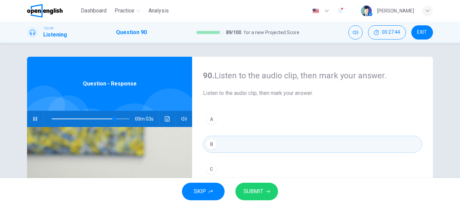
click at [268, 192] on icon "button" at bounding box center [268, 192] width 4 height 4
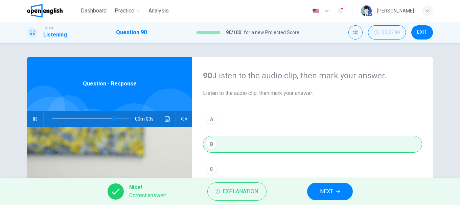
type input "**"
click at [317, 181] on div "Nice! Correct answer! Explanation NEXT" at bounding box center [230, 191] width 460 height 27
click at [332, 189] on span "NEXT" at bounding box center [326, 191] width 13 height 9
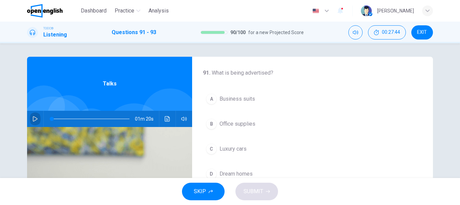
click at [38, 118] on button "button" at bounding box center [35, 119] width 11 height 16
click at [230, 152] on span "Luxury cars" at bounding box center [232, 149] width 27 height 8
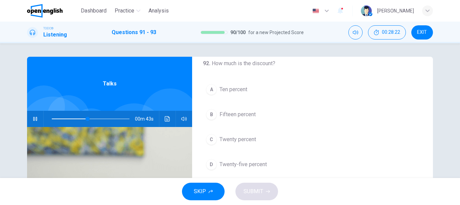
click at [166, 122] on button "Click to see the audio transcription" at bounding box center [167, 119] width 11 height 16
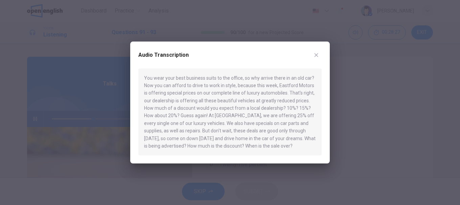
click at [320, 56] on button "button" at bounding box center [316, 55] width 11 height 11
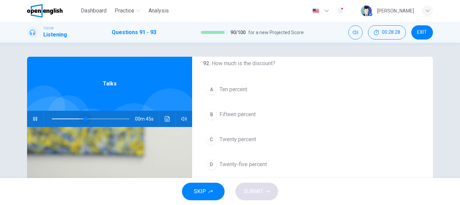
click at [83, 119] on span at bounding box center [91, 118] width 78 height 9
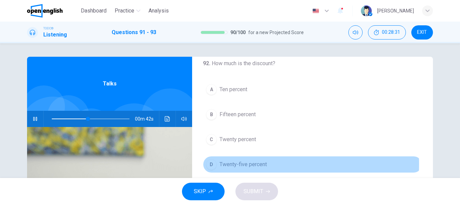
click at [233, 164] on span "Twenty-five percent" at bounding box center [242, 165] width 47 height 8
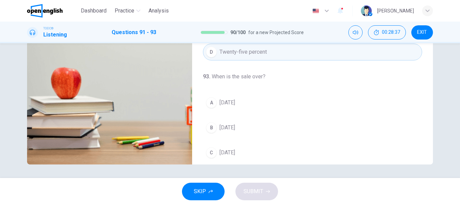
scroll to position [154, 0]
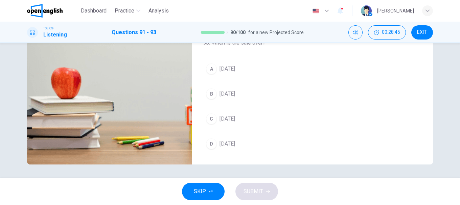
click at [210, 68] on div "A" at bounding box center [211, 69] width 11 height 11
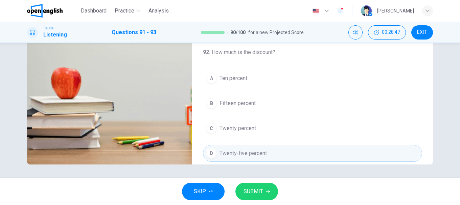
scroll to position [59, 0]
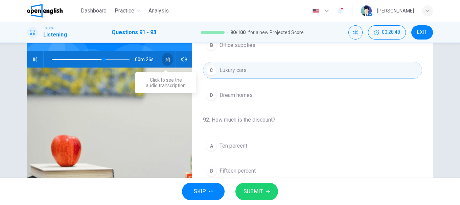
click at [165, 63] on button "Click to see the audio transcription" at bounding box center [167, 59] width 11 height 16
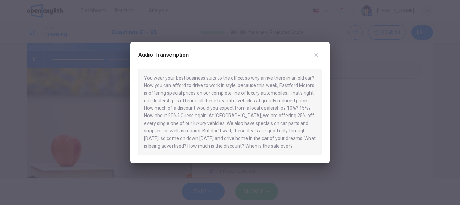
click at [315, 57] on icon "button" at bounding box center [315, 54] width 5 height 5
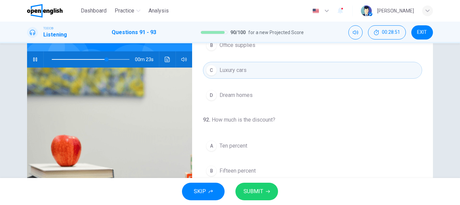
click at [265, 196] on button "SUBMIT" at bounding box center [256, 192] width 43 height 18
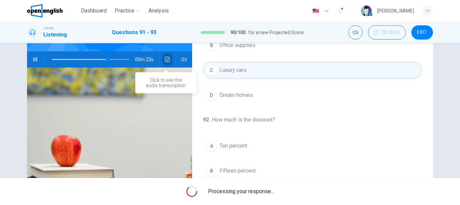
click at [166, 60] on icon "Click to see the audio transcription" at bounding box center [167, 59] width 5 height 5
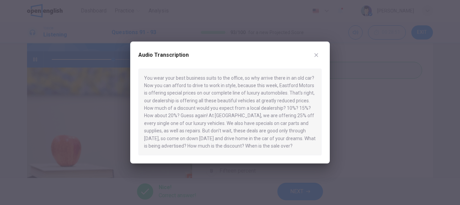
click at [313, 54] on icon "button" at bounding box center [315, 54] width 5 height 5
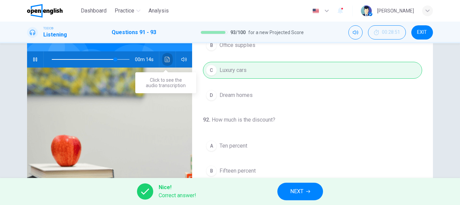
click at [167, 63] on button "Click to see the audio transcription" at bounding box center [167, 59] width 11 height 16
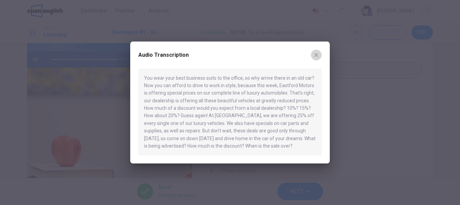
click at [317, 53] on icon "button" at bounding box center [315, 54] width 5 height 5
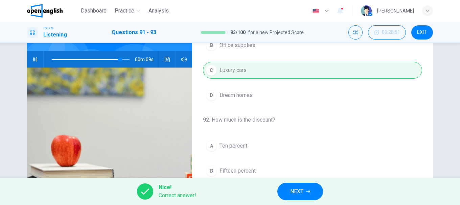
type input "**"
click at [305, 185] on button "NEXT" at bounding box center [300, 192] width 46 height 18
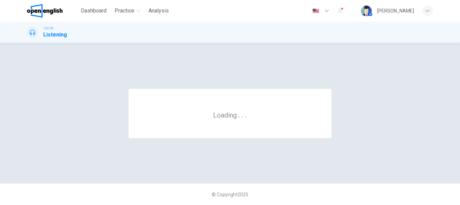
scroll to position [0, 0]
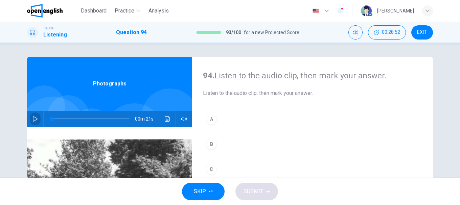
click at [30, 119] on button "button" at bounding box center [35, 119] width 11 height 16
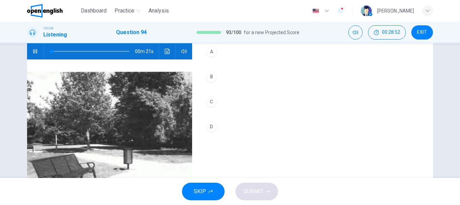
scroll to position [101, 0]
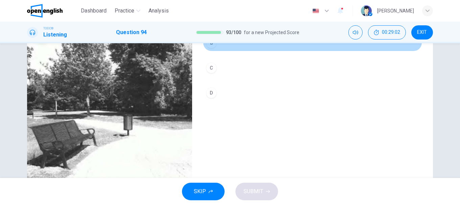
click at [210, 48] on div "B" at bounding box center [211, 43] width 11 height 11
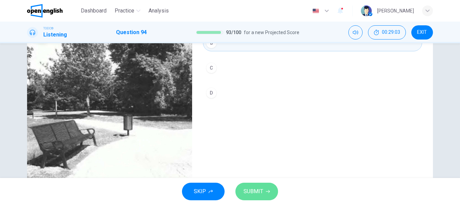
click at [259, 189] on span "SUBMIT" at bounding box center [253, 191] width 20 height 9
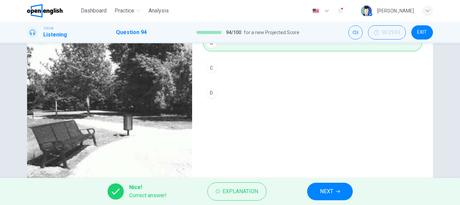
type input "**"
click at [317, 192] on button "NEXT" at bounding box center [330, 192] width 46 height 18
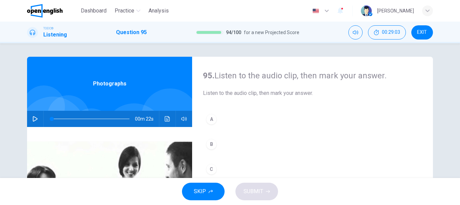
click at [37, 118] on button "button" at bounding box center [35, 119] width 11 height 16
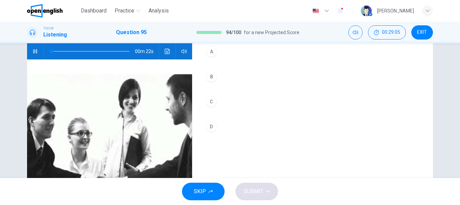
scroll to position [101, 0]
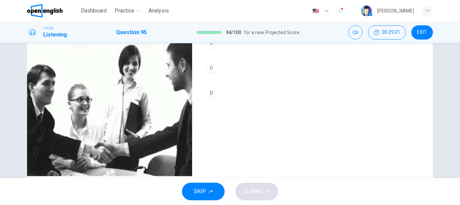
click at [209, 93] on div "D" at bounding box center [211, 93] width 11 height 11
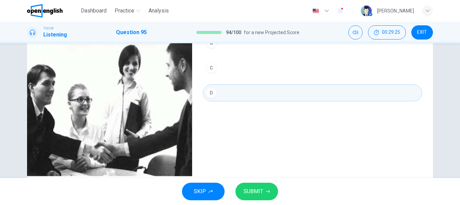
click at [268, 190] on icon "button" at bounding box center [268, 192] width 4 height 4
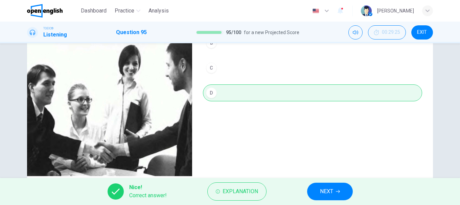
type input "**"
click at [315, 189] on button "NEXT" at bounding box center [330, 192] width 46 height 18
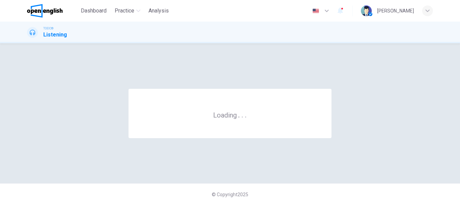
scroll to position [0, 0]
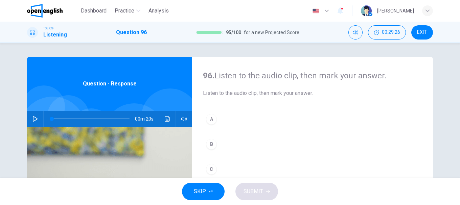
click at [28, 115] on div "00m 20s" at bounding box center [109, 119] width 165 height 16
click at [30, 116] on button "button" at bounding box center [35, 119] width 11 height 16
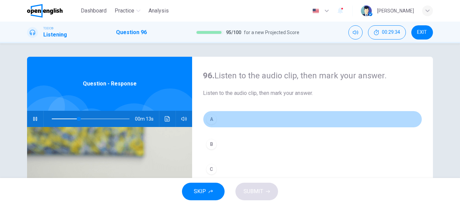
click at [212, 118] on div "A" at bounding box center [211, 119] width 11 height 11
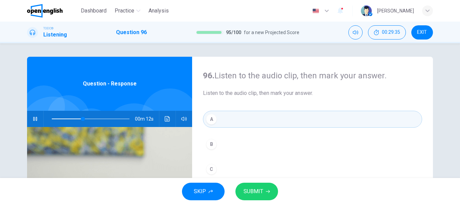
click at [262, 190] on span "SUBMIT" at bounding box center [253, 191] width 20 height 9
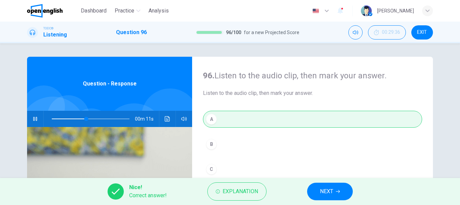
type input "**"
click at [320, 190] on span "NEXT" at bounding box center [326, 191] width 13 height 9
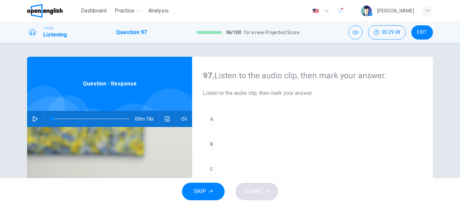
click at [37, 117] on button "button" at bounding box center [35, 119] width 11 height 16
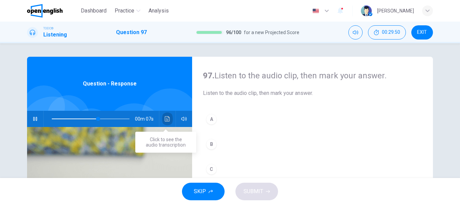
click at [164, 115] on button "Click to see the audio transcription" at bounding box center [167, 119] width 11 height 16
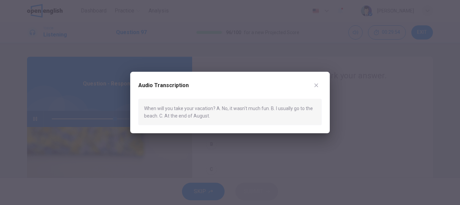
click at [249, 145] on div at bounding box center [230, 102] width 460 height 205
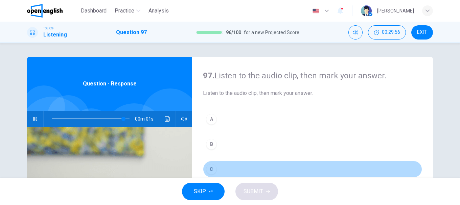
click at [209, 166] on div "C" at bounding box center [211, 169] width 11 height 11
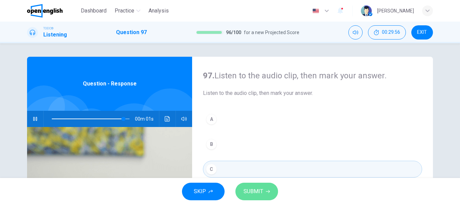
click at [265, 187] on button "SUBMIT" at bounding box center [256, 192] width 43 height 18
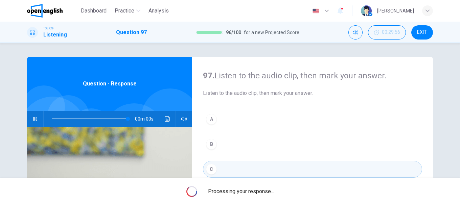
type input "*"
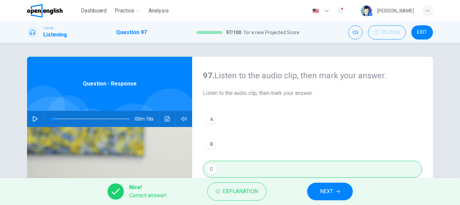
click at [318, 191] on button "NEXT" at bounding box center [330, 192] width 46 height 18
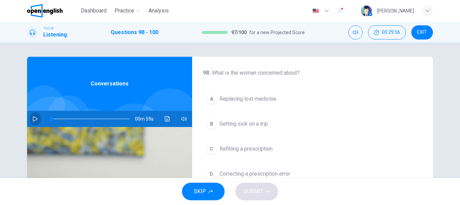
click at [34, 119] on icon "button" at bounding box center [34, 118] width 5 height 5
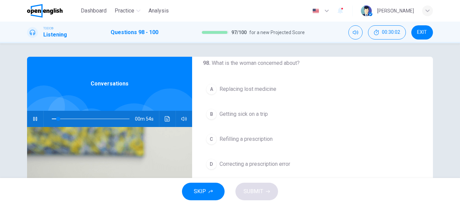
scroll to position [15, 0]
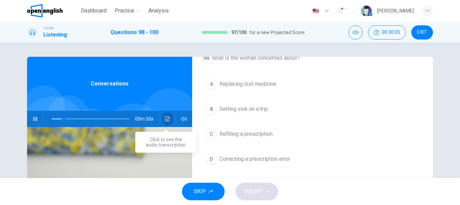
click at [165, 120] on icon "Click to see the audio transcription" at bounding box center [167, 118] width 5 height 5
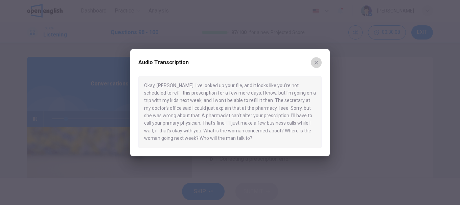
click at [316, 62] on icon "button" at bounding box center [316, 63] width 4 height 4
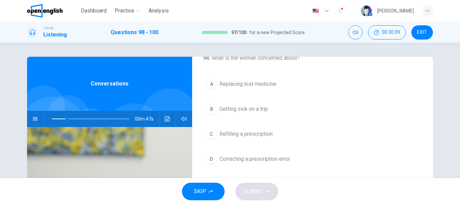
click at [52, 118] on span at bounding box center [91, 118] width 78 height 9
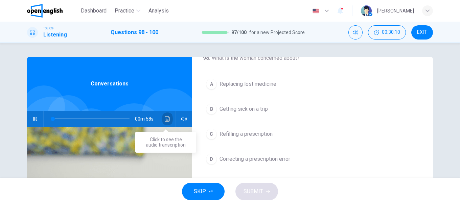
click at [163, 119] on button "Click to see the audio transcription" at bounding box center [167, 119] width 11 height 16
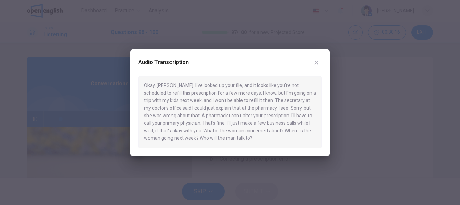
click at [319, 63] on button "button" at bounding box center [316, 62] width 11 height 11
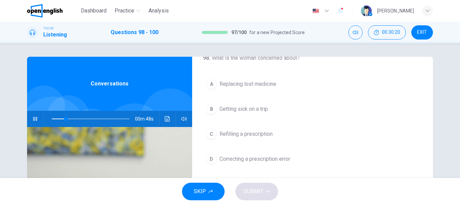
click at [256, 136] on span "Refilling a prescription" at bounding box center [245, 134] width 53 height 8
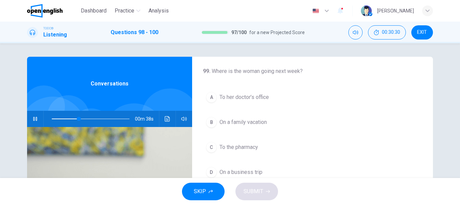
scroll to position [129, 0]
click at [59, 118] on span at bounding box center [91, 118] width 78 height 9
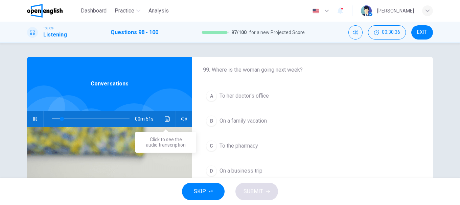
click at [169, 119] on button "Click to see the audio transcription" at bounding box center [167, 119] width 11 height 16
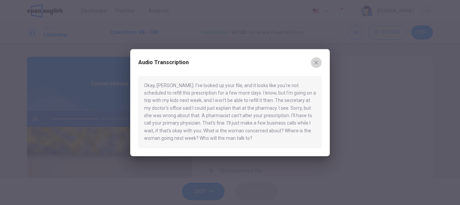
click at [315, 65] on icon "button" at bounding box center [315, 62] width 5 height 5
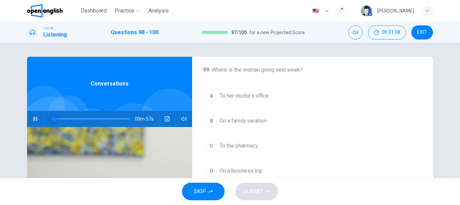
click at [52, 118] on span at bounding box center [91, 118] width 78 height 9
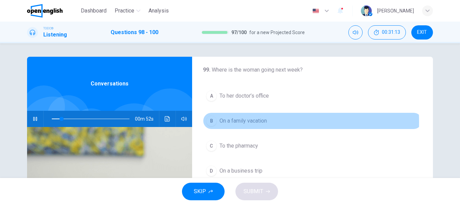
click at [224, 122] on span "On a family vacation" at bounding box center [242, 121] width 47 height 8
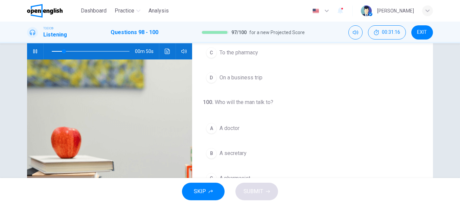
scroll to position [101, 0]
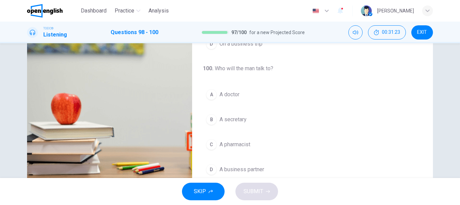
click at [222, 148] on span "A pharmacist" at bounding box center [234, 145] width 31 height 8
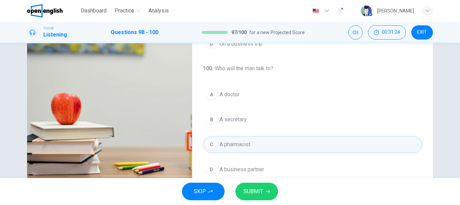
click at [262, 192] on span "SUBMIT" at bounding box center [253, 191] width 20 height 9
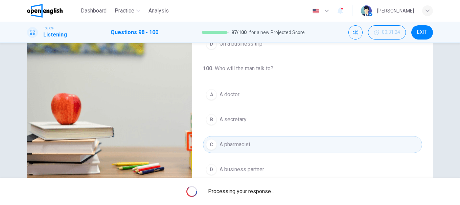
type input "**"
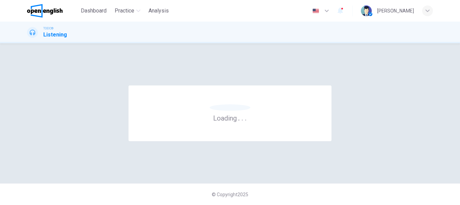
scroll to position [0, 0]
